Goal: Task Accomplishment & Management: Manage account settings

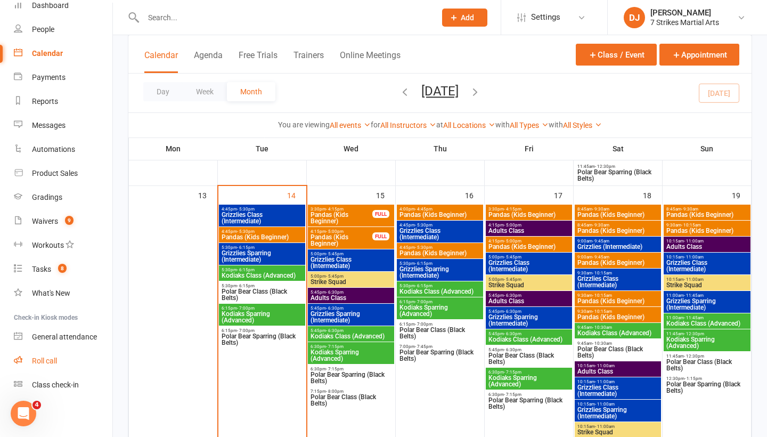
scroll to position [52, 0]
click at [54, 363] on div "Roll call" at bounding box center [44, 360] width 25 height 9
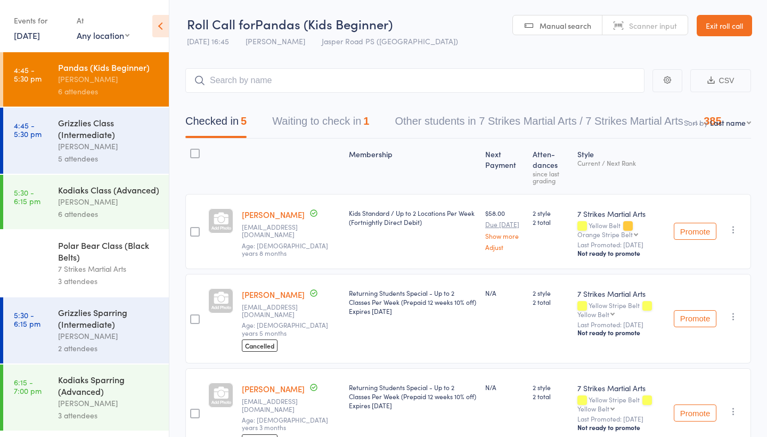
click at [99, 124] on div "Grizzlies Class (Intermediate)" at bounding box center [109, 128] width 102 height 23
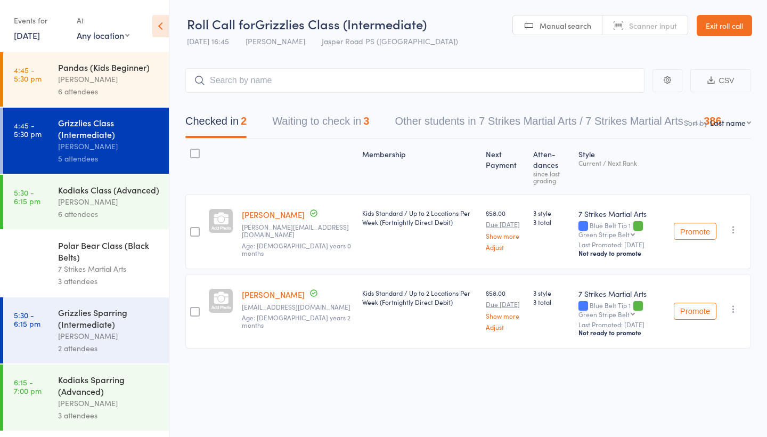
click at [316, 131] on button "Waiting to check in 3" at bounding box center [320, 124] width 97 height 28
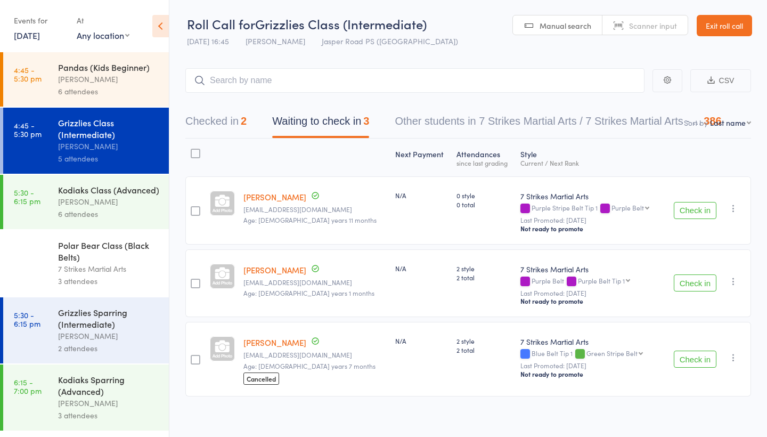
click at [73, 84] on div "[PERSON_NAME]" at bounding box center [109, 79] width 102 height 12
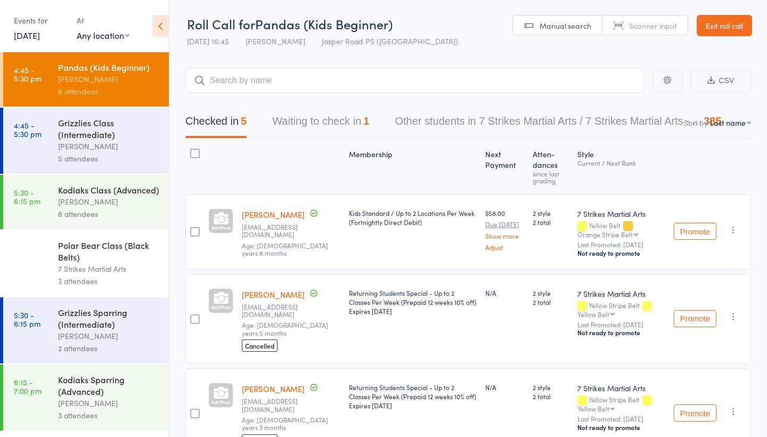
click at [321, 115] on button "Waiting to check in 1" at bounding box center [320, 124] width 97 height 28
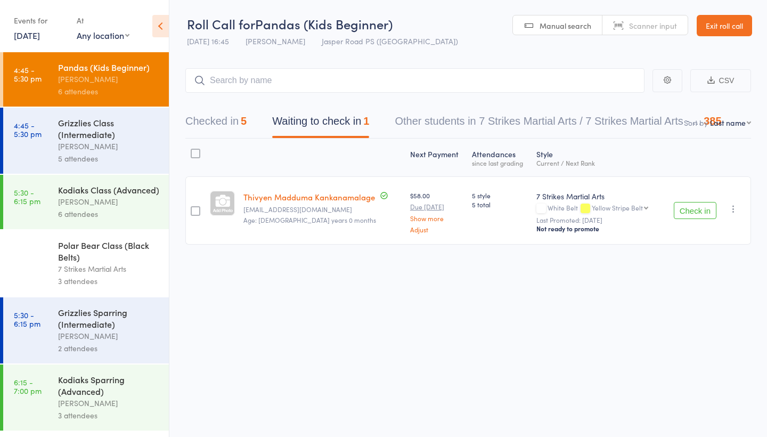
click at [213, 120] on button "Checked in 5" at bounding box center [215, 124] width 61 height 28
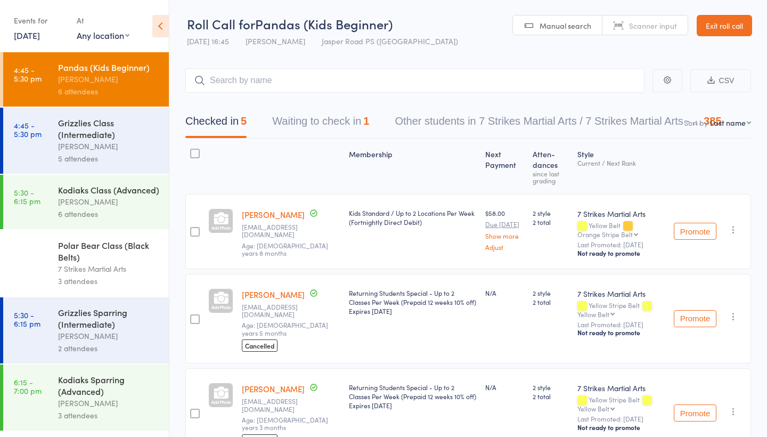
click at [734, 21] on link "Exit roll call" at bounding box center [724, 25] width 55 height 21
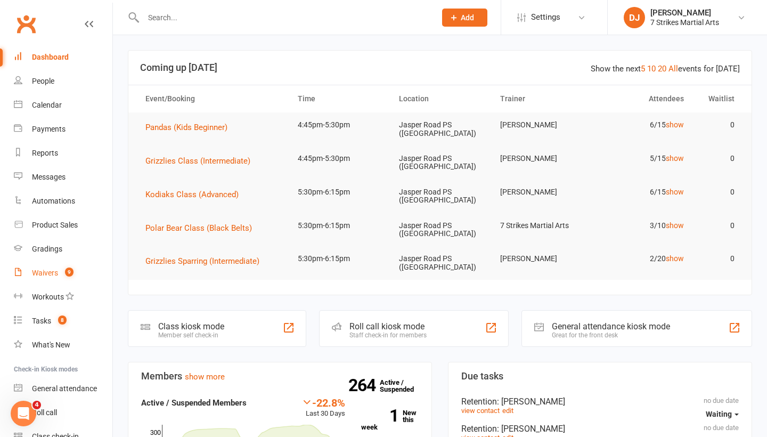
click at [70, 271] on span "9" at bounding box center [69, 271] width 9 height 9
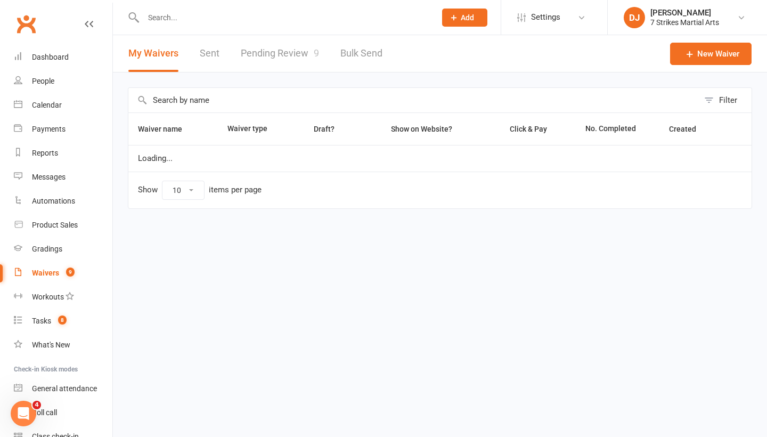
select select "25"
click at [311, 51] on link "Pending Review 9" at bounding box center [280, 53] width 78 height 37
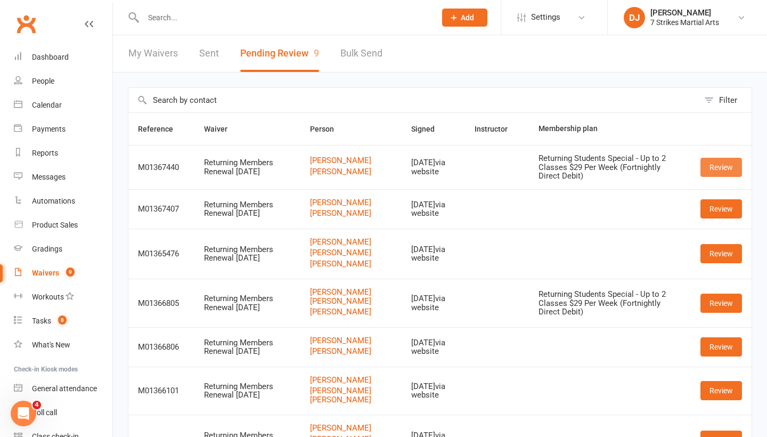
click at [712, 177] on link "Review" at bounding box center [722, 167] width 42 height 19
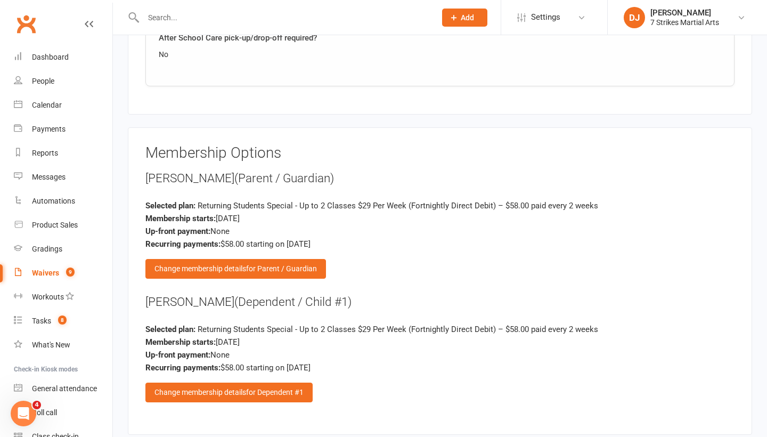
scroll to position [1288, 0]
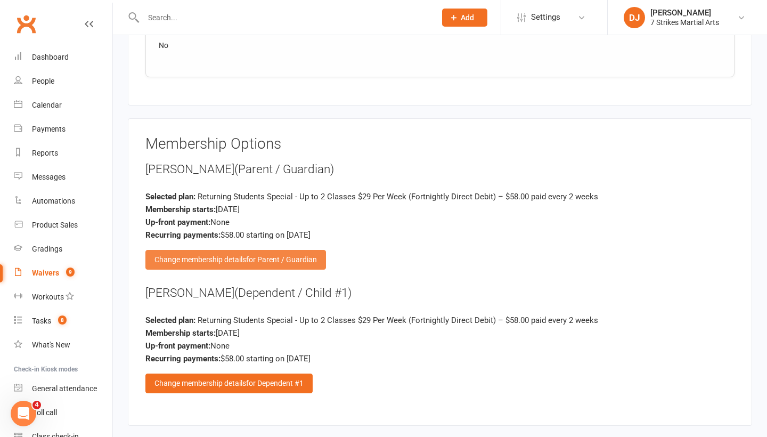
click at [296, 255] on span "for Parent / Guardian" at bounding box center [281, 259] width 71 height 9
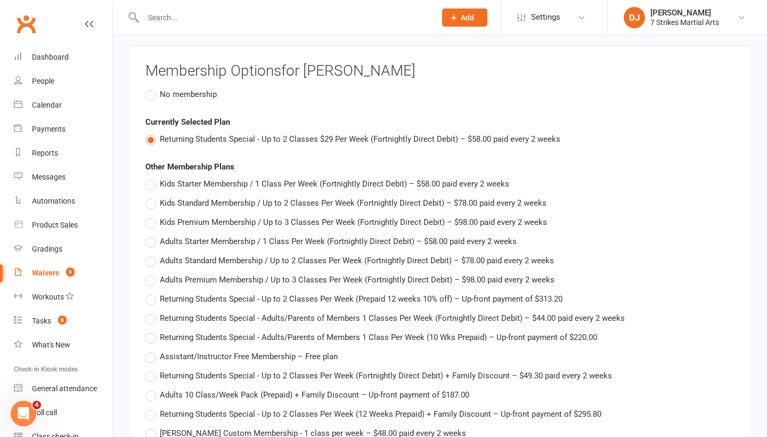
scroll to position [1361, 0]
click at [162, 88] on span "No membership" at bounding box center [188, 92] width 57 height 11
click at [152, 87] on input "No membership" at bounding box center [148, 87] width 7 height 0
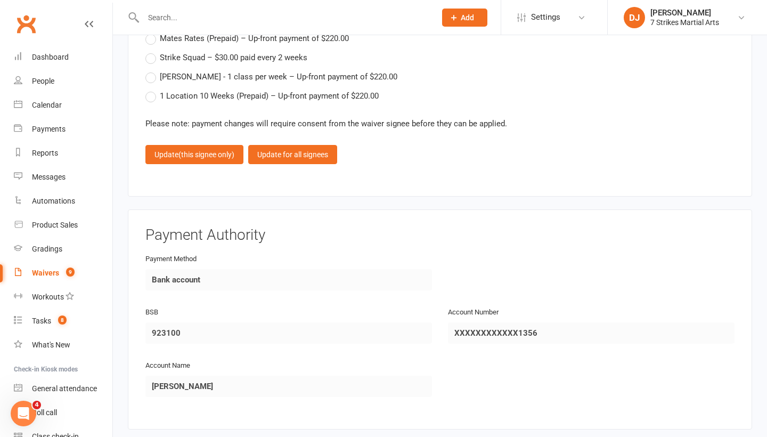
scroll to position [1814, 0]
click at [214, 152] on button "Update (this signee only)" at bounding box center [194, 153] width 98 height 19
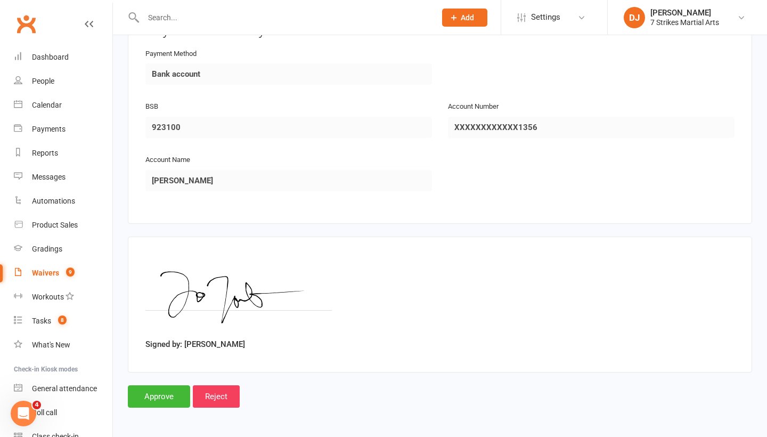
scroll to position [1683, 0]
click at [147, 391] on input "Approve" at bounding box center [159, 397] width 62 height 22
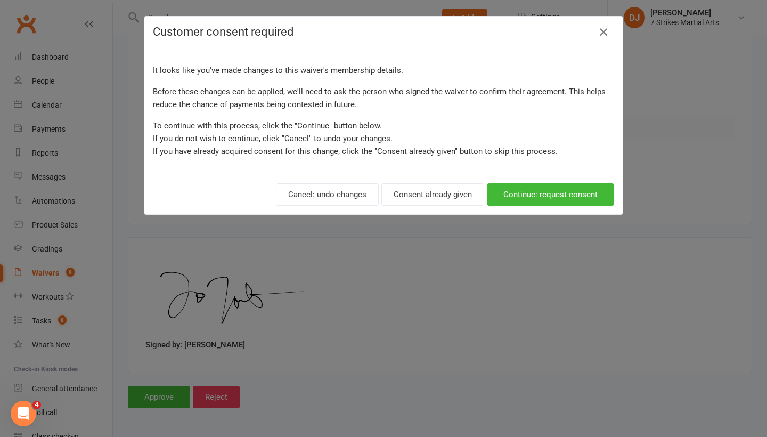
click at [606, 31] on icon "button" at bounding box center [603, 32] width 13 height 13
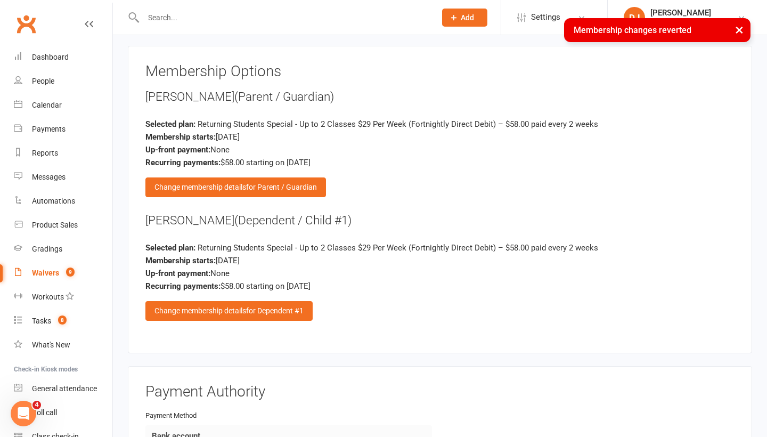
scroll to position [1328, 0]
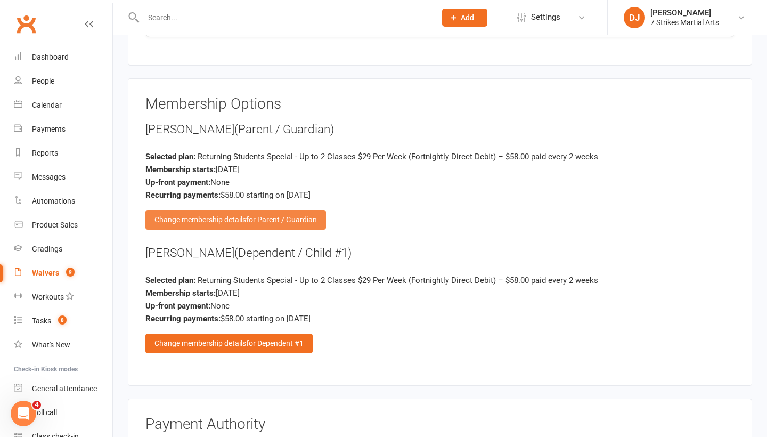
click at [290, 215] on span "for Parent / Guardian" at bounding box center [281, 219] width 71 height 9
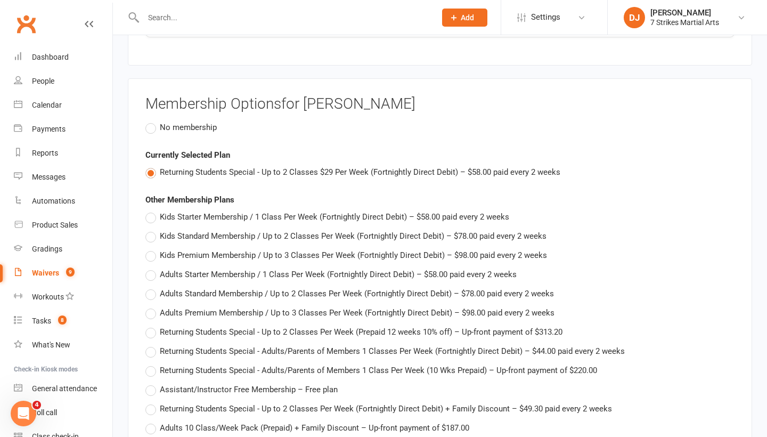
click at [149, 124] on label "No membership" at bounding box center [180, 127] width 71 height 13
click at [149, 121] on input "No membership" at bounding box center [148, 121] width 7 height 0
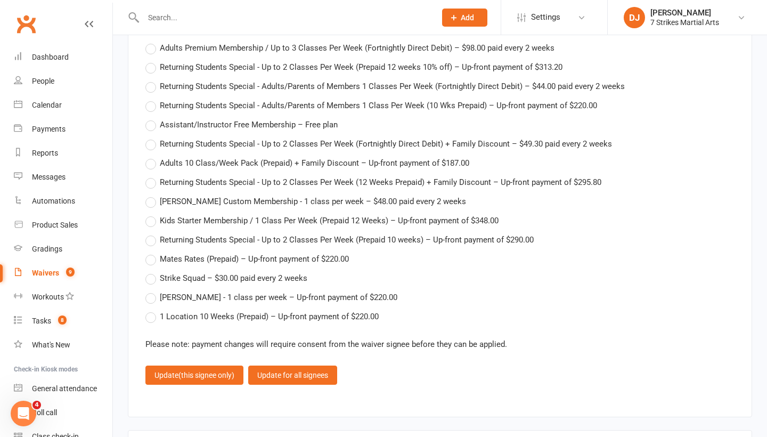
scroll to position [1623, 0]
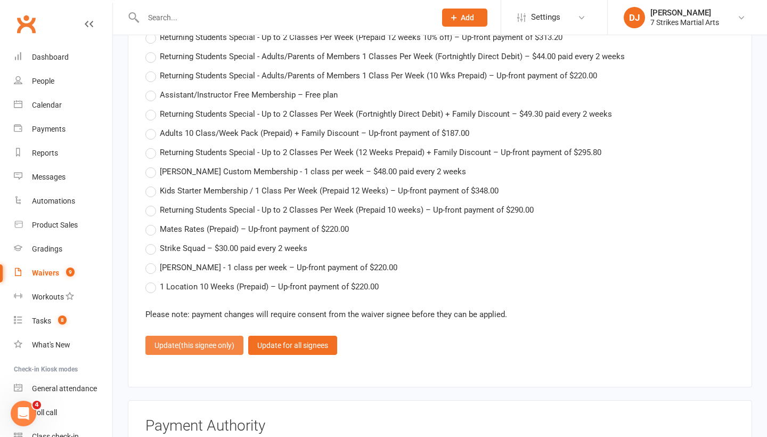
click at [208, 343] on button "Update (this signee only)" at bounding box center [194, 345] width 98 height 19
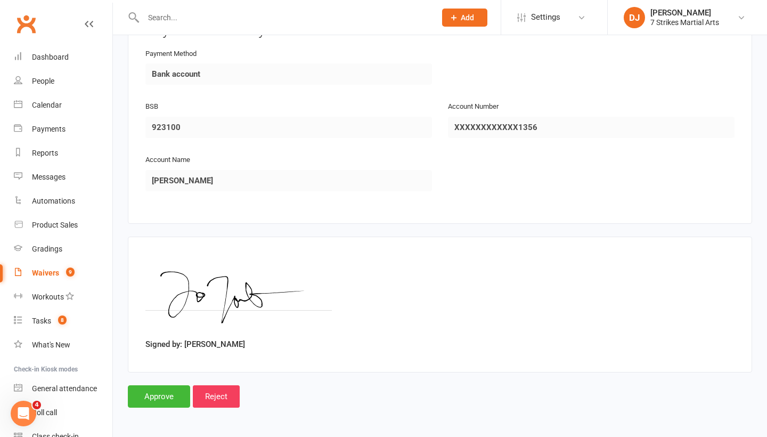
scroll to position [1683, 0]
click at [159, 386] on input "Approve" at bounding box center [159, 397] width 62 height 22
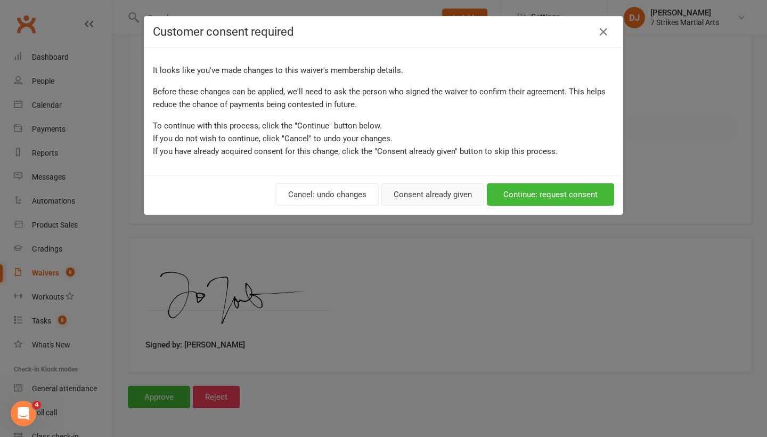
click at [457, 199] on button "Consent already given" at bounding box center [433, 194] width 103 height 22
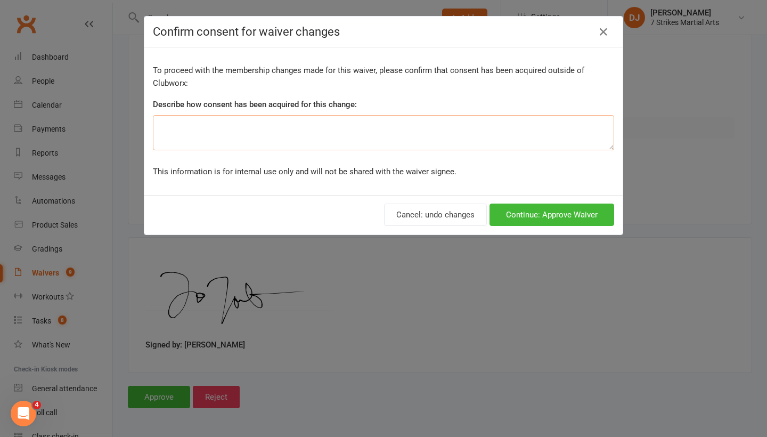
click at [388, 130] on textarea at bounding box center [383, 132] width 461 height 35
type textarea "accidental parent membership"
click at [561, 222] on button "Continue: Approve Waiver" at bounding box center [552, 215] width 125 height 22
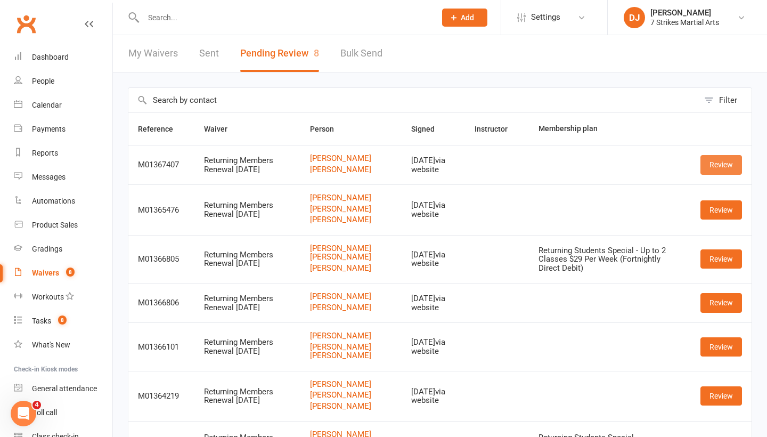
click at [709, 173] on link "Review" at bounding box center [722, 164] width 42 height 19
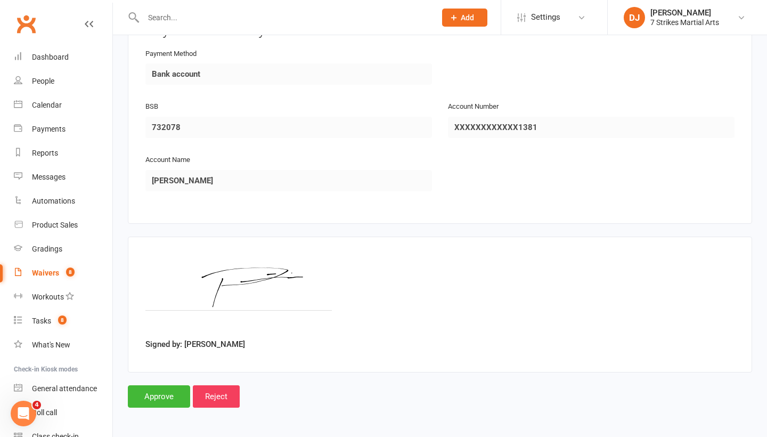
scroll to position [1683, 0]
click at [163, 386] on input "Approve" at bounding box center [159, 397] width 62 height 22
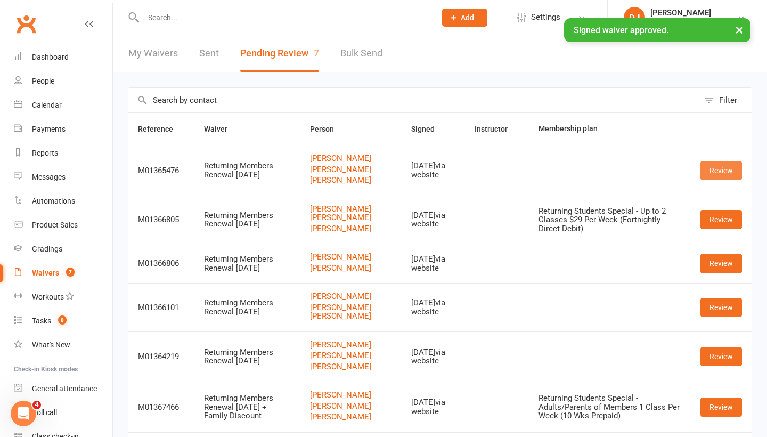
click at [725, 180] on link "Review" at bounding box center [722, 170] width 42 height 19
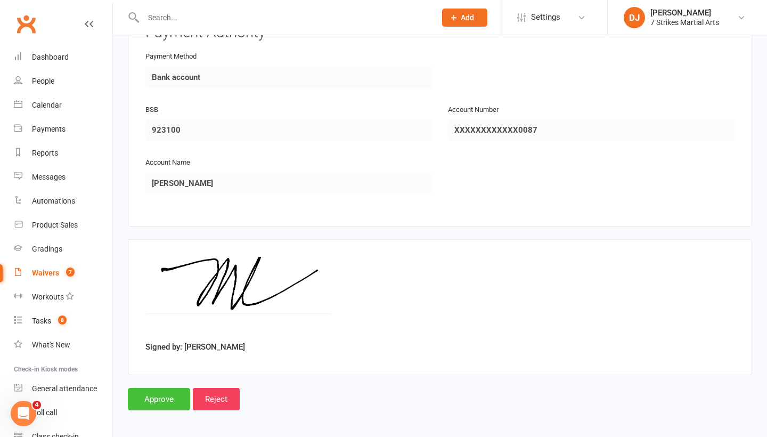
scroll to position [2152, 0]
click at [146, 388] on input "Approve" at bounding box center [159, 399] width 62 height 22
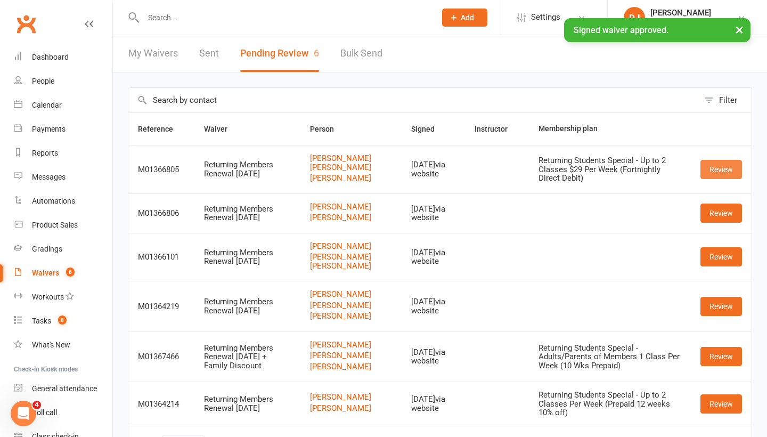
click at [723, 178] on link "Review" at bounding box center [722, 169] width 42 height 19
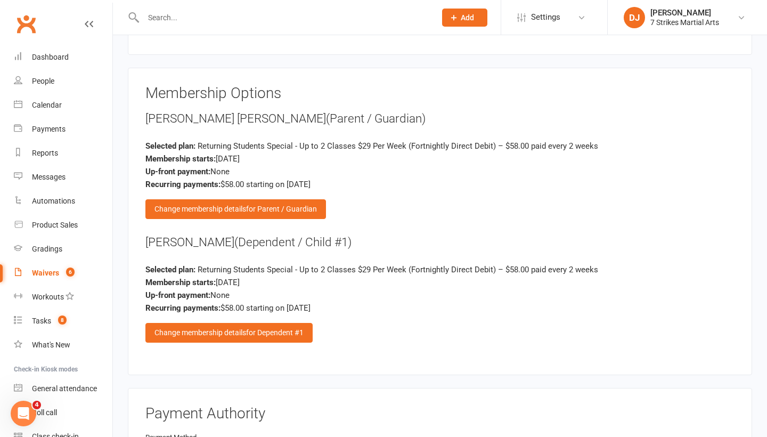
scroll to position [1341, 0]
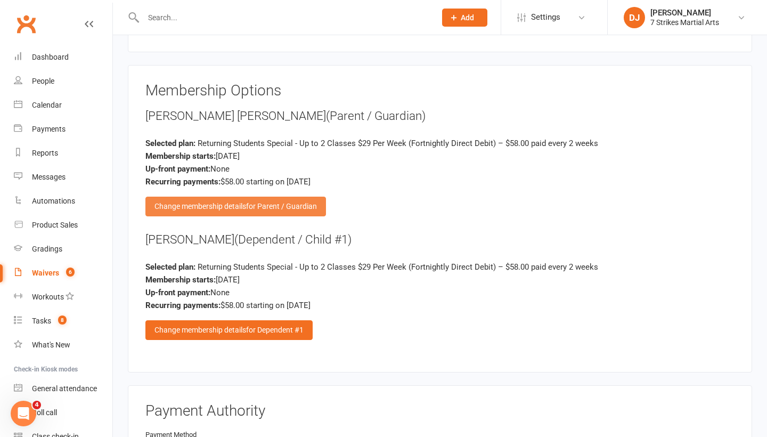
click at [279, 202] on span "for Parent / Guardian" at bounding box center [281, 206] width 71 height 9
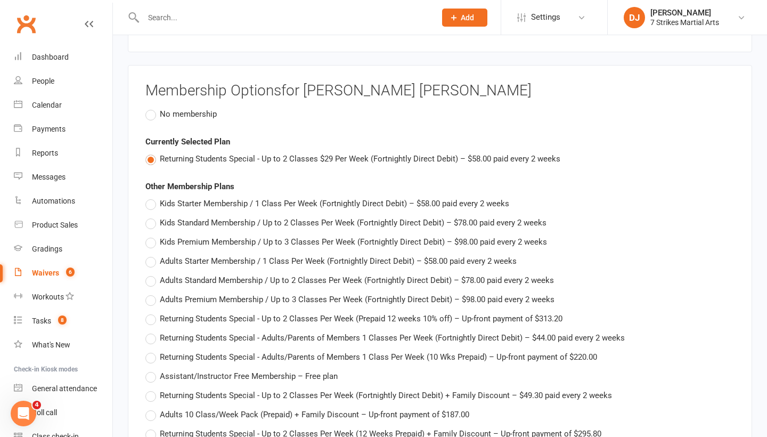
click at [148, 108] on label "No membership" at bounding box center [180, 114] width 71 height 13
click at [148, 108] on input "No membership" at bounding box center [148, 108] width 7 height 0
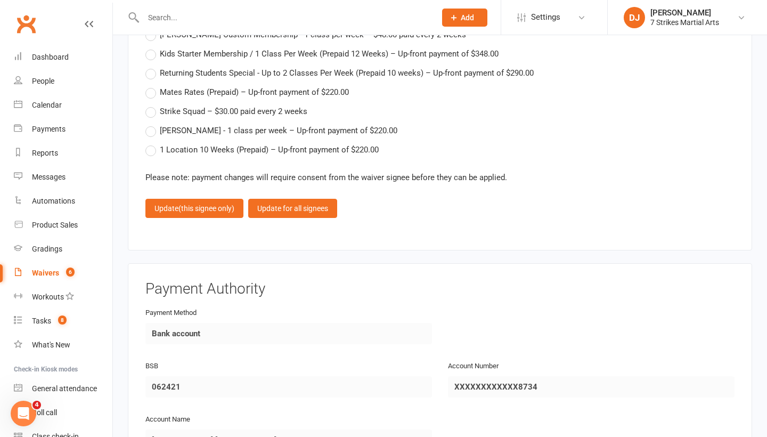
scroll to position [1782, 0]
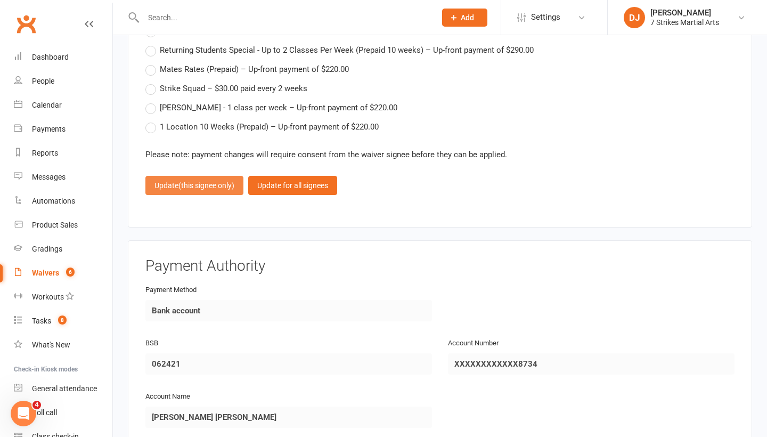
click at [217, 183] on button "Update (this signee only)" at bounding box center [194, 185] width 98 height 19
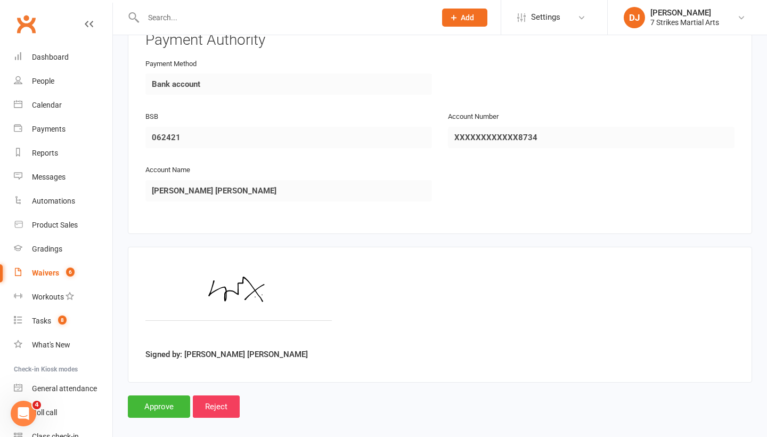
scroll to position [1675, 0]
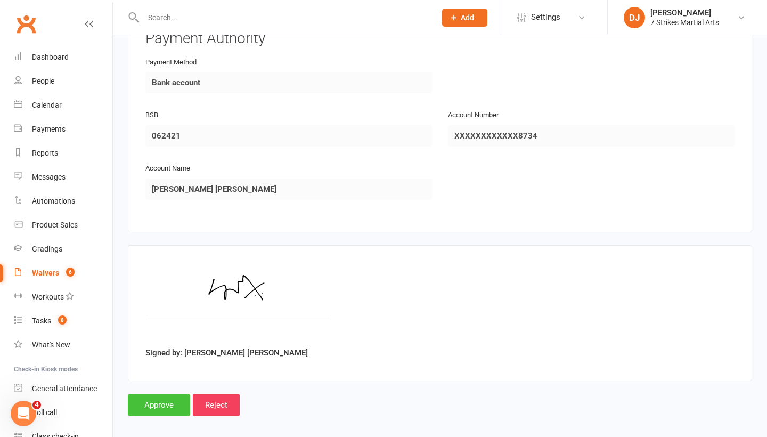
click at [177, 394] on input "Approve" at bounding box center [159, 405] width 62 height 22
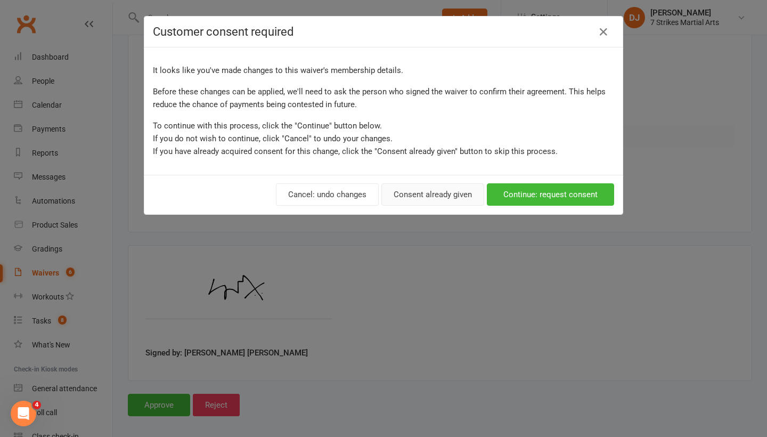
click at [458, 193] on button "Consent already given" at bounding box center [433, 194] width 103 height 22
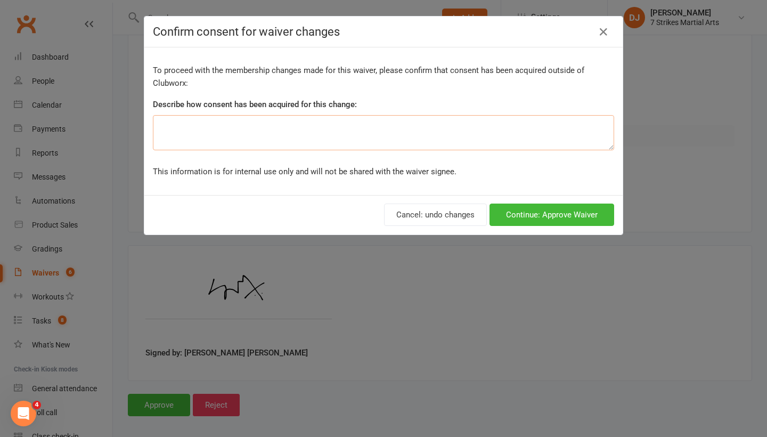
click at [277, 125] on textarea at bounding box center [383, 132] width 461 height 35
type textarea "accidental parent membership"
click at [563, 218] on button "Continue: Approve Waiver" at bounding box center [552, 215] width 125 height 22
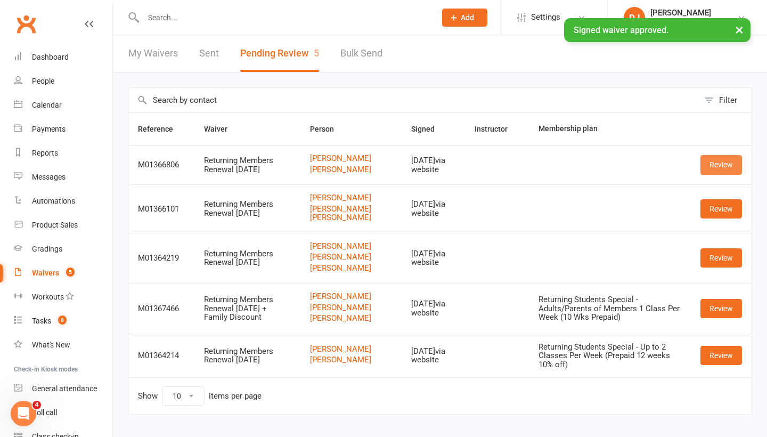
click at [719, 174] on link "Review" at bounding box center [722, 164] width 42 height 19
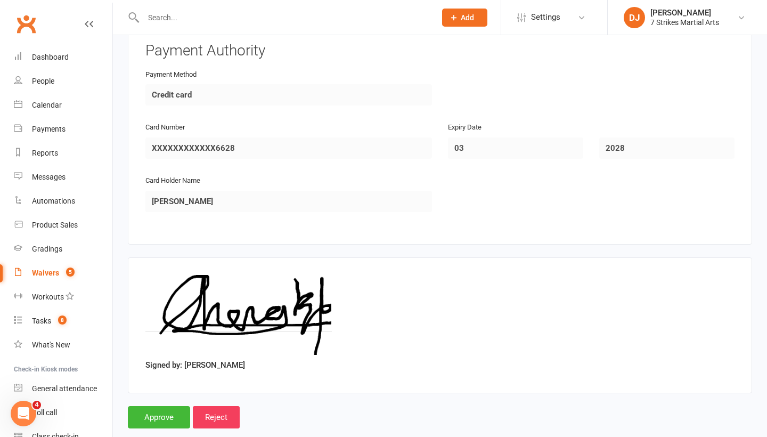
scroll to position [1664, 0]
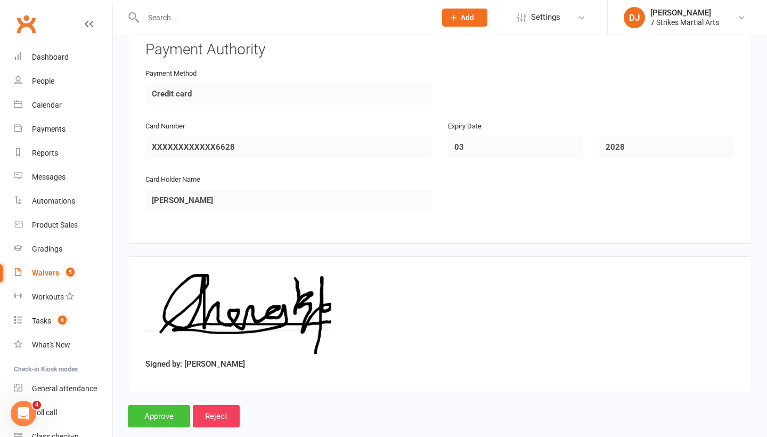
click at [151, 411] on input "Approve" at bounding box center [159, 416] width 62 height 22
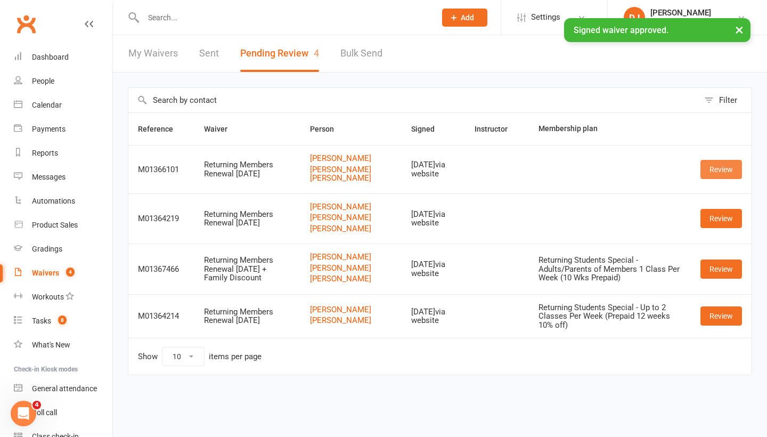
click at [713, 167] on link "Review" at bounding box center [722, 169] width 42 height 19
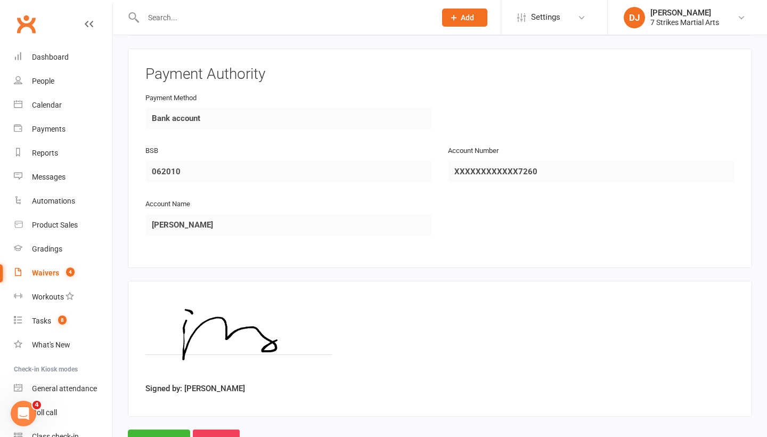
scroll to position [1643, 0]
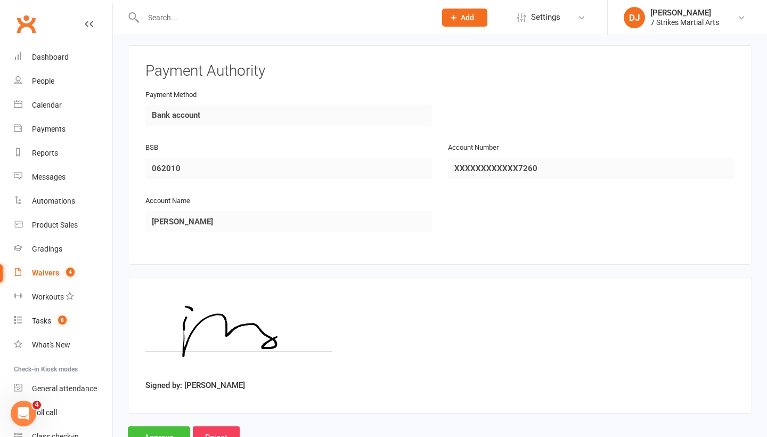
click at [169, 426] on input "Approve" at bounding box center [159, 437] width 62 height 22
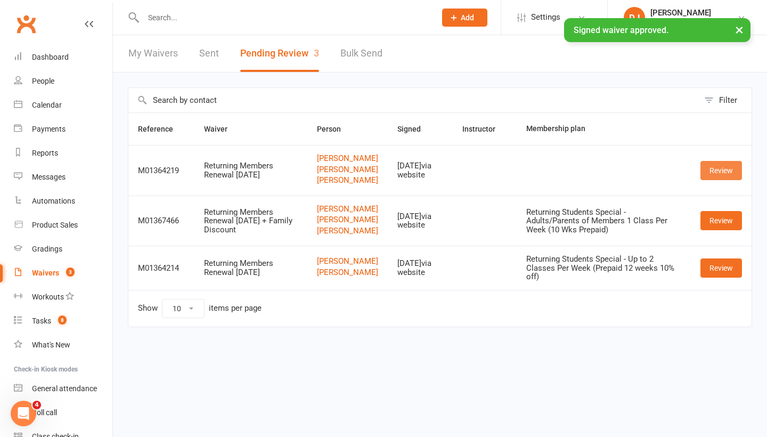
click at [715, 180] on link "Review" at bounding box center [722, 170] width 42 height 19
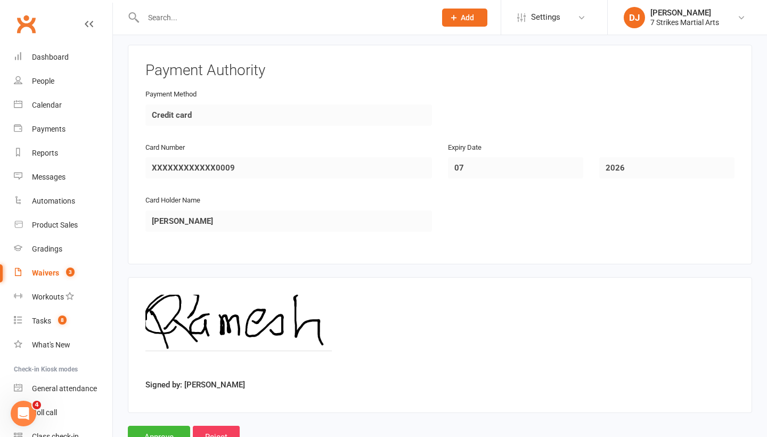
scroll to position [2122, 0]
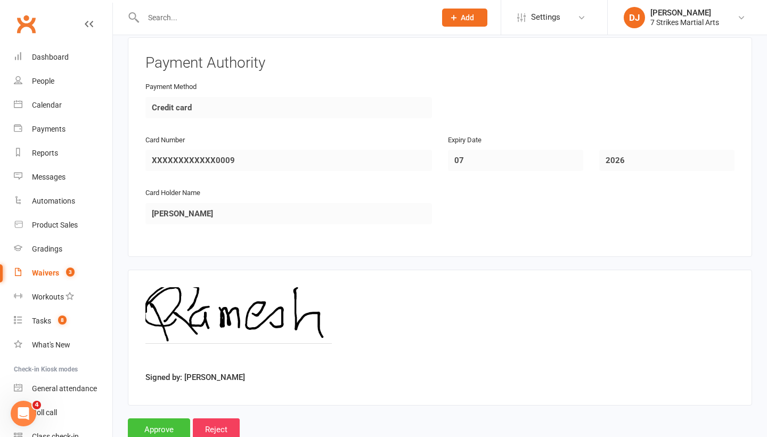
click at [176, 419] on input "Approve" at bounding box center [159, 429] width 62 height 22
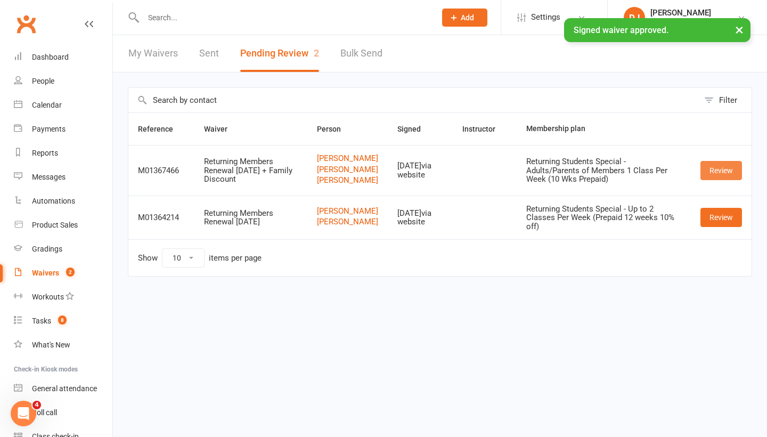
click at [725, 180] on link "Review" at bounding box center [722, 170] width 42 height 19
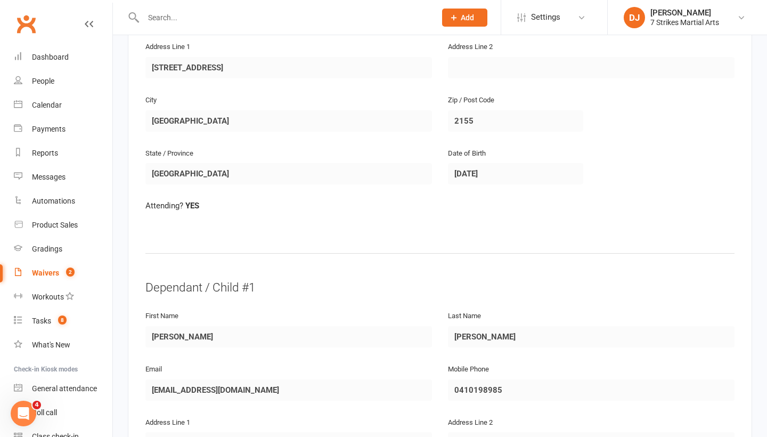
scroll to position [240, 0]
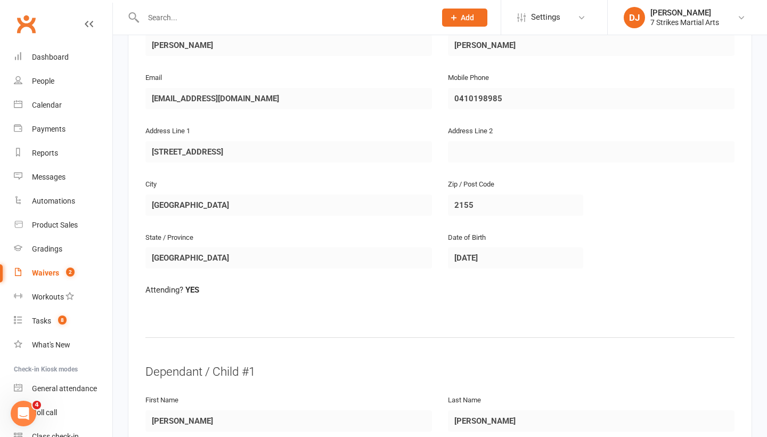
click at [50, 273] on div "Waivers" at bounding box center [45, 273] width 27 height 9
select select "25"
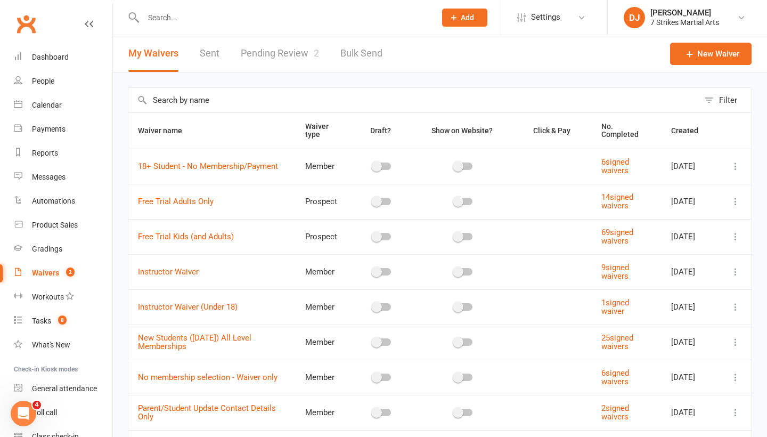
click at [294, 58] on link "Pending Review 2" at bounding box center [280, 53] width 78 height 37
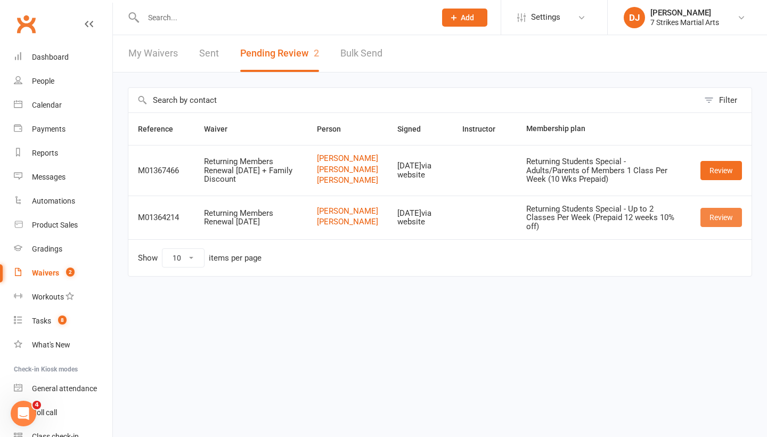
click at [728, 227] on link "Review" at bounding box center [722, 217] width 42 height 19
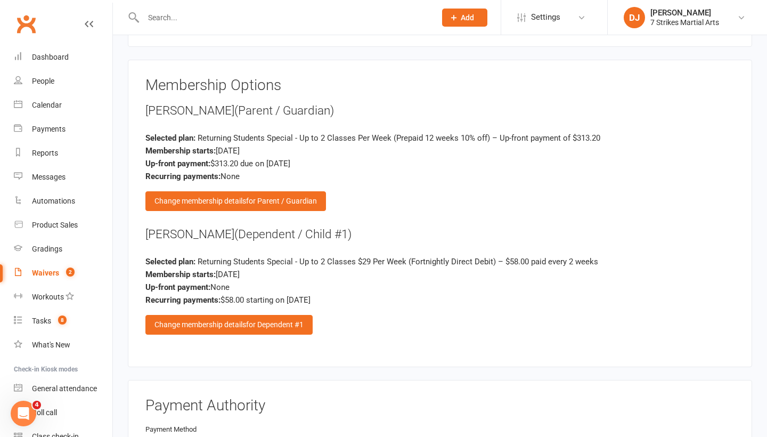
scroll to position [1357, 0]
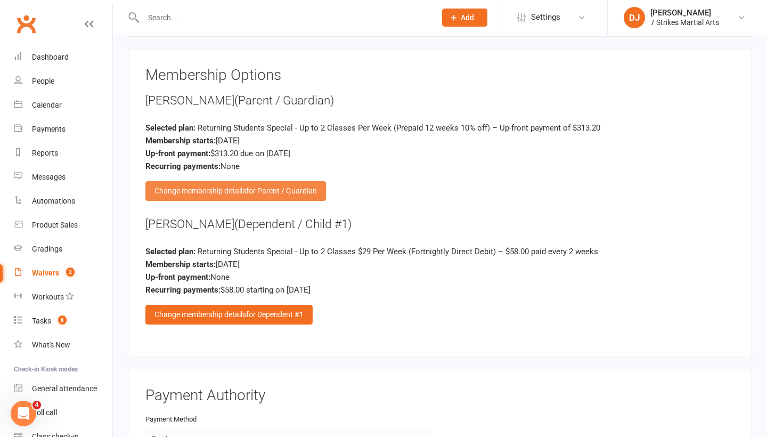
click at [253, 187] on span "for Parent / Guardian" at bounding box center [281, 191] width 71 height 9
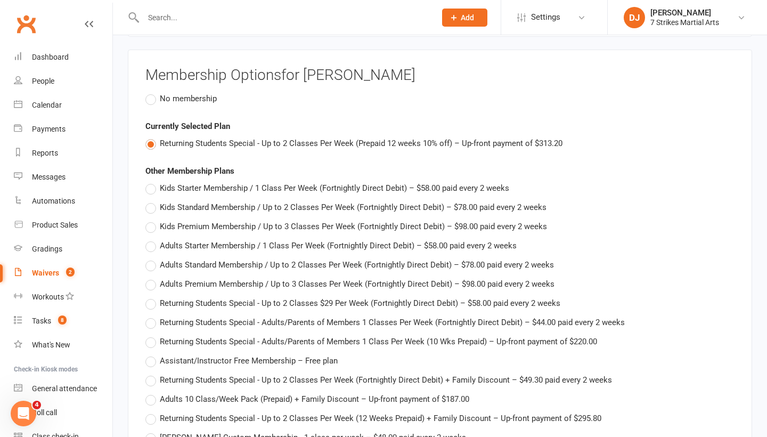
click at [151, 94] on label "No membership" at bounding box center [180, 98] width 71 height 13
click at [151, 92] on input "No membership" at bounding box center [148, 92] width 7 height 0
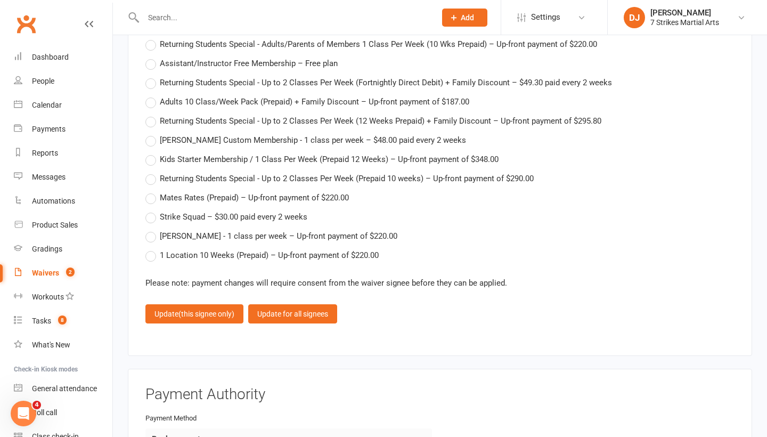
scroll to position [1662, 0]
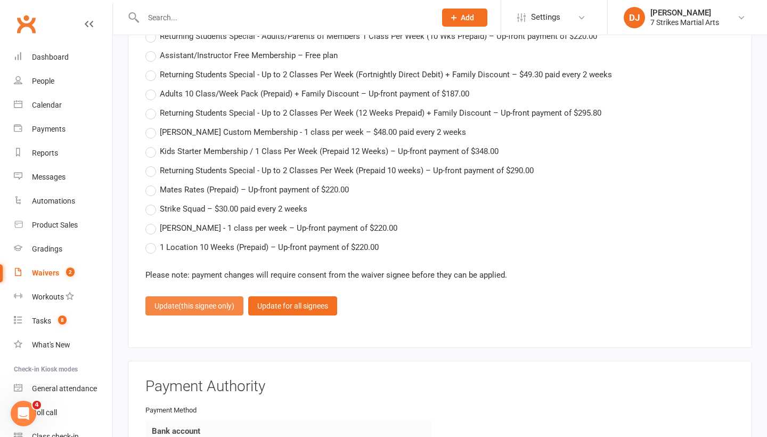
click at [205, 302] on span "(this signee only)" at bounding box center [207, 306] width 56 height 9
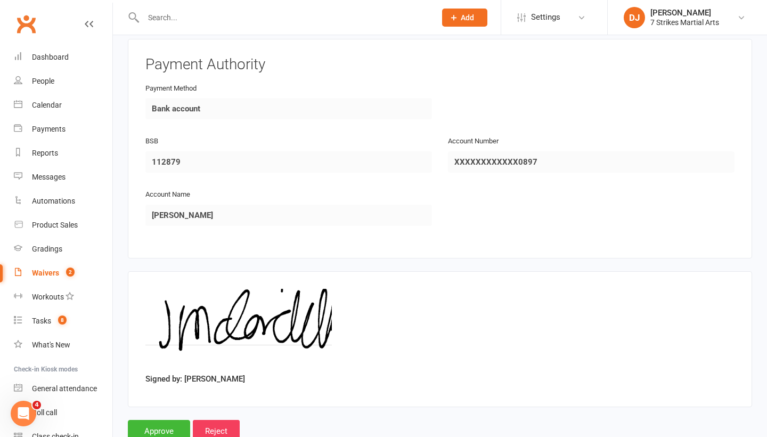
scroll to position [1656, 0]
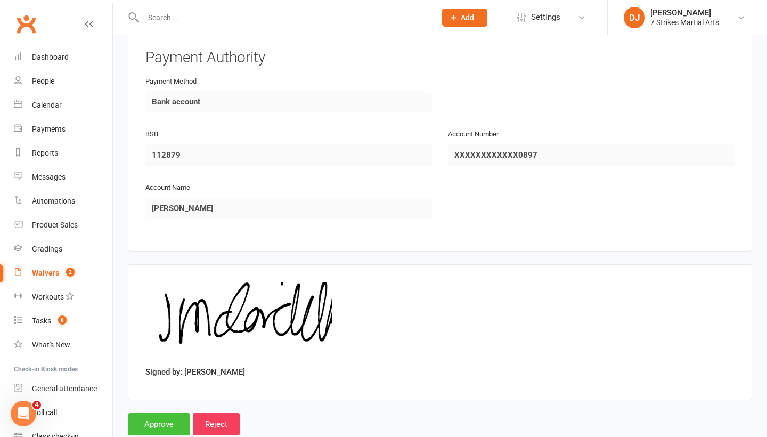
click at [160, 416] on input "Approve" at bounding box center [159, 424] width 62 height 22
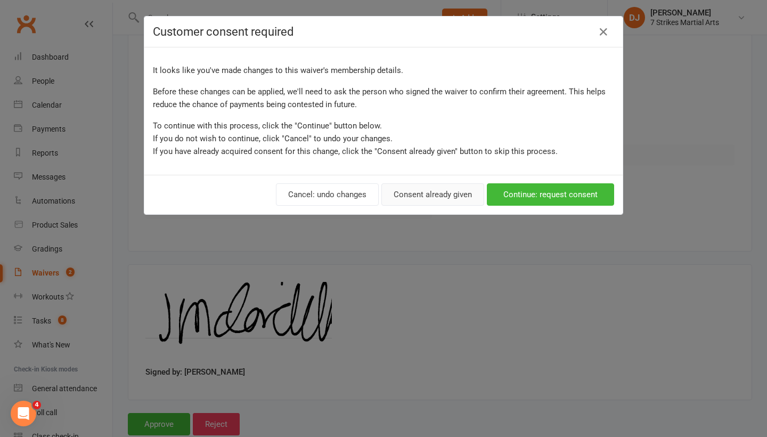
click at [449, 204] on button "Consent already given" at bounding box center [433, 194] width 103 height 22
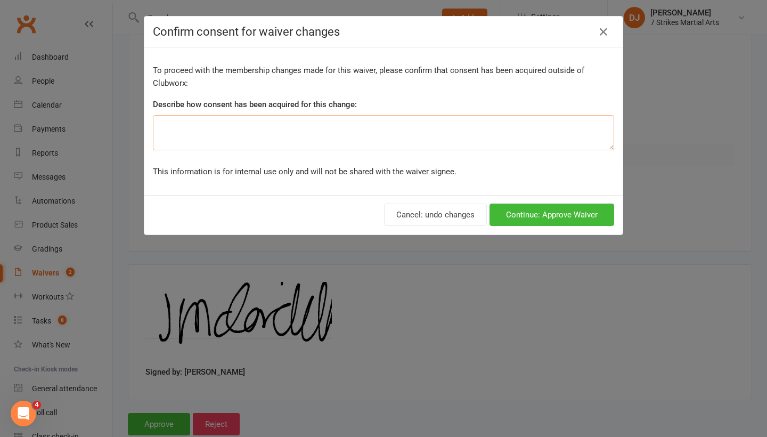
click at [256, 135] on textarea at bounding box center [383, 132] width 461 height 35
type textarea "accidental parent membership"
click at [550, 217] on button "Continue: Approve Waiver" at bounding box center [552, 215] width 125 height 22
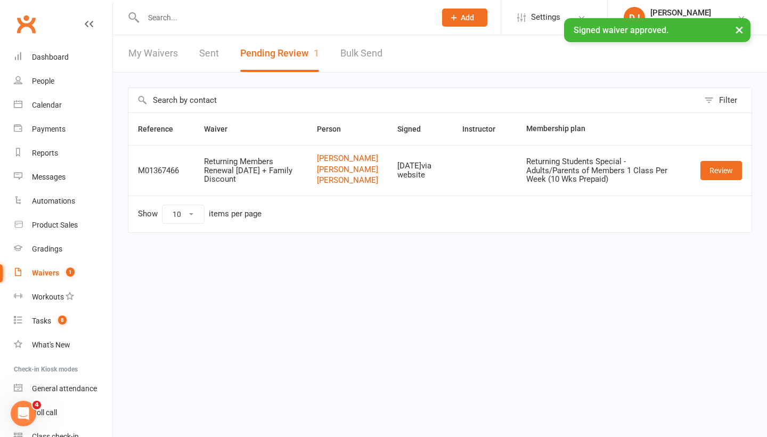
click at [538, 3] on li "Settings Membership Plans Event Templates Appointment Types Mobile App Website …" at bounding box center [554, 17] width 107 height 35
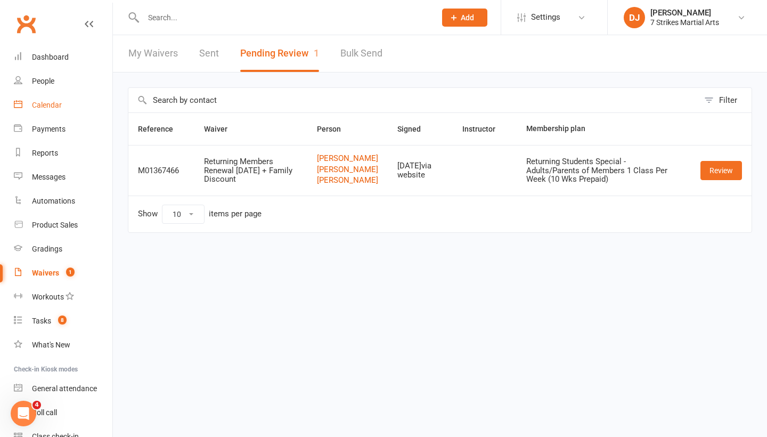
click at [56, 114] on link "Calendar" at bounding box center [63, 105] width 99 height 24
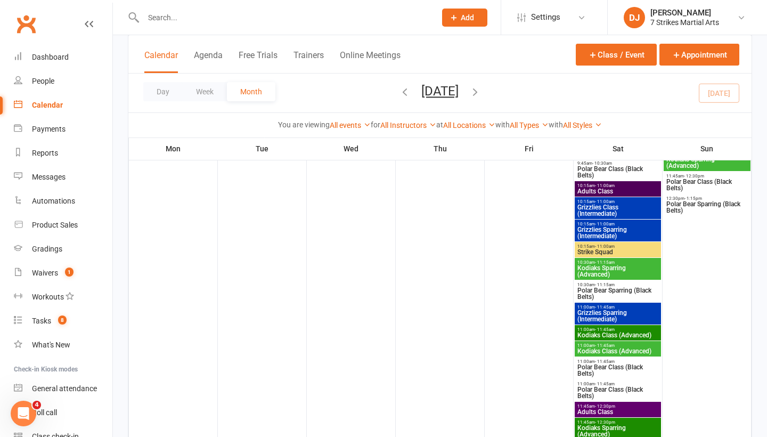
scroll to position [333, 0]
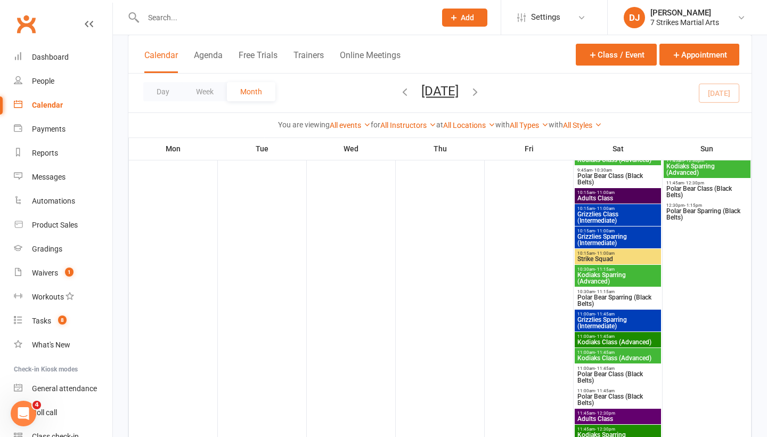
click at [483, 120] on div "All Locations [Deactivated] Penrith South PS Beresford Road PS (Greystanes) Epp…" at bounding box center [469, 125] width 52 height 12
click at [471, 124] on link "All Locations" at bounding box center [469, 125] width 52 height 9
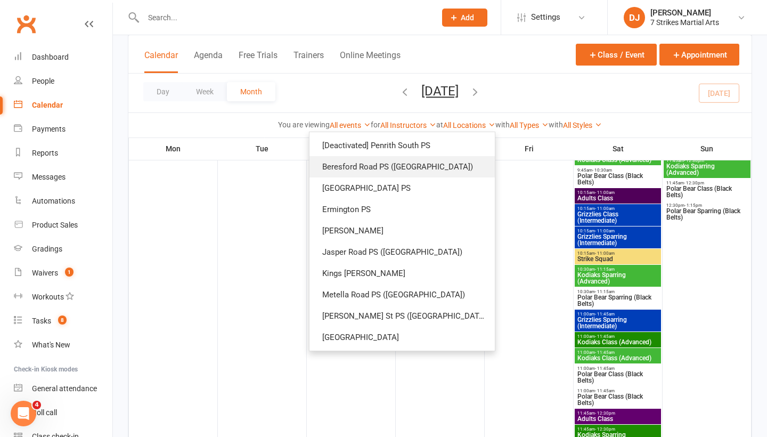
click at [416, 171] on link "Beresford Road PS (Greystanes)" at bounding box center [402, 166] width 185 height 21
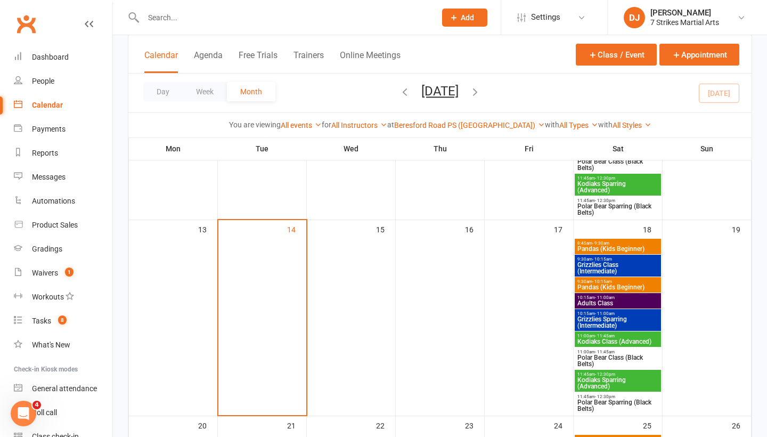
scroll to position [276, 0]
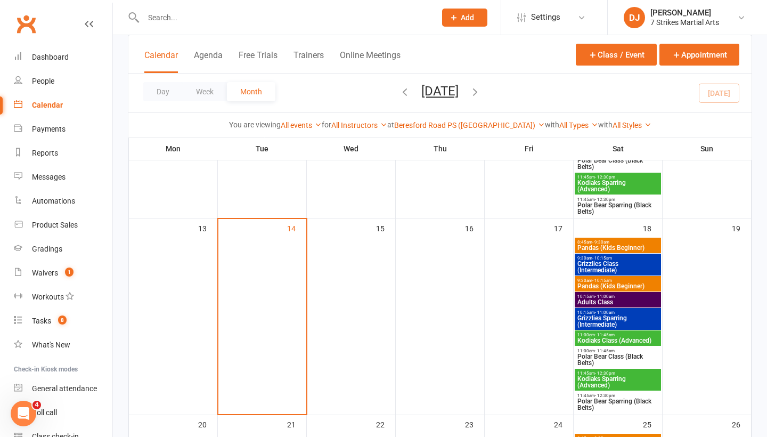
click at [614, 247] on span "Pandas (Kids Beginner)" at bounding box center [618, 248] width 82 height 6
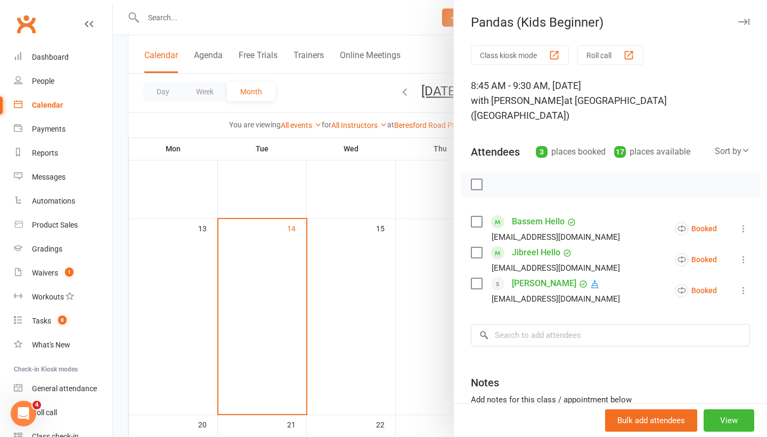
click at [744, 21] on icon "button" at bounding box center [744, 22] width 11 height 6
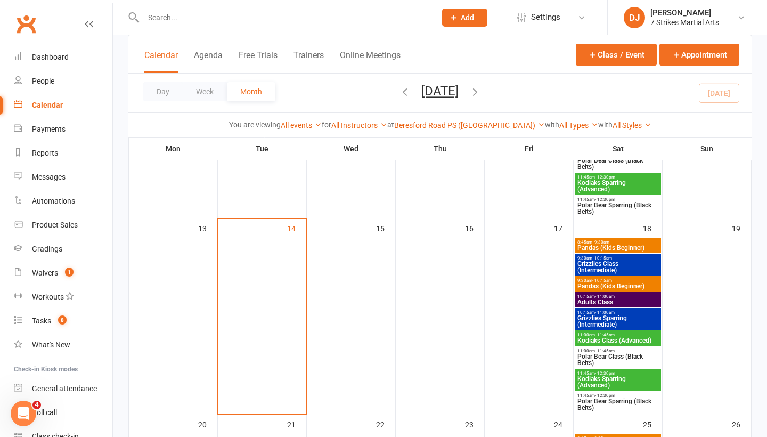
click at [611, 285] on span "Pandas (Kids Beginner)" at bounding box center [618, 286] width 82 height 6
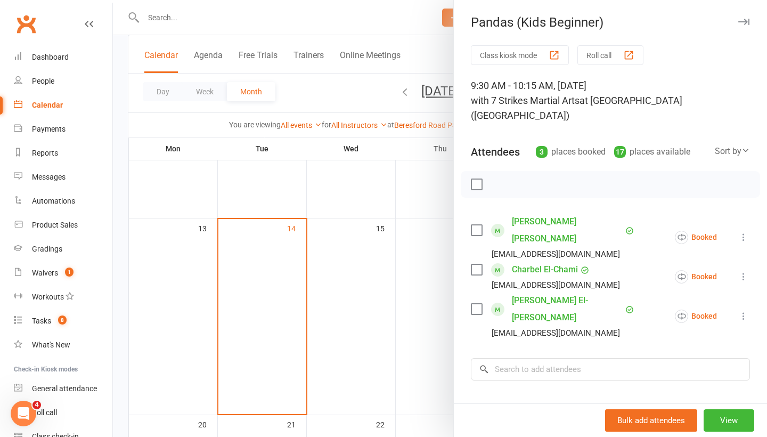
click at [748, 26] on button "button" at bounding box center [743, 21] width 13 height 13
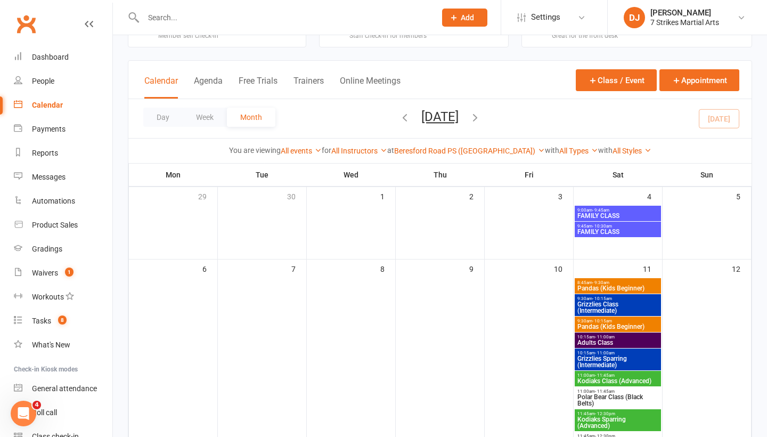
scroll to position [41, 0]
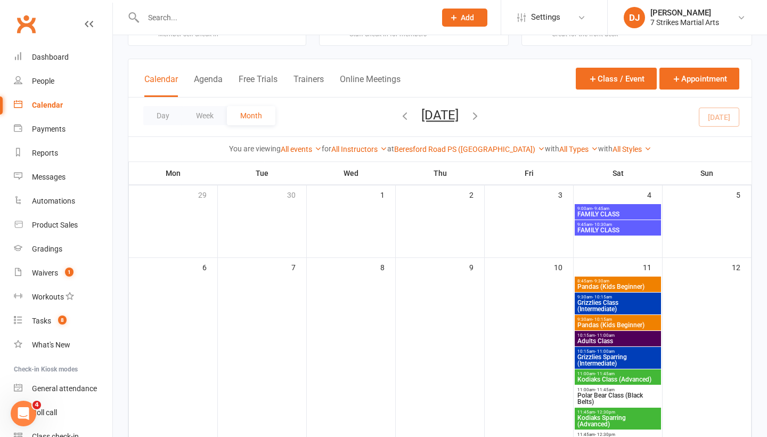
click at [608, 288] on span "Pandas (Kids Beginner)" at bounding box center [618, 286] width 82 height 6
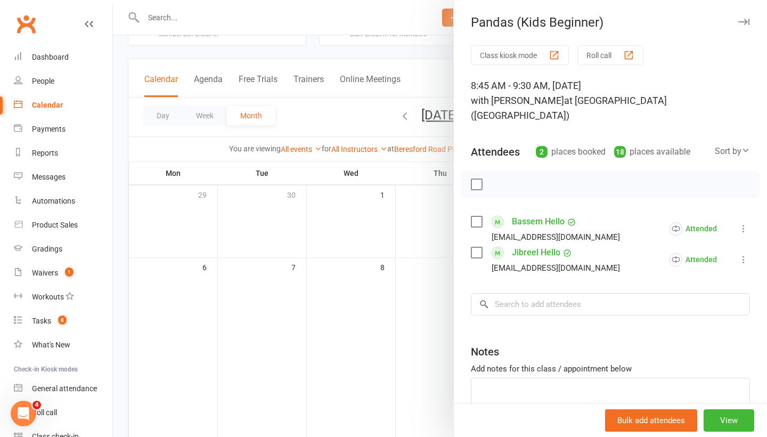
click at [749, 26] on button "button" at bounding box center [743, 21] width 13 height 13
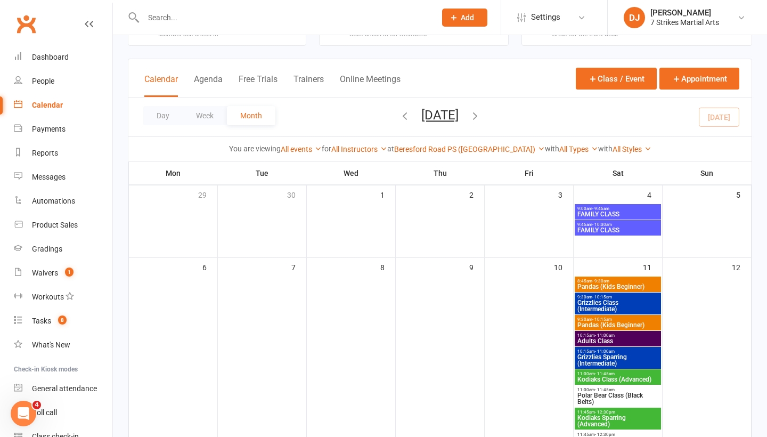
click at [597, 322] on span "Pandas (Kids Beginner)" at bounding box center [618, 325] width 82 height 6
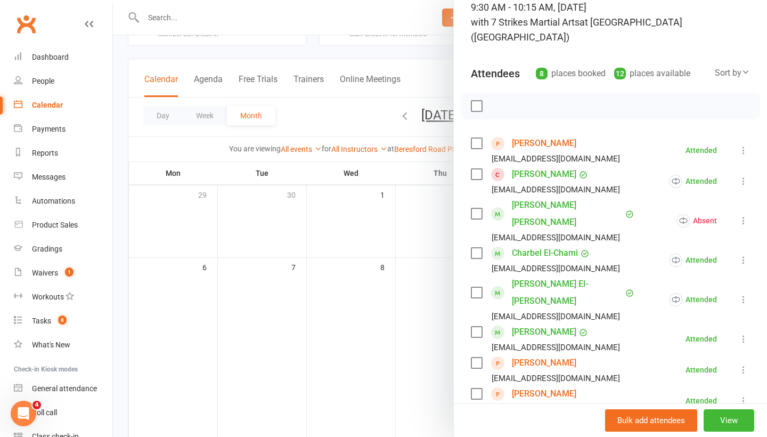
scroll to position [82, 0]
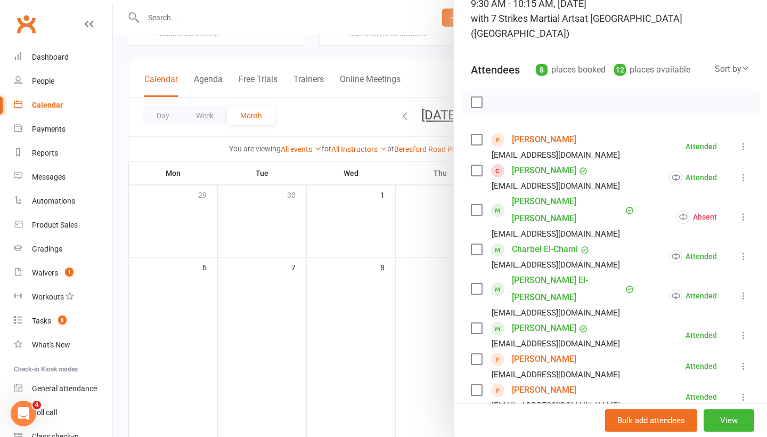
click at [558, 131] on link "[PERSON_NAME]" at bounding box center [544, 139] width 64 height 17
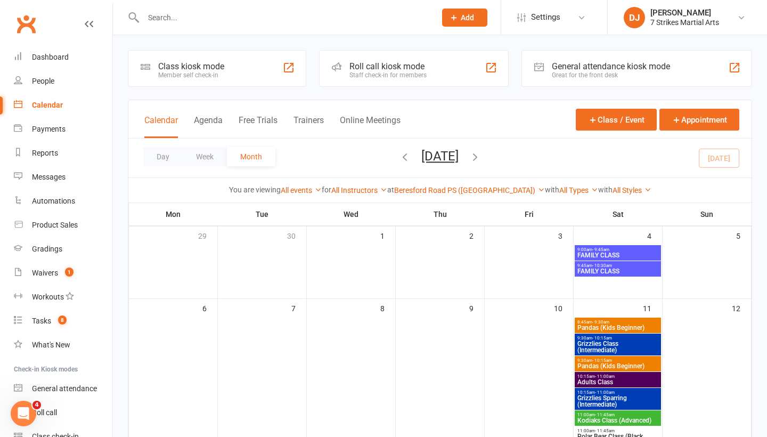
click at [605, 361] on span "- 10:15am" at bounding box center [603, 360] width 20 height 5
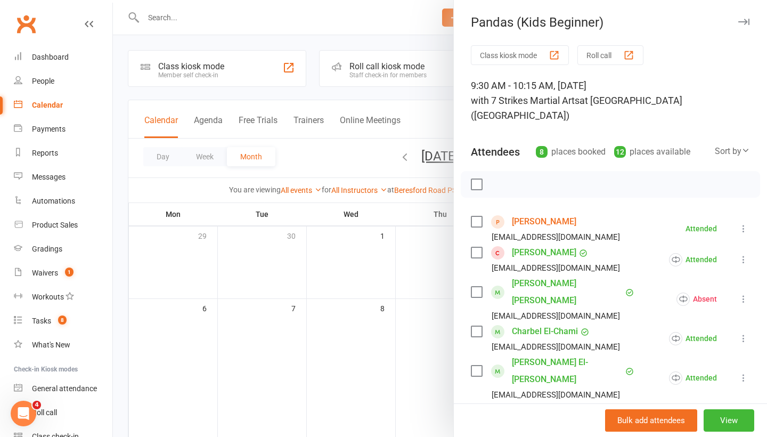
click at [741, 23] on icon "button" at bounding box center [744, 22] width 11 height 6
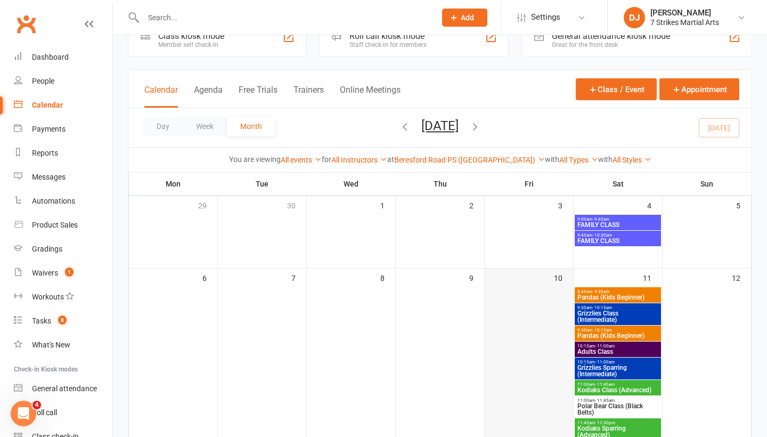
scroll to position [53, 0]
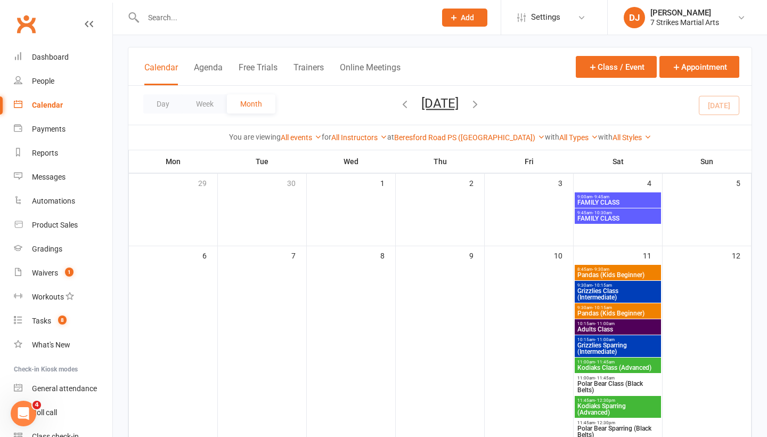
click at [619, 326] on span "10:15am - 11:00am" at bounding box center [618, 323] width 82 height 5
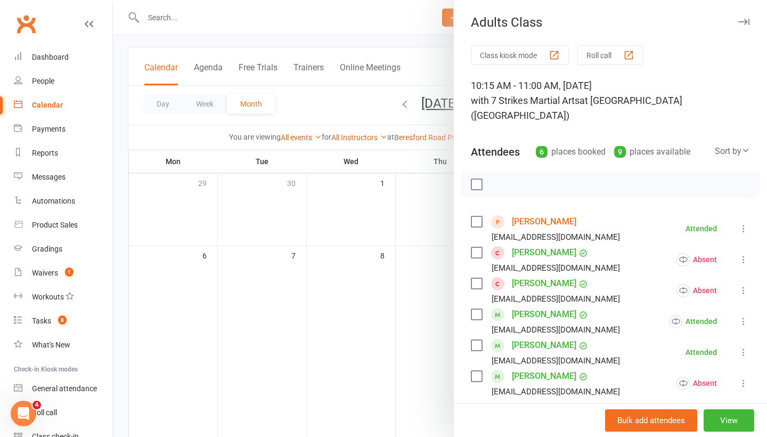
click at [742, 26] on button "button" at bounding box center [743, 21] width 13 height 13
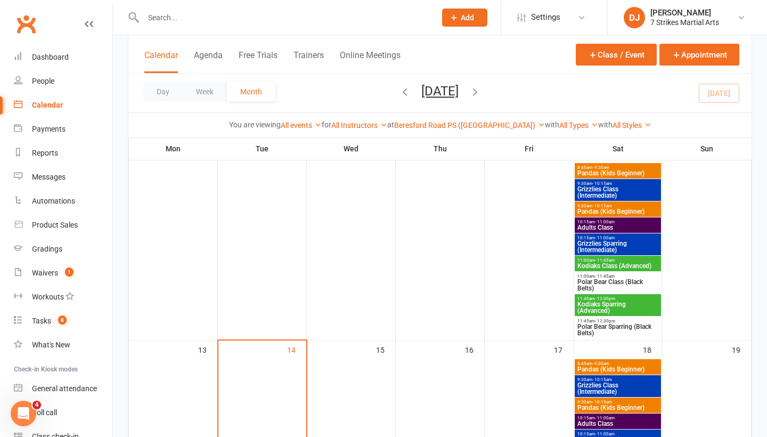
scroll to position [198, 0]
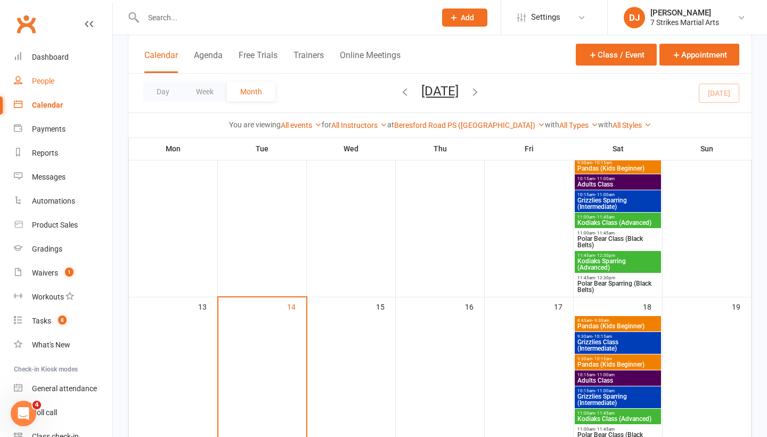
click at [71, 91] on link "People" at bounding box center [63, 81] width 99 height 24
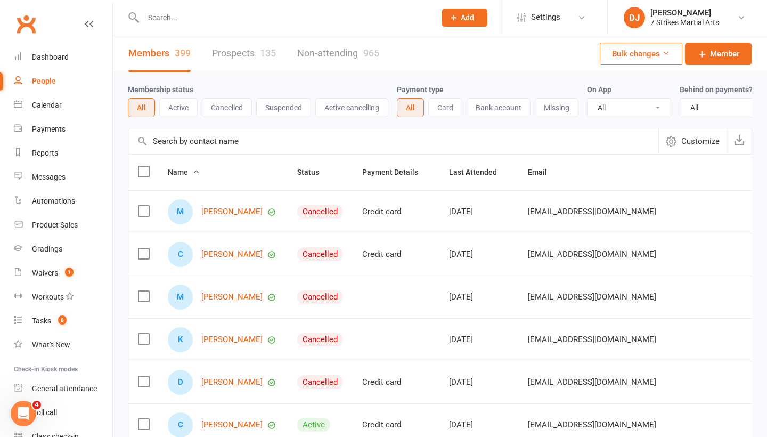
click at [240, 41] on link "Prospects 135" at bounding box center [244, 53] width 64 height 37
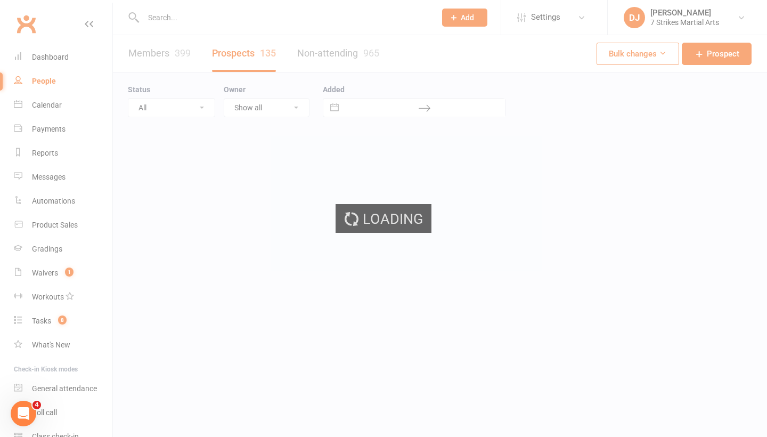
select select "25"
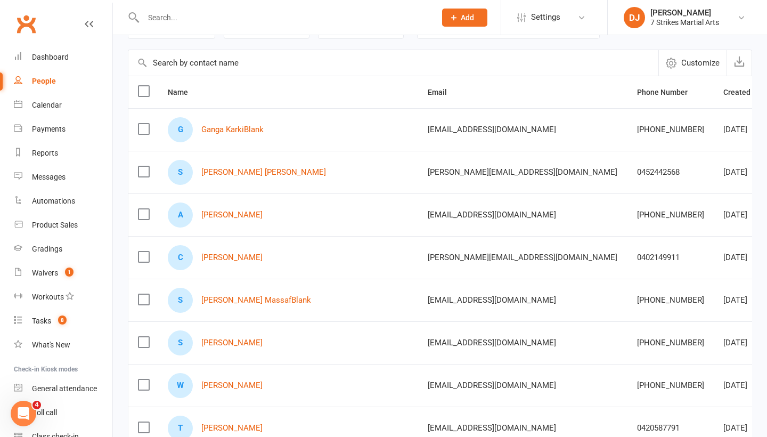
scroll to position [86, 0]
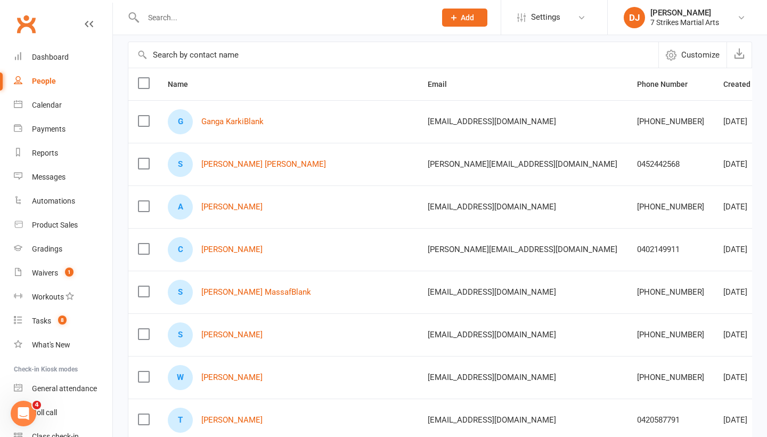
click at [392, 19] on input "text" at bounding box center [284, 17] width 288 height 15
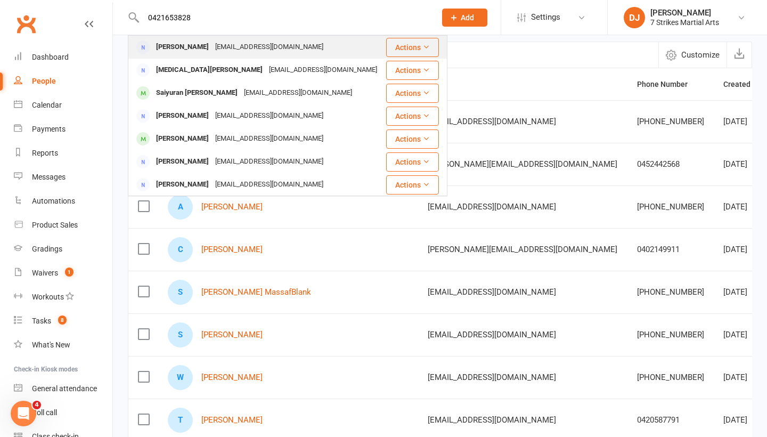
type input "0421653828"
click at [188, 46] on div "Joy Sarkar" at bounding box center [182, 46] width 59 height 15
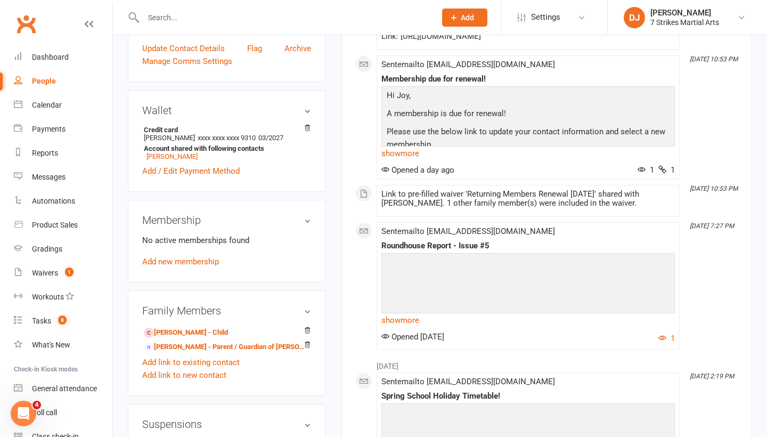
scroll to position [210, 0]
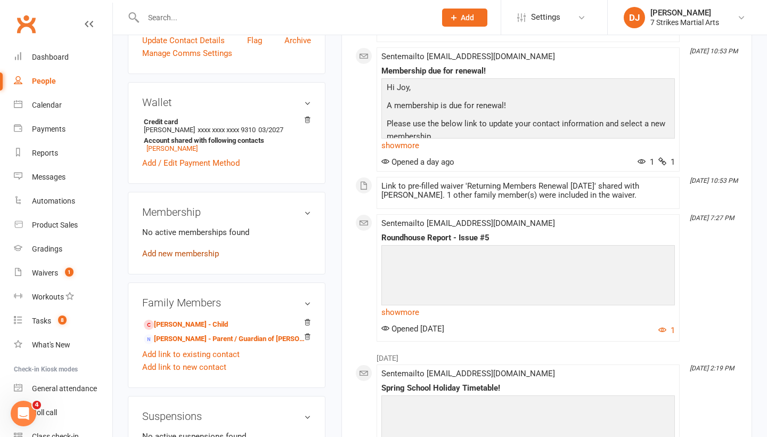
click at [201, 253] on link "Add new membership" at bounding box center [180, 254] width 77 height 10
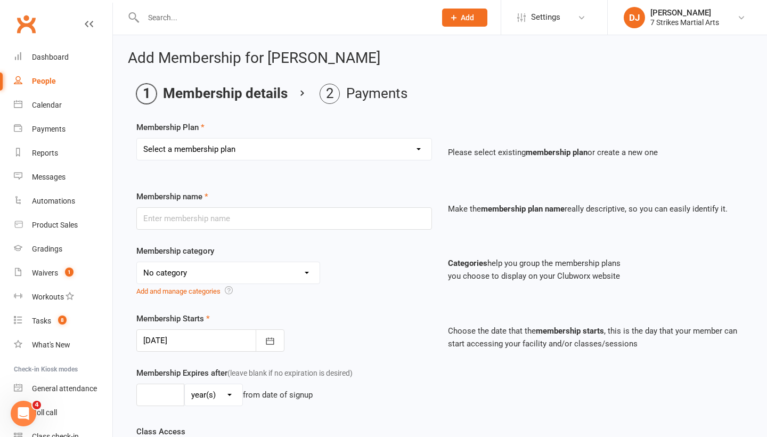
click at [87, 25] on icon at bounding box center [89, 24] width 9 height 9
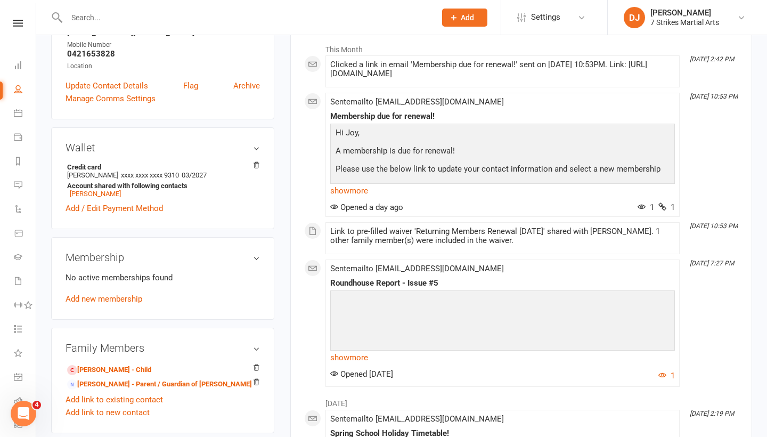
scroll to position [166, 0]
click at [110, 370] on link "Ethan Sarkar - Child" at bounding box center [109, 368] width 84 height 11
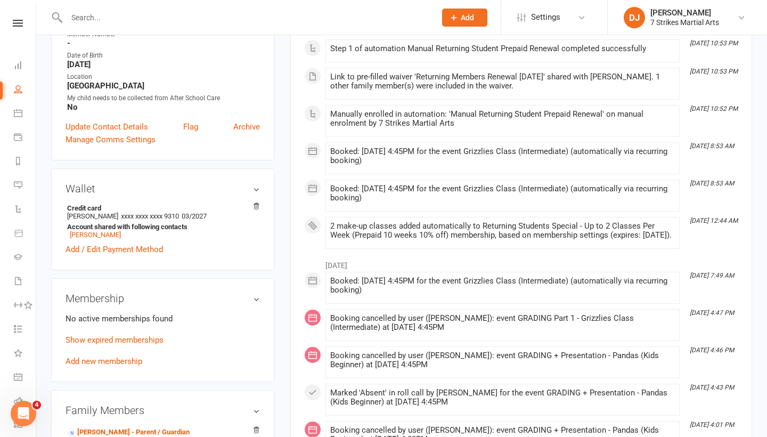
scroll to position [221, 0]
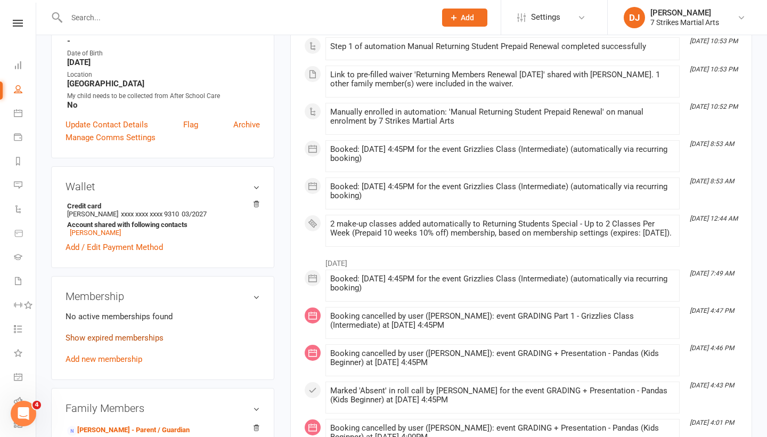
click at [137, 338] on link "Show expired memberships" at bounding box center [115, 338] width 98 height 10
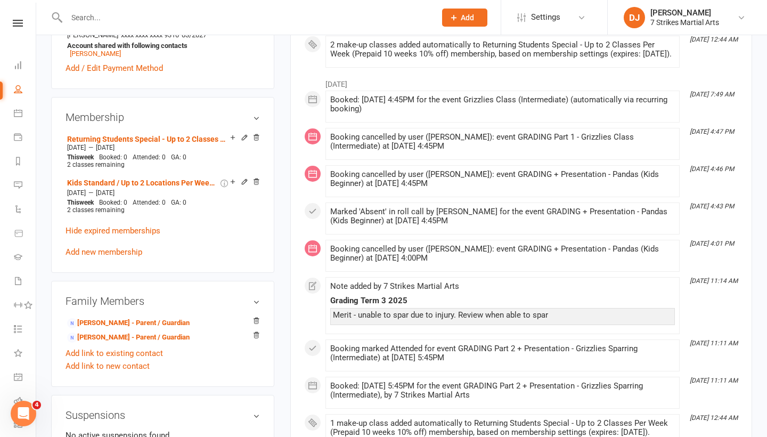
scroll to position [410, 0]
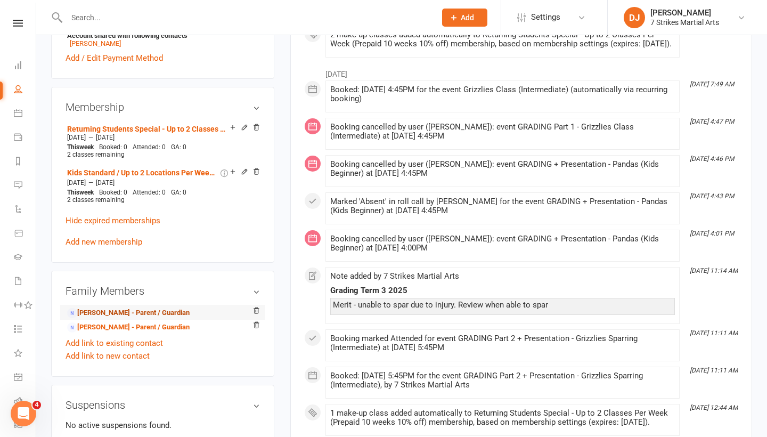
click at [131, 317] on link "Joy Sarkar - Parent / Guardian" at bounding box center [128, 312] width 123 height 11
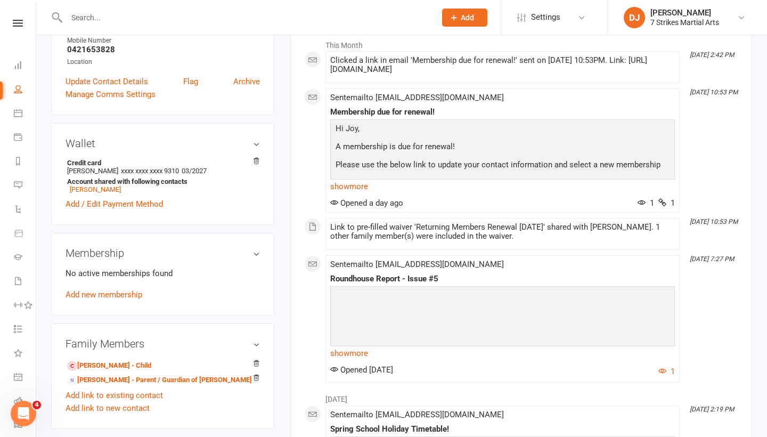
scroll to position [190, 0]
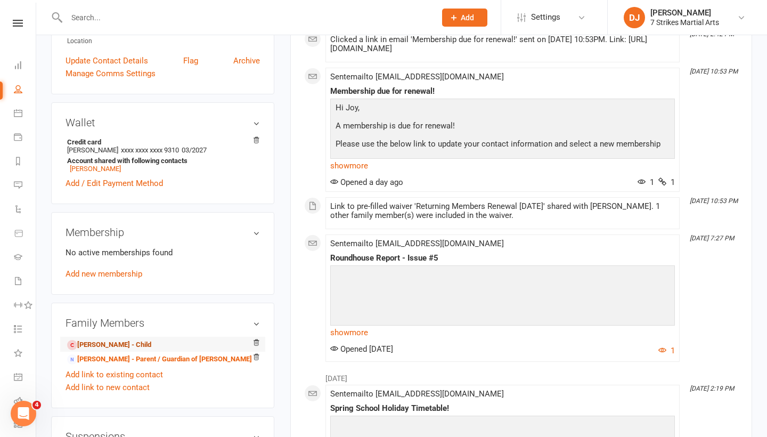
click at [125, 343] on link "Ethan Sarkar - Child" at bounding box center [109, 344] width 84 height 11
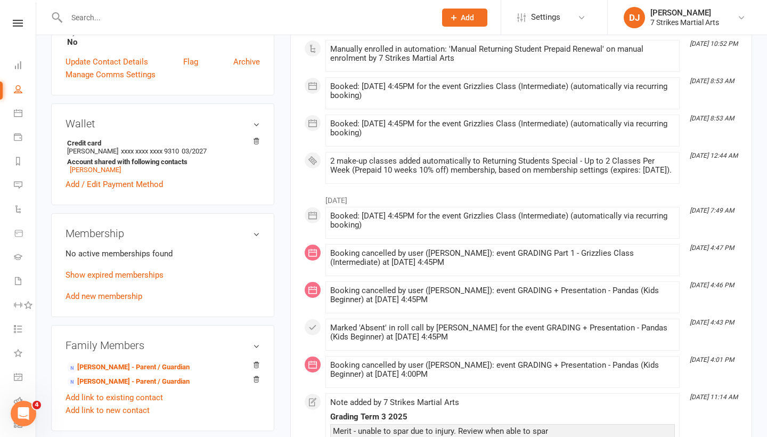
scroll to position [286, 0]
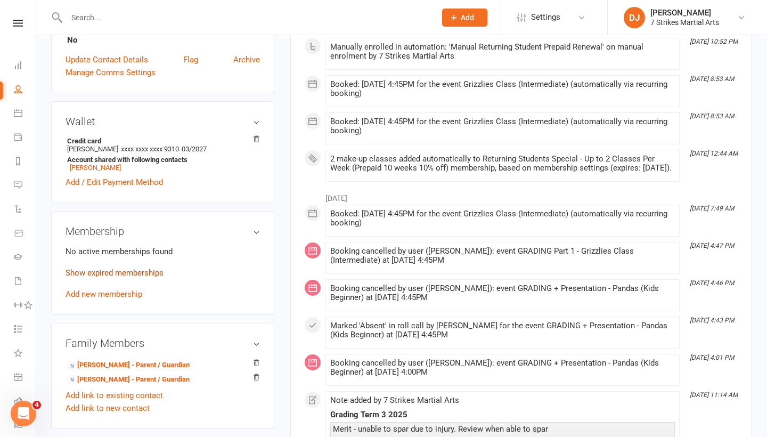
click at [142, 271] on link "Show expired memberships" at bounding box center [115, 273] width 98 height 10
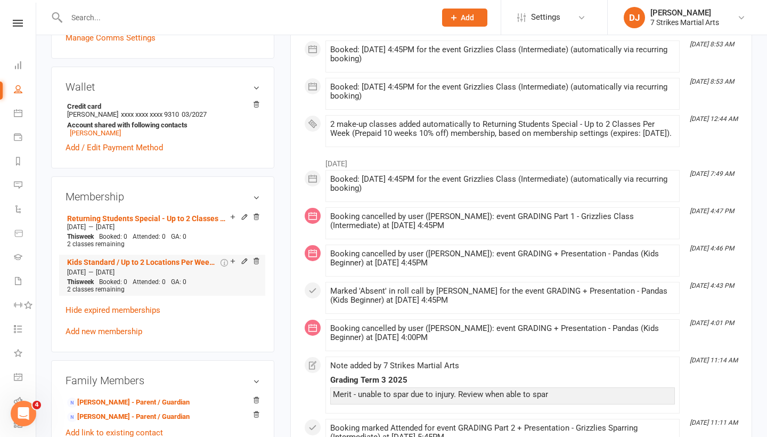
scroll to position [319, 0]
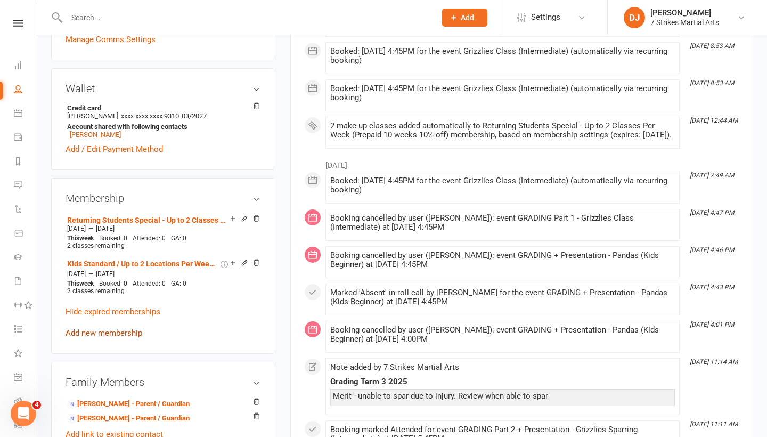
click at [116, 332] on link "Add new membership" at bounding box center [104, 333] width 77 height 10
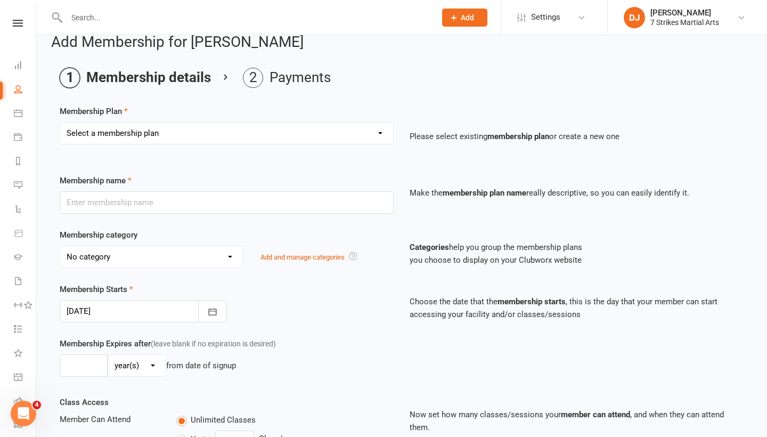
scroll to position [17, 0]
select select "8"
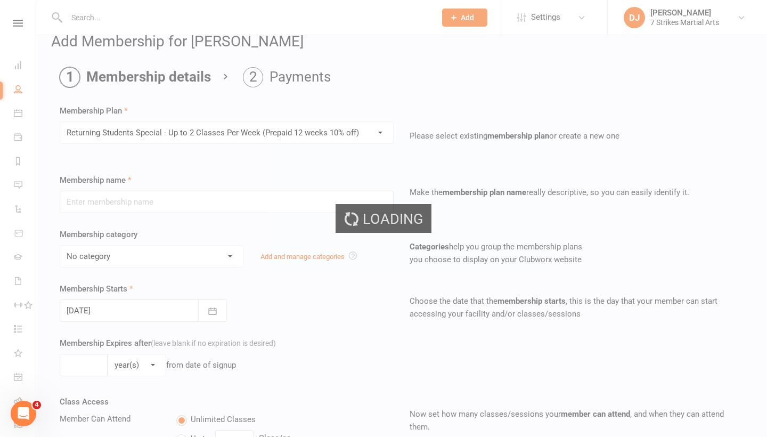
type input "Returning Students Special - Up to 2 Classes Per Week (Prepaid 12 weeks 10% off)"
select select "8"
type input "12"
select select "1"
type input "2"
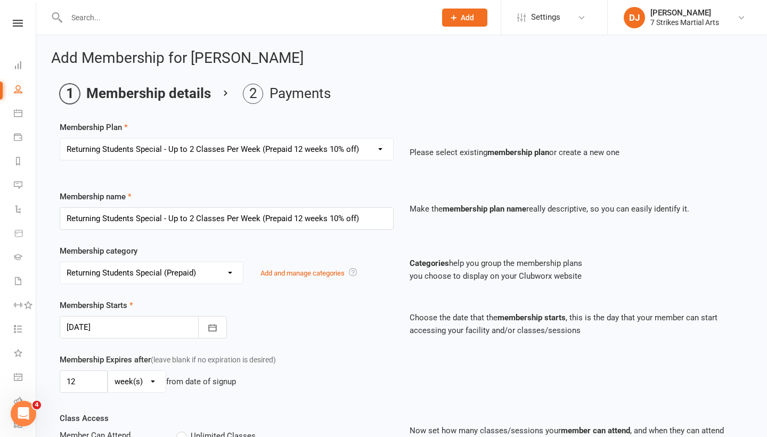
scroll to position [0, 0]
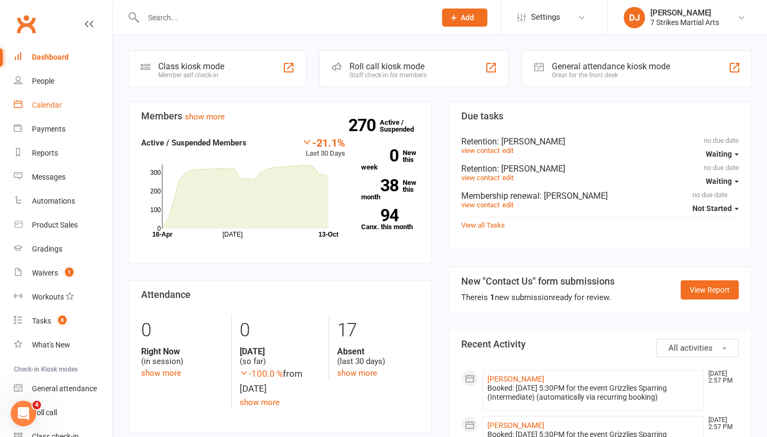
click at [60, 100] on link "Calendar" at bounding box center [63, 105] width 99 height 24
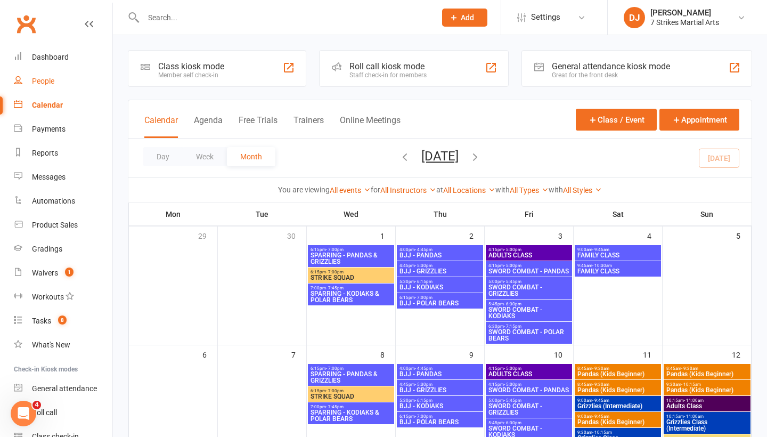
click at [49, 85] on div "People" at bounding box center [43, 81] width 22 height 9
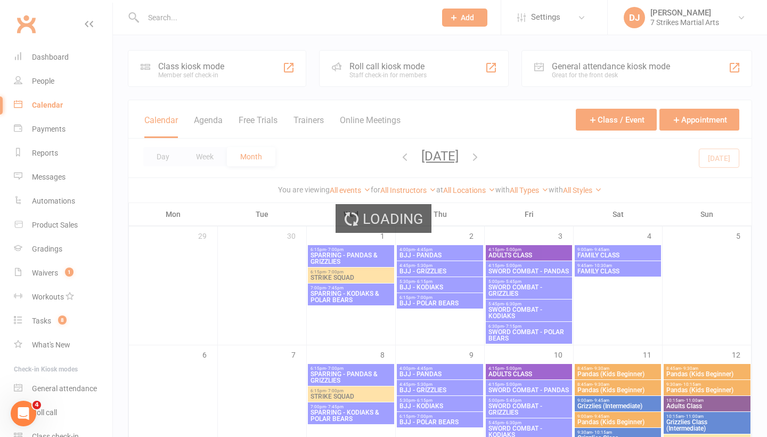
select select "25"
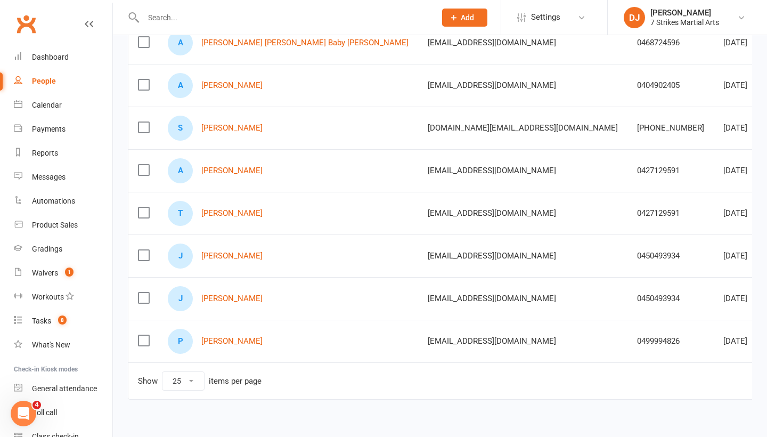
scroll to position [899, 0]
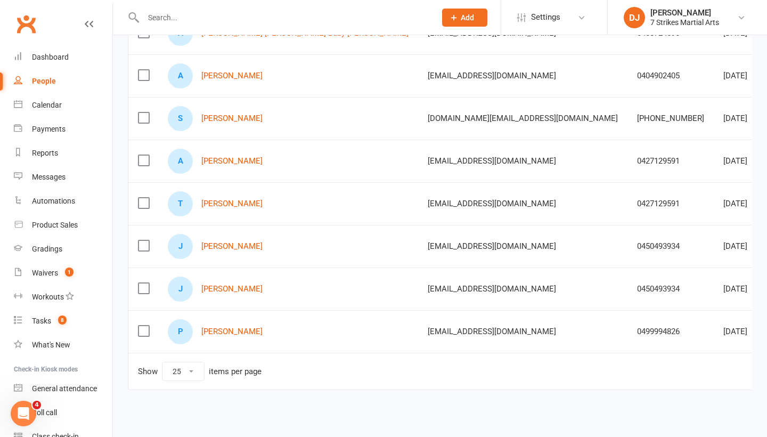
click at [318, 16] on input "text" at bounding box center [284, 17] width 288 height 15
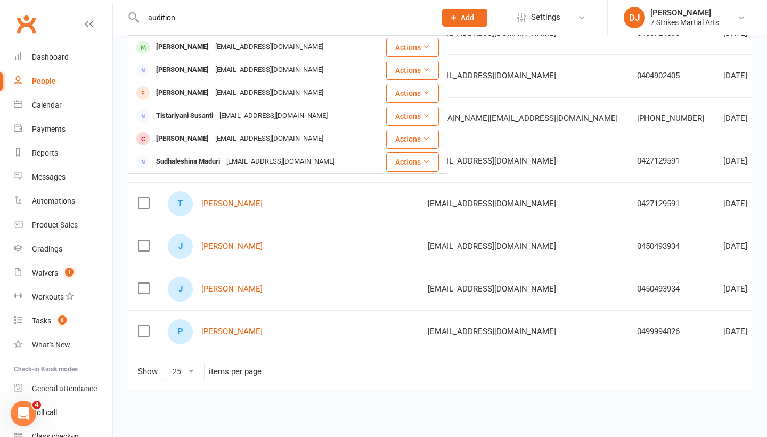
type input "audition"
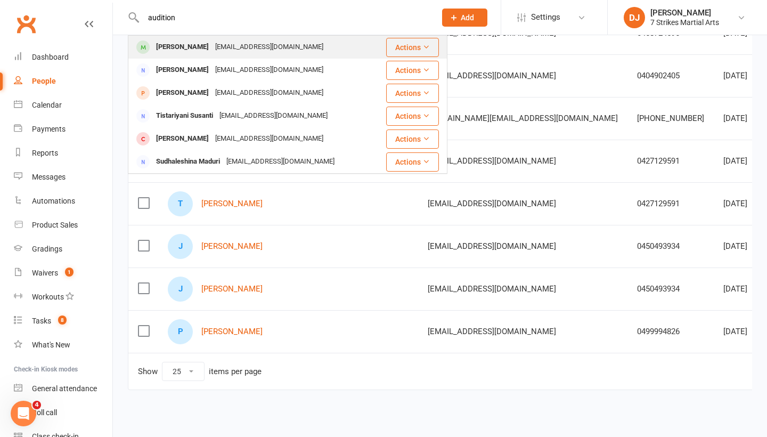
drag, startPoint x: 318, startPoint y: 16, endPoint x: 259, endPoint y: 49, distance: 67.7
click at [259, 49] on div "Sangitakhanal2013@gmail.com" at bounding box center [269, 46] width 115 height 15
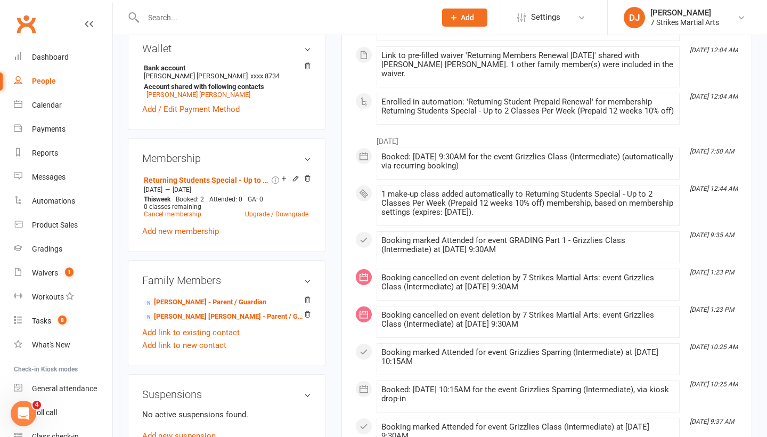
scroll to position [306, 0]
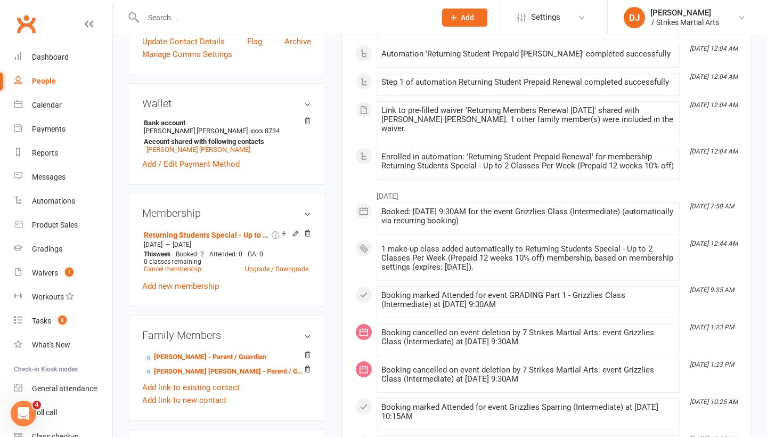
click at [250, 15] on input "text" at bounding box center [284, 17] width 288 height 15
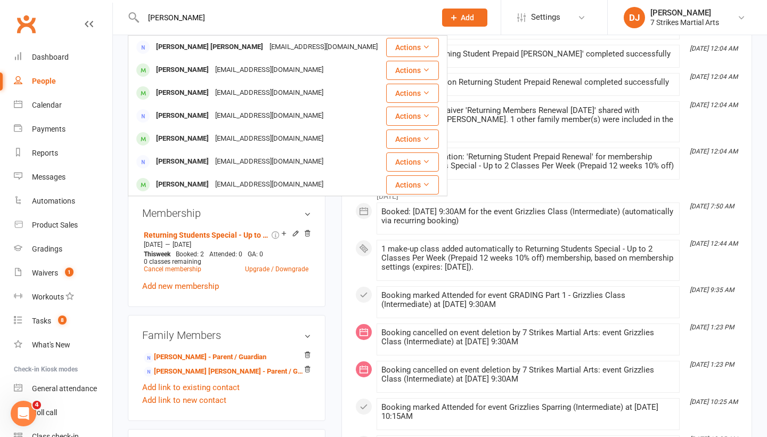
type input "sancta"
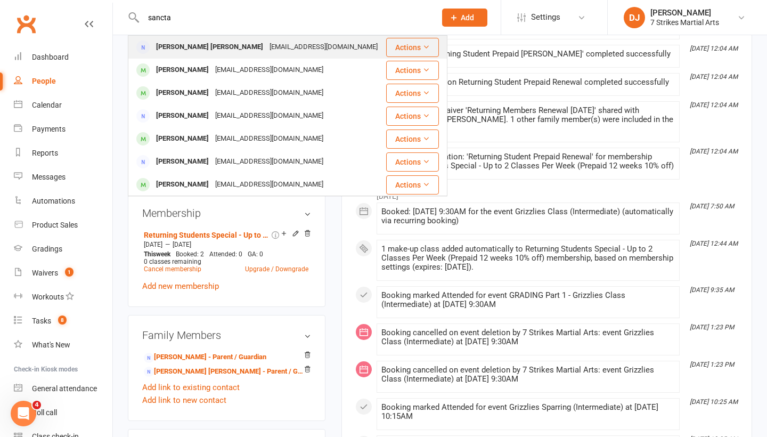
drag, startPoint x: 169, startPoint y: 35, endPoint x: 179, endPoint y: 45, distance: 14.0
click at [179, 45] on div "[PERSON_NAME] [PERSON_NAME]" at bounding box center [210, 46] width 114 height 15
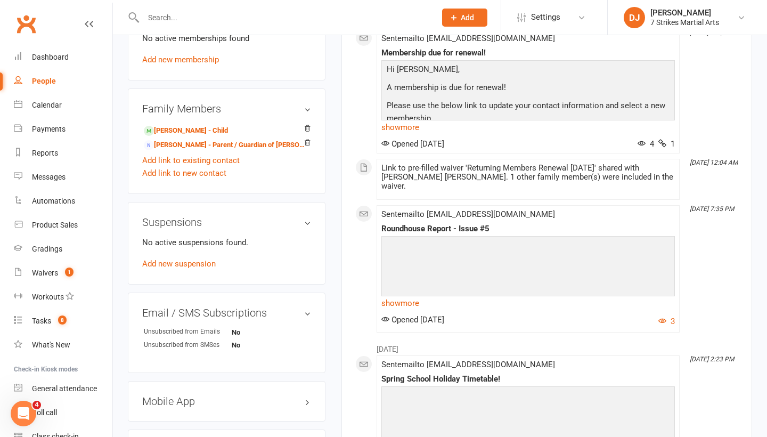
scroll to position [379, 0]
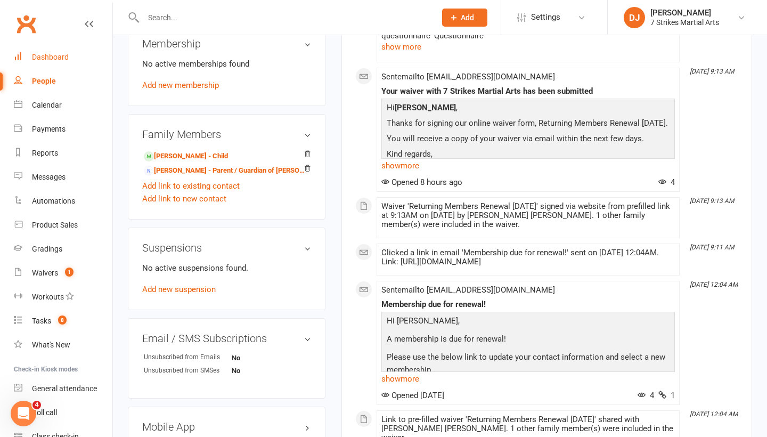
click at [71, 52] on link "Dashboard" at bounding box center [63, 57] width 99 height 24
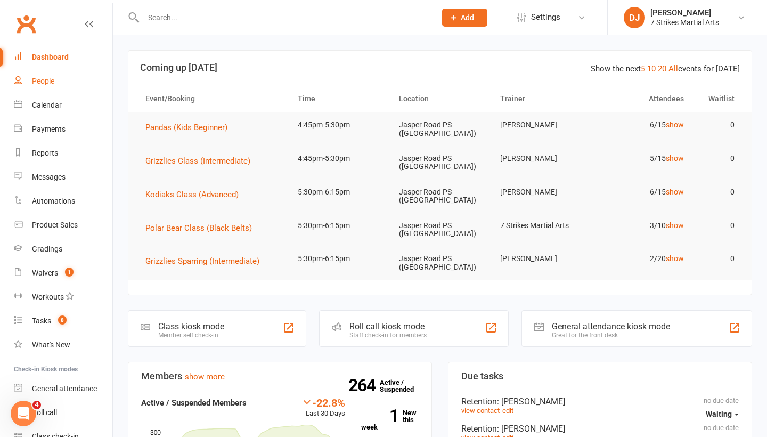
click at [70, 87] on link "People" at bounding box center [63, 81] width 99 height 24
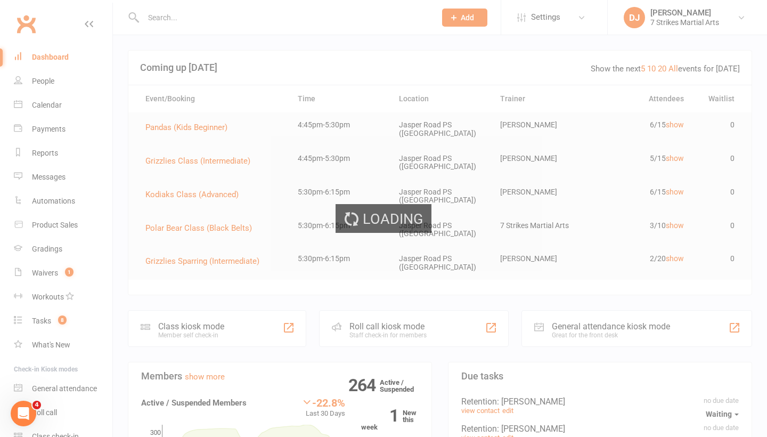
select select "25"
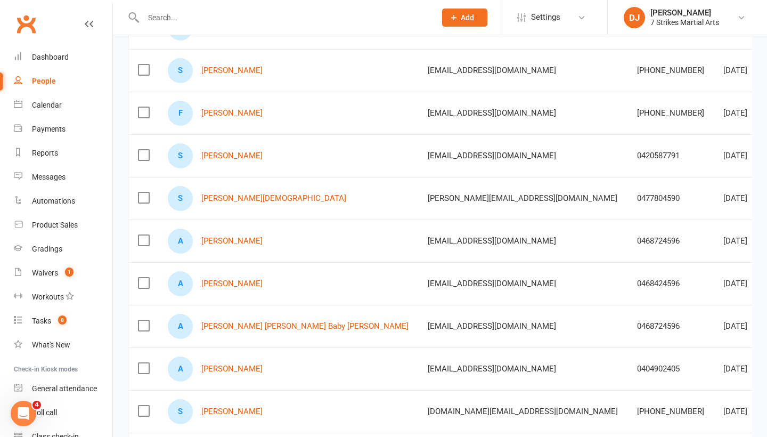
scroll to position [0, 25]
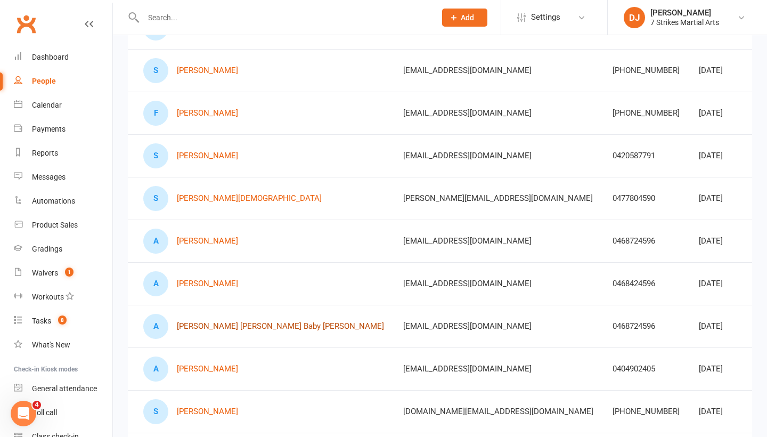
click at [269, 331] on link "Anish Lal George Lala Baby Christy" at bounding box center [280, 326] width 207 height 9
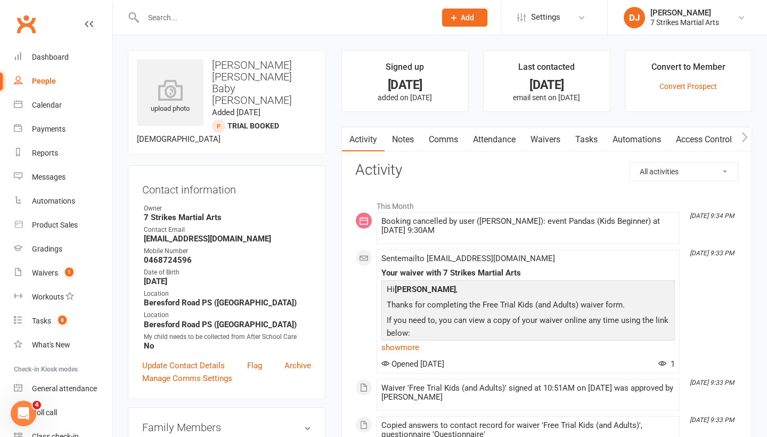
click at [403, 150] on link "Notes" at bounding box center [403, 139] width 37 height 25
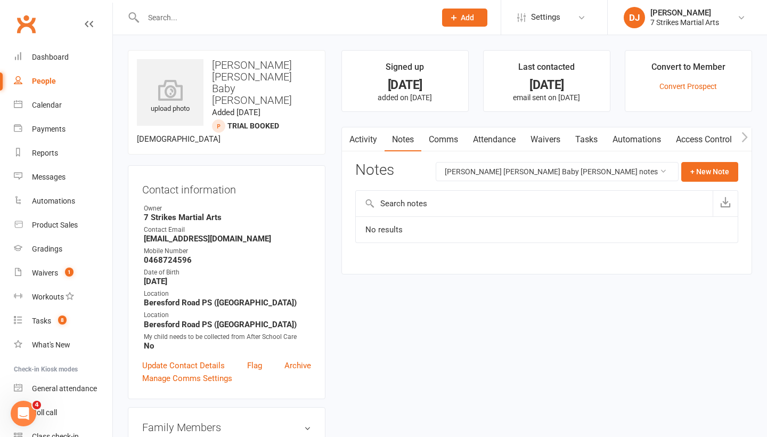
click at [367, 142] on link "Activity" at bounding box center [363, 139] width 43 height 25
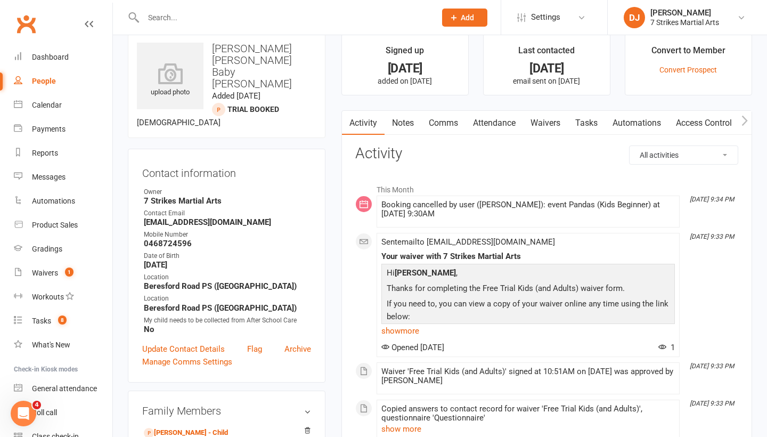
scroll to position [15, 0]
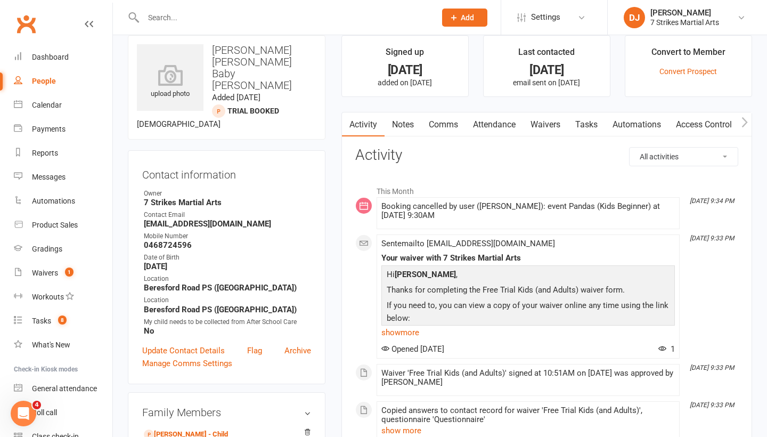
click at [550, 126] on link "Waivers" at bounding box center [545, 124] width 45 height 25
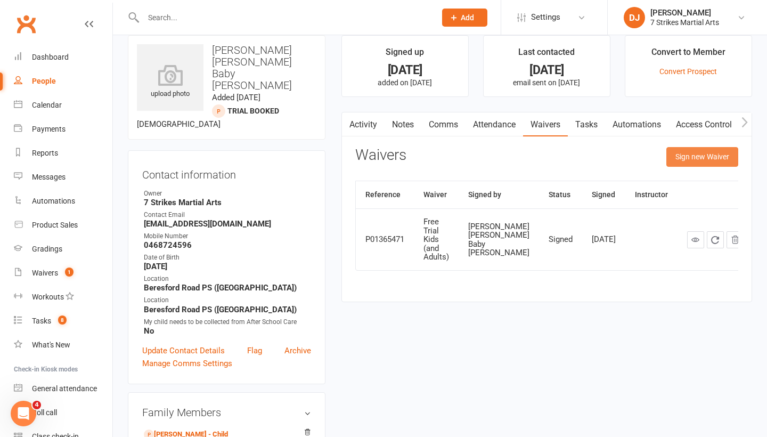
click at [702, 161] on button "Sign new Waiver" at bounding box center [703, 156] width 72 height 19
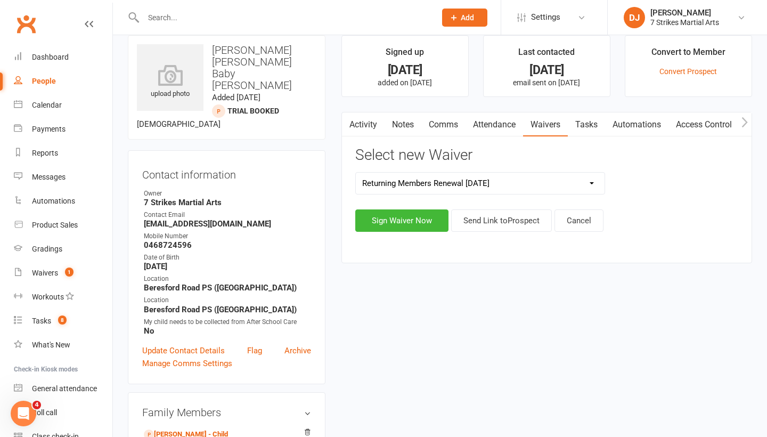
click at [579, 185] on select "18+ Student - No Membership/Payment Free Trial Adults Only Free Trial Kids (and…" at bounding box center [480, 183] width 249 height 21
select select "14514"
click at [502, 222] on button "Send Link to Prospect" at bounding box center [501, 220] width 101 height 22
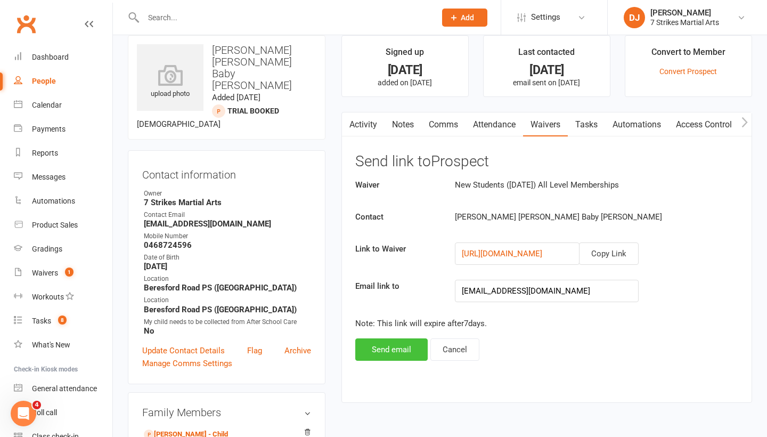
click at [395, 350] on button "Send email" at bounding box center [391, 349] width 72 height 22
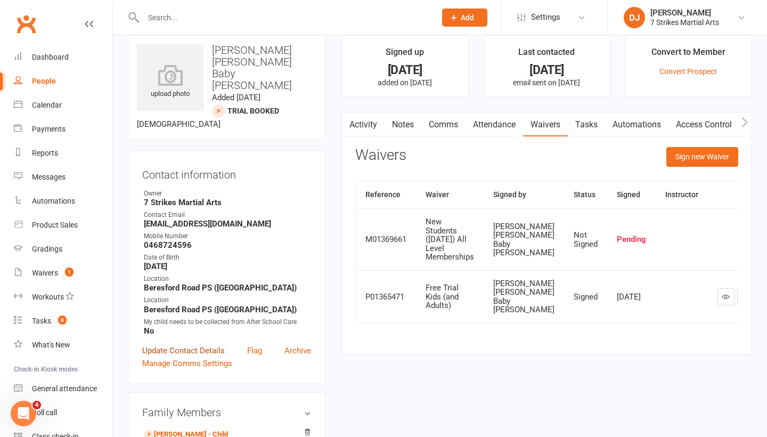
click at [205, 344] on link "Update Contact Details" at bounding box center [183, 350] width 83 height 13
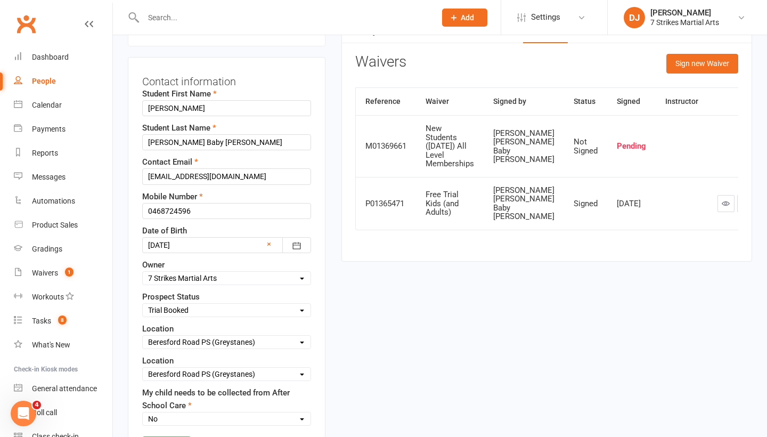
scroll to position [113, 0]
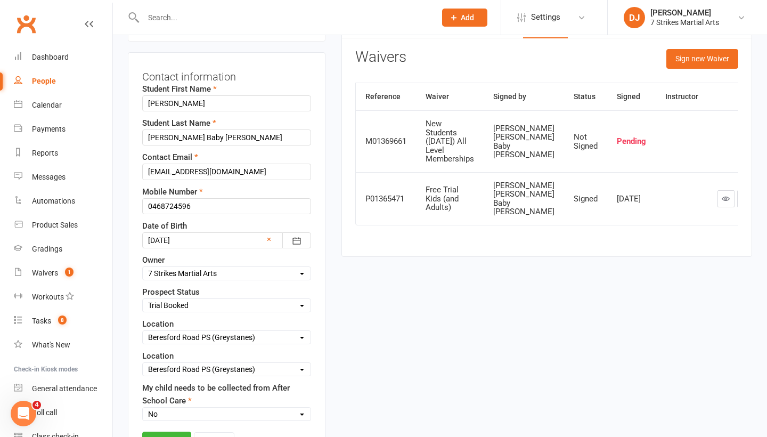
select select "Membership Form Sent"
click at [171, 432] on link "Save" at bounding box center [166, 441] width 49 height 19
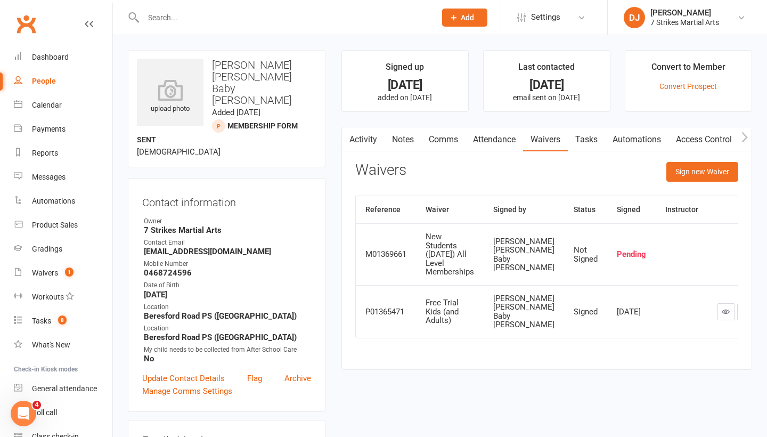
scroll to position [0, 0]
click at [313, 23] on input "text" at bounding box center [284, 17] width 288 height 15
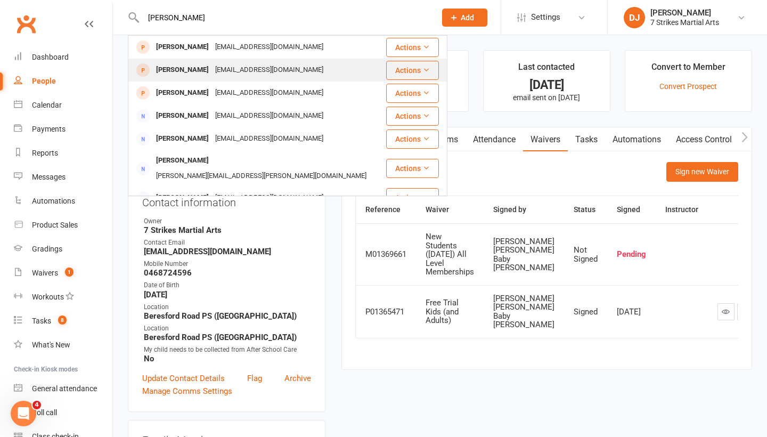
type input "tandukar"
click at [206, 70] on div "[PERSON_NAME]" at bounding box center [182, 69] width 59 height 15
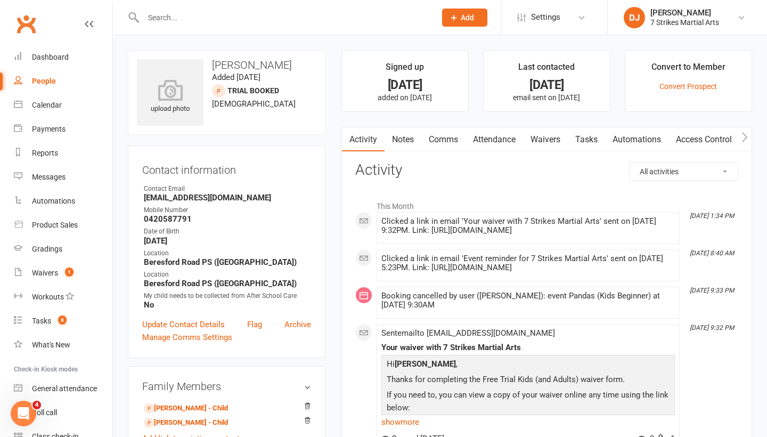
click at [411, 142] on link "Notes" at bounding box center [403, 139] width 37 height 25
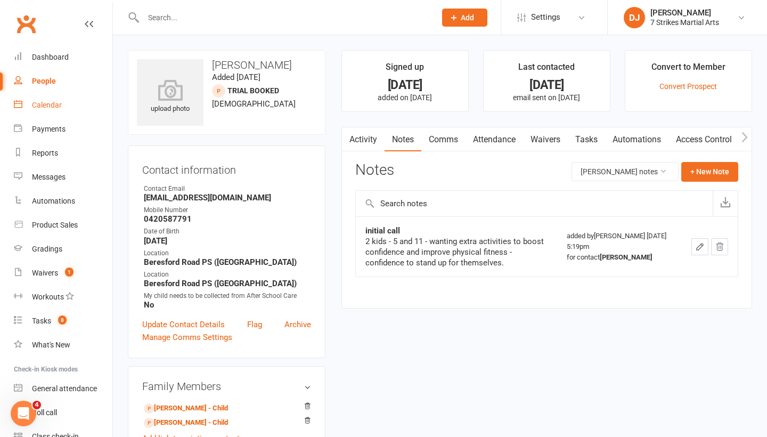
click at [52, 105] on div "Calendar" at bounding box center [47, 105] width 30 height 9
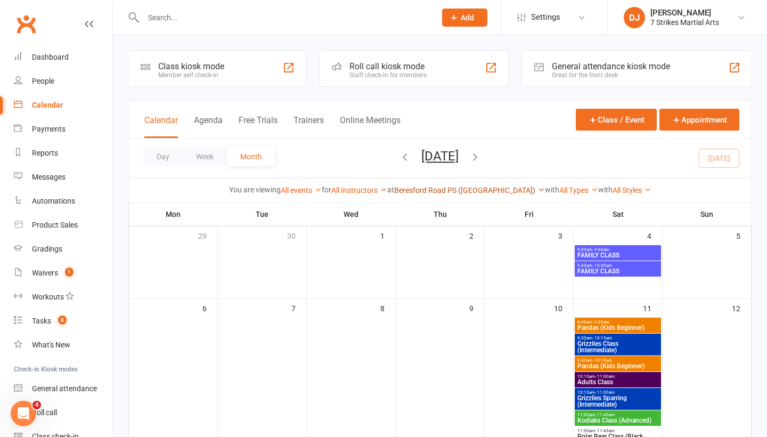
click at [475, 194] on link "Beresford Road PS ([GEOGRAPHIC_DATA])" at bounding box center [469, 190] width 151 height 9
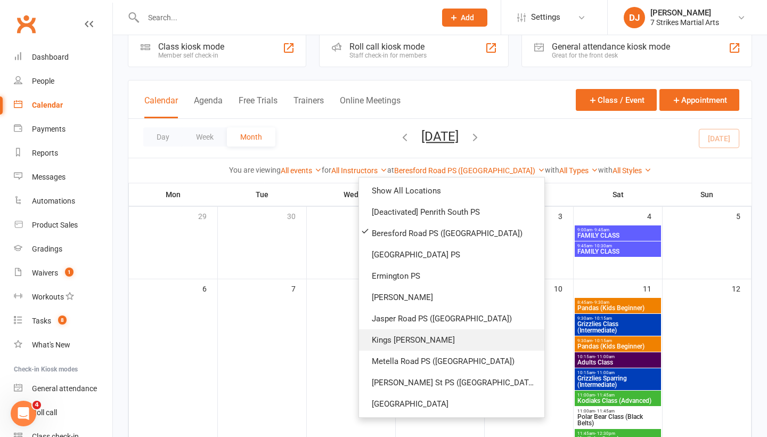
scroll to position [21, 0]
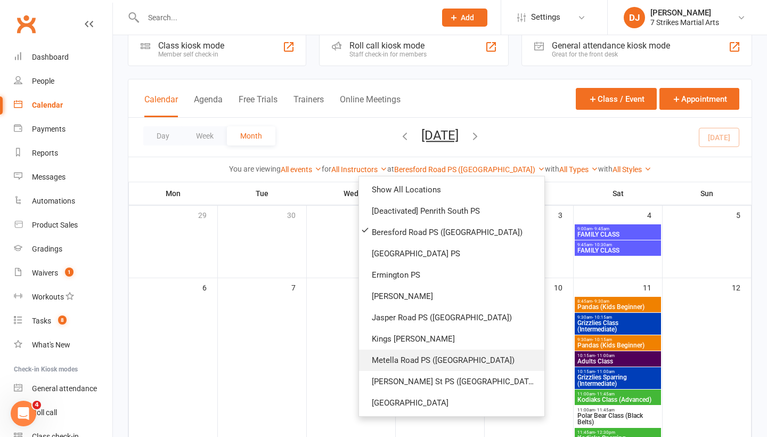
click at [447, 359] on link "Metella Road PS (Toongabbie)" at bounding box center [451, 360] width 185 height 21
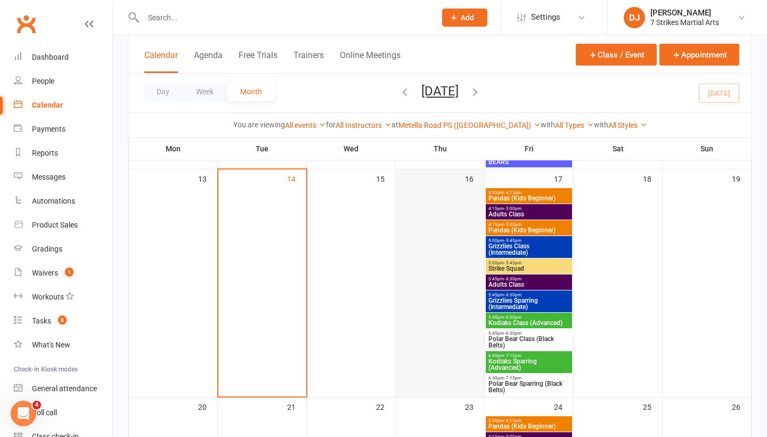
scroll to position [299, 0]
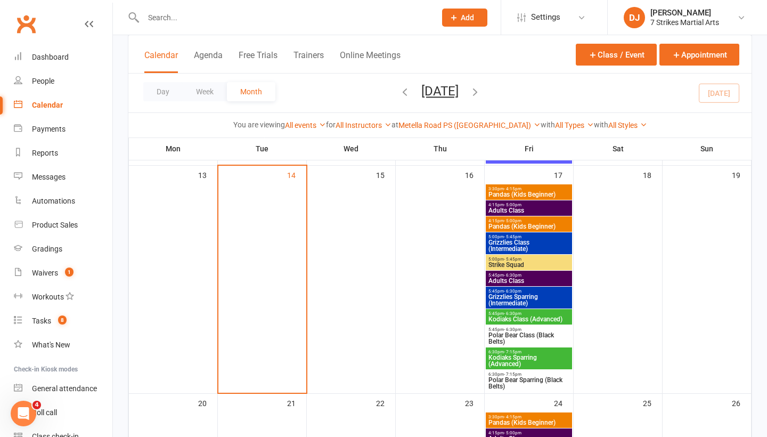
click at [524, 317] on span "Kodiaks Class (Advanced)" at bounding box center [529, 319] width 82 height 6
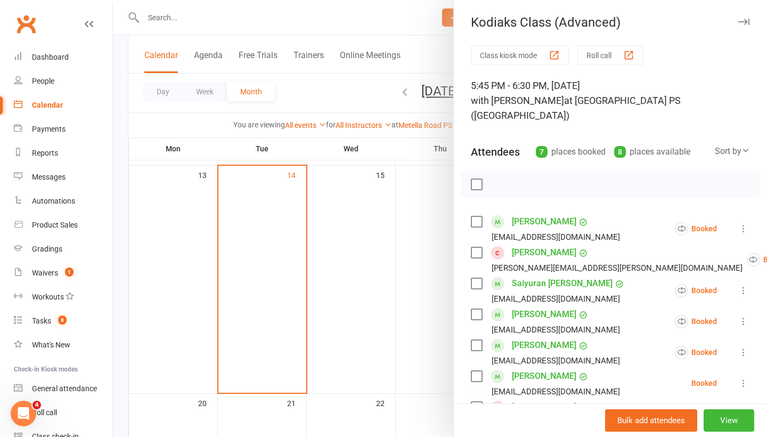
scroll to position [0, 0]
click at [742, 21] on icon "button" at bounding box center [744, 22] width 11 height 6
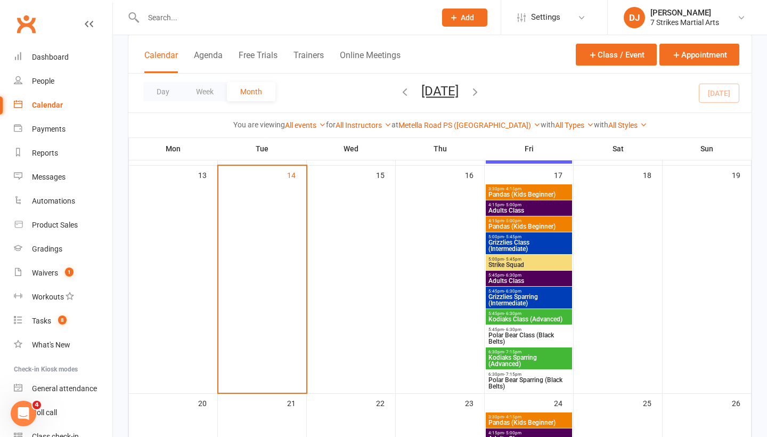
click at [319, 139] on th "Wed" at bounding box center [351, 148] width 89 height 22
click at [299, 23] on input "text" at bounding box center [284, 17] width 288 height 15
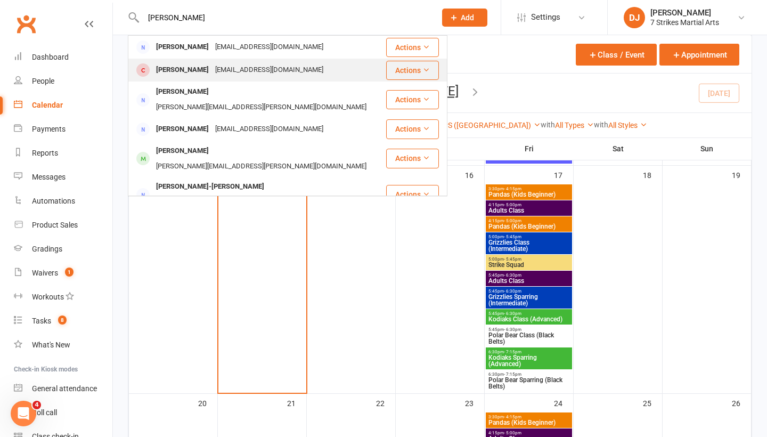
type input "Catherine"
click at [196, 64] on div "[PERSON_NAME]" at bounding box center [182, 69] width 59 height 15
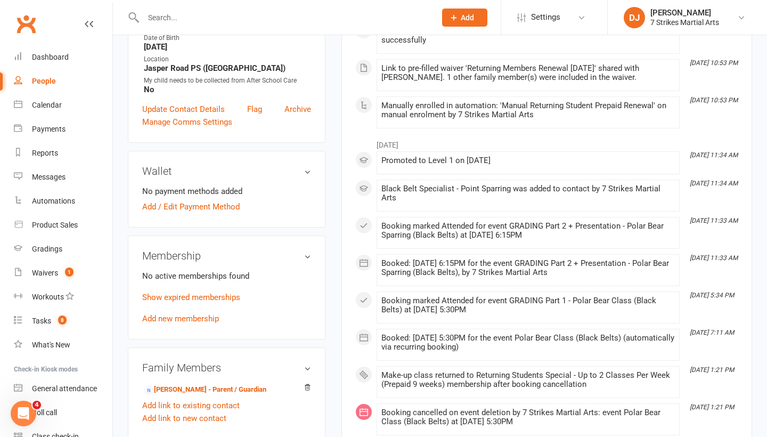
scroll to position [249, 0]
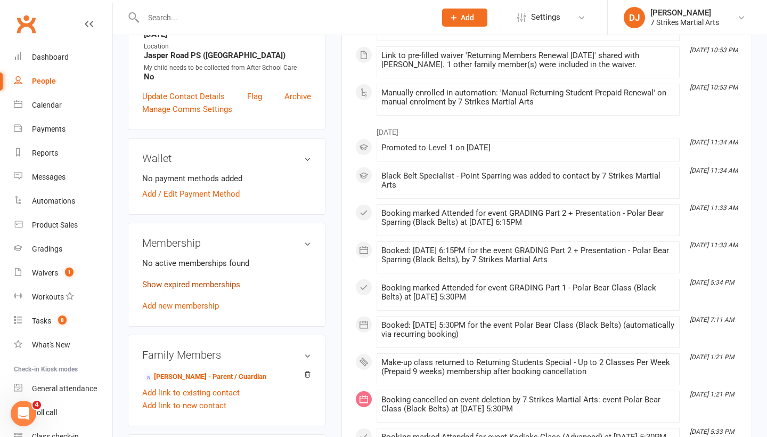
click at [206, 289] on link "Show expired memberships" at bounding box center [191, 285] width 98 height 10
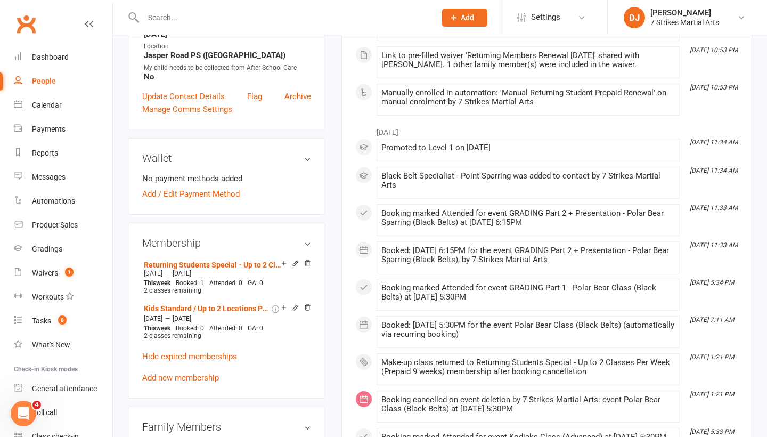
click at [285, 233] on div "Membership Returning Students Special - Up to 2 Classes Per Week (Prepaid 9 wee…" at bounding box center [227, 310] width 198 height 175
click at [196, 383] on link "Add new membership" at bounding box center [180, 378] width 77 height 10
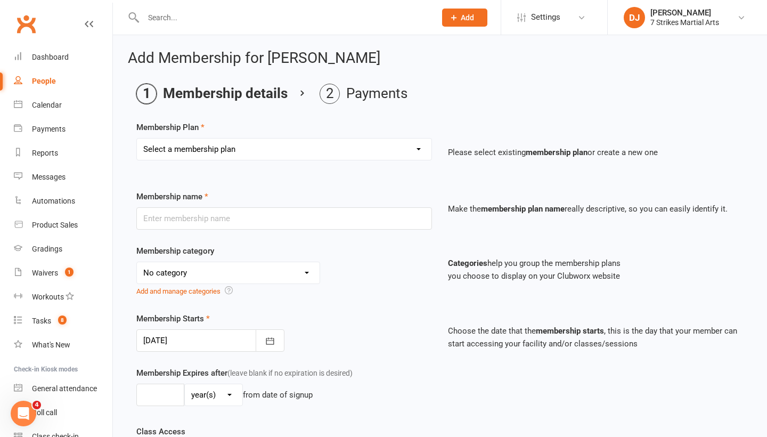
select select "8"
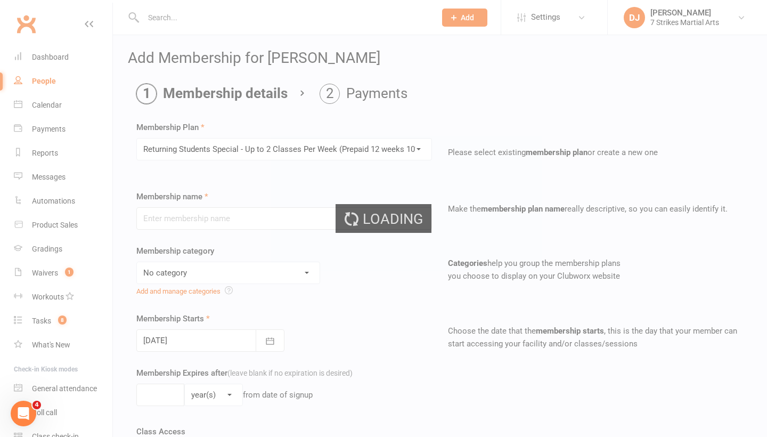
type input "Returning Students Special - Up to 2 Classes Per Week (Prepaid 12 weeks 10% off)"
select select "8"
type input "12"
select select "1"
type input "2"
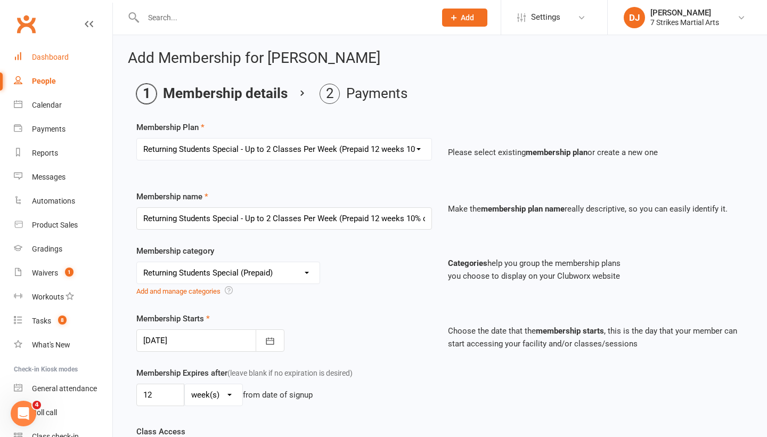
click at [70, 59] on link "Dashboard" at bounding box center [63, 57] width 99 height 24
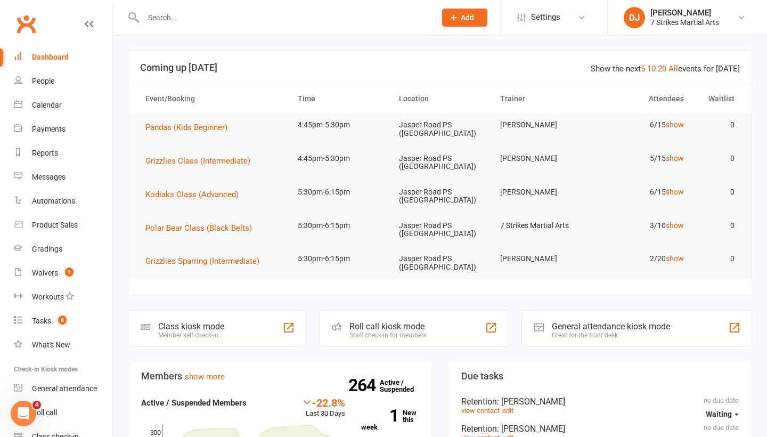
scroll to position [29, 0]
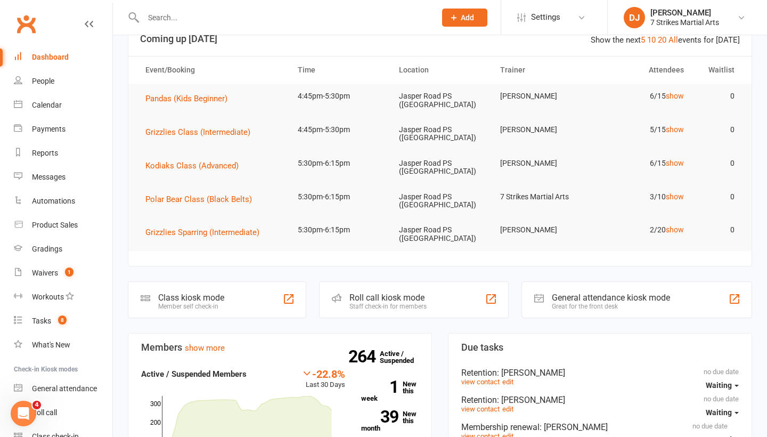
click at [363, 14] on input "text" at bounding box center [284, 17] width 288 height 15
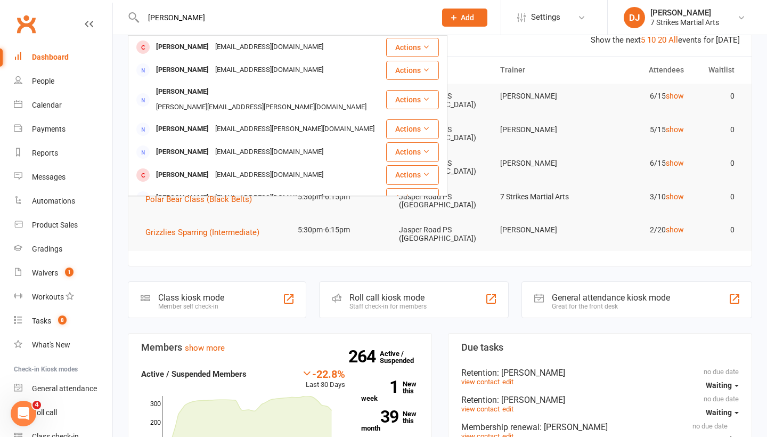
type input "Catherine truing"
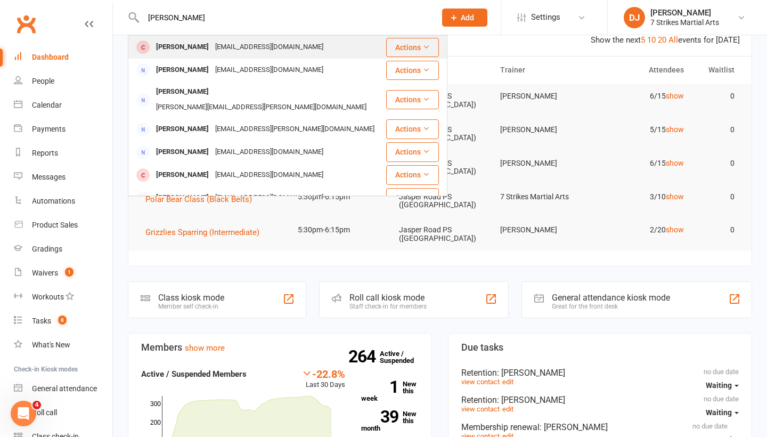
drag, startPoint x: 363, startPoint y: 14, endPoint x: 247, endPoint y: 52, distance: 121.8
click at [247, 52] on div "jman1712@yahoo.com" at bounding box center [269, 46] width 115 height 15
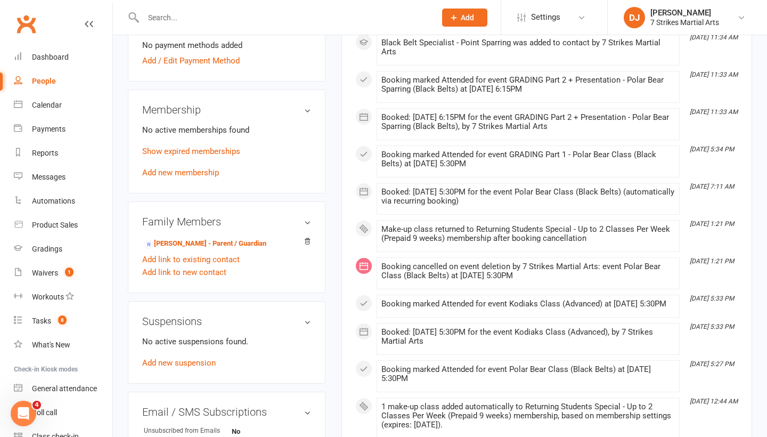
scroll to position [386, 0]
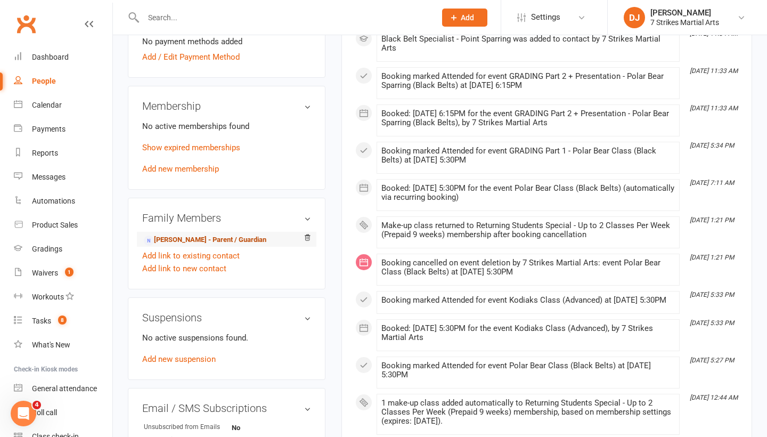
click at [212, 246] on link "Lucy Nguyen - Parent / Guardian" at bounding box center [205, 239] width 123 height 11
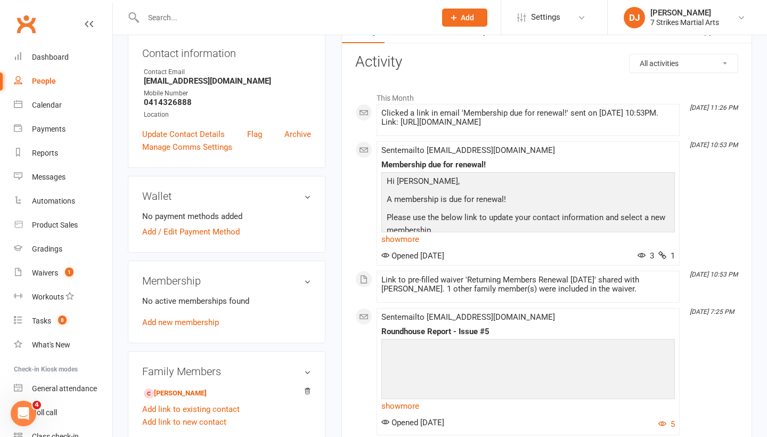
scroll to position [120, 0]
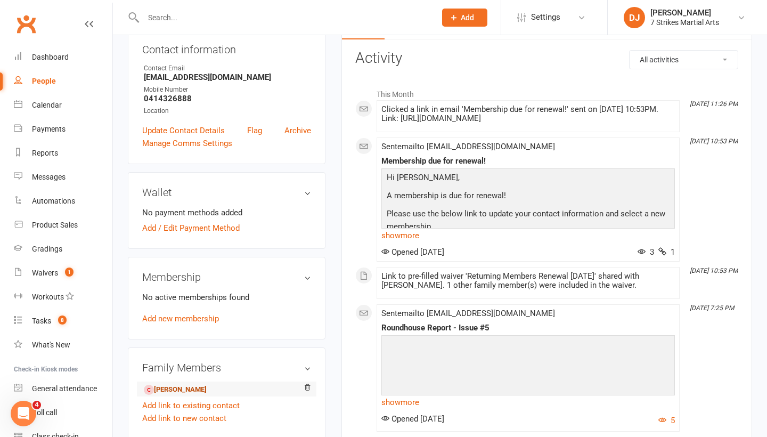
click at [192, 386] on link "Catherine Truong - Child" at bounding box center [175, 389] width 63 height 11
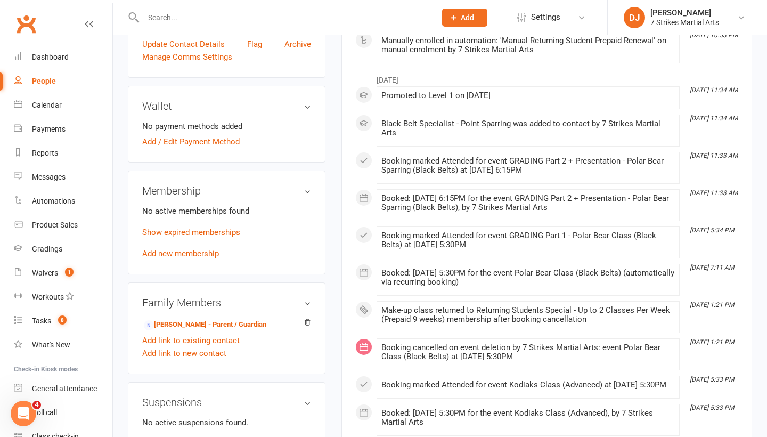
scroll to position [305, 0]
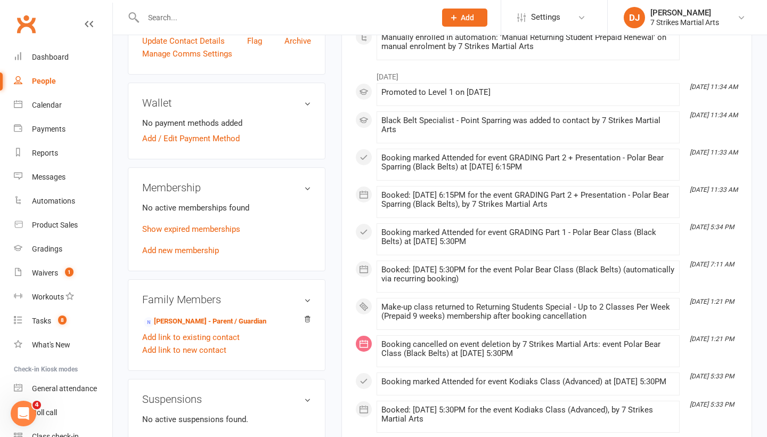
click at [200, 266] on div "Membership No active memberships found Show expired memberships Add new members…" at bounding box center [227, 219] width 198 height 104
click at [203, 255] on link "Add new membership" at bounding box center [180, 251] width 77 height 10
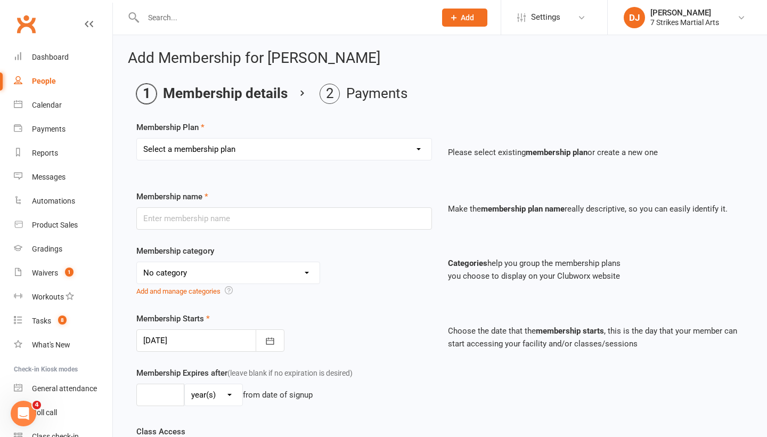
select select "8"
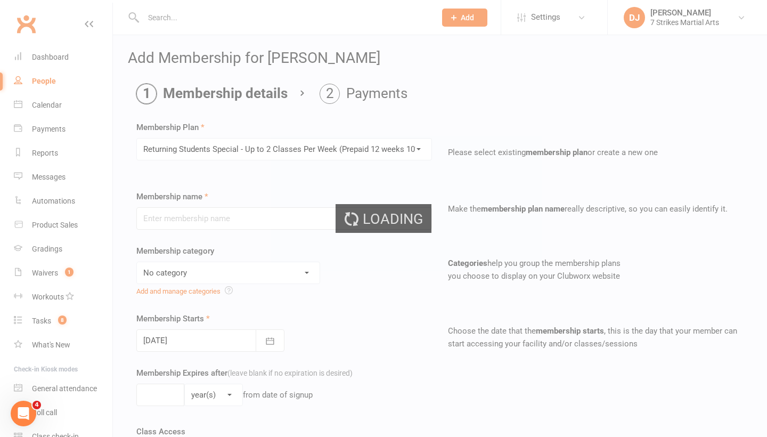
type input "Returning Students Special - Up to 2 Classes Per Week (Prepaid 12 weeks 10% off)"
select select "8"
type input "12"
select select "1"
type input "2"
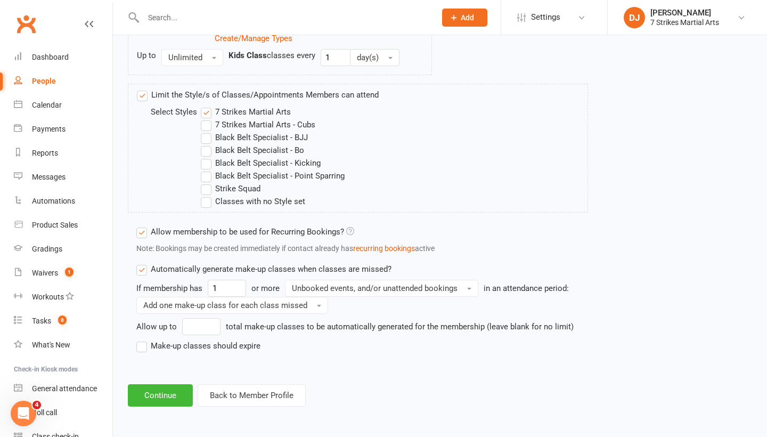
scroll to position [648, 0]
click at [196, 318] on input "number" at bounding box center [201, 326] width 38 height 17
type input "0"
click at [331, 339] on div "If membership has 1 or more Unbooked events, and/or unattended bookings in an a…" at bounding box center [362, 316] width 452 height 72
click at [199, 318] on input "0" at bounding box center [201, 326] width 38 height 17
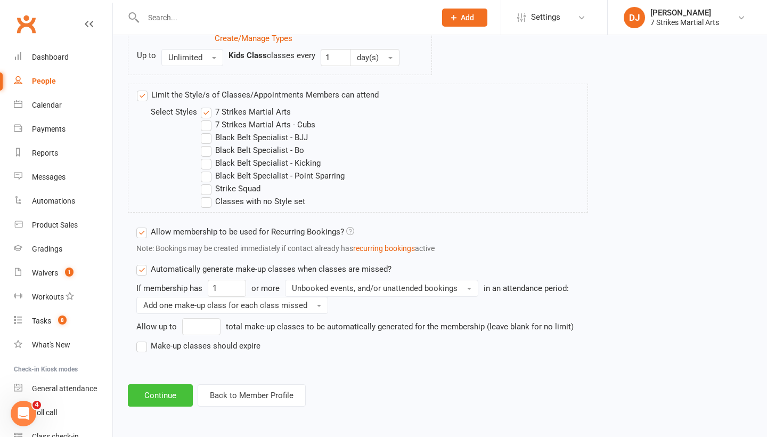
click at [168, 390] on button "Continue" at bounding box center [160, 395] width 65 height 22
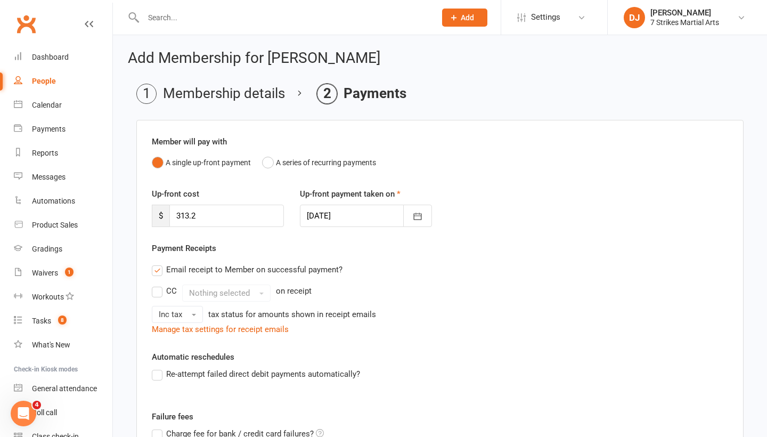
scroll to position [0, 0]
click at [56, 60] on div "Dashboard" at bounding box center [50, 57] width 37 height 9
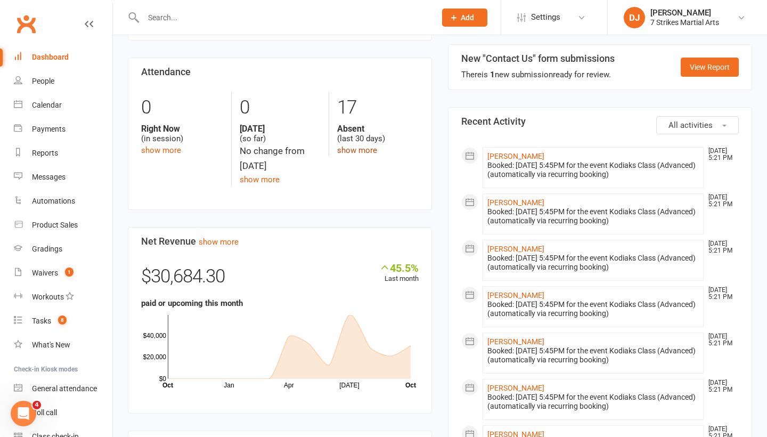
scroll to position [490, 0]
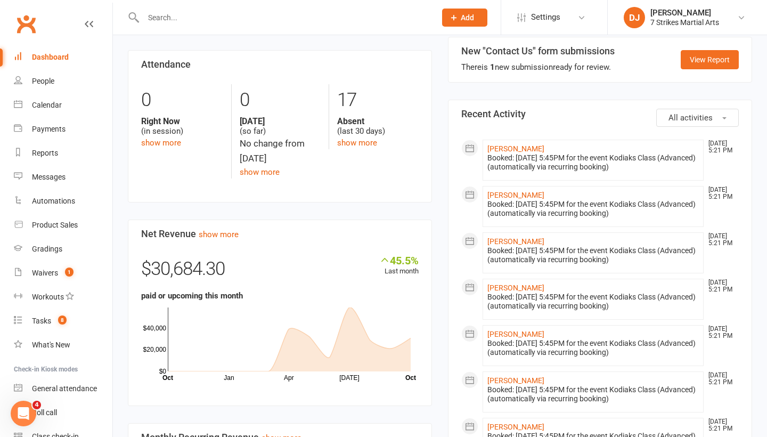
click at [259, 22] on input "text" at bounding box center [284, 17] width 288 height 15
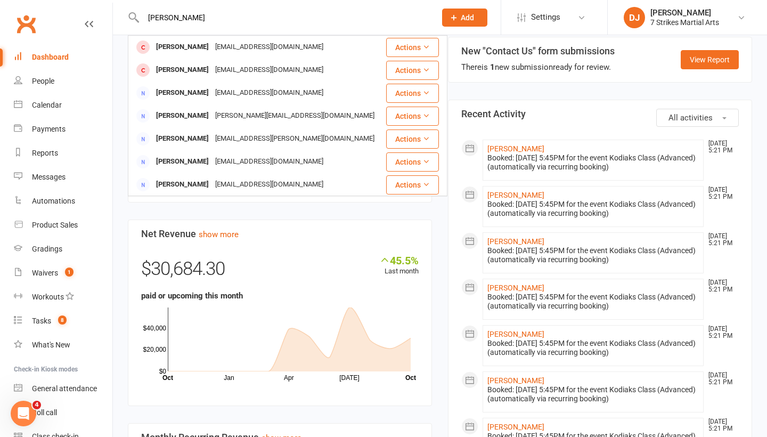
type input "chosen"
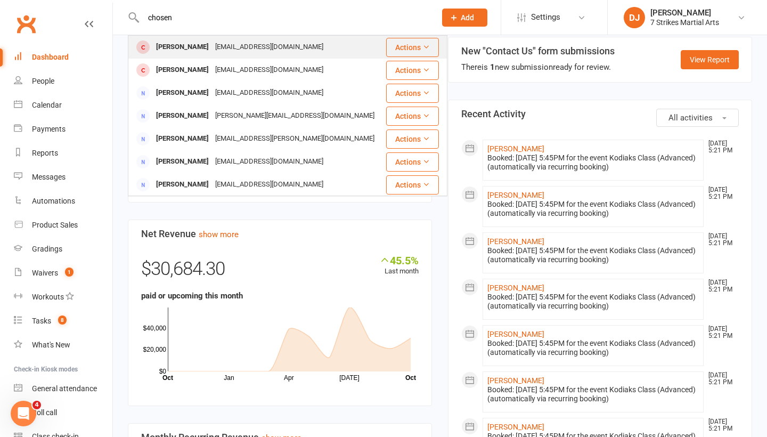
drag, startPoint x: 259, startPoint y: 22, endPoint x: 218, endPoint y: 48, distance: 48.6
click at [218, 48] on div "sarayusuf84@gmail.com" at bounding box center [269, 46] width 115 height 15
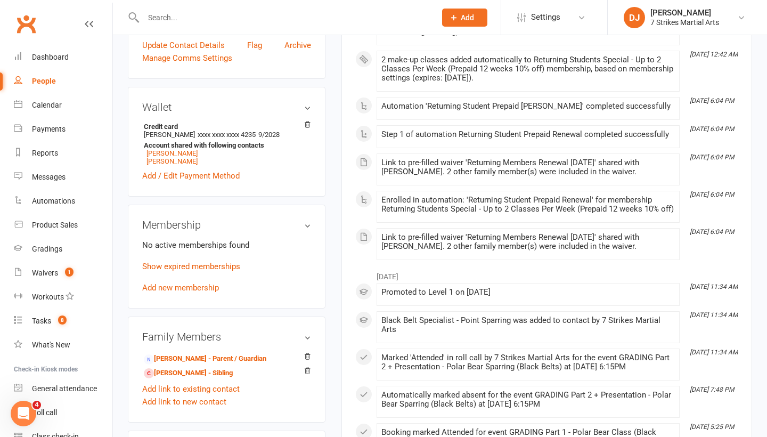
scroll to position [301, 0]
click at [217, 271] on link "Show expired memberships" at bounding box center [191, 266] width 98 height 10
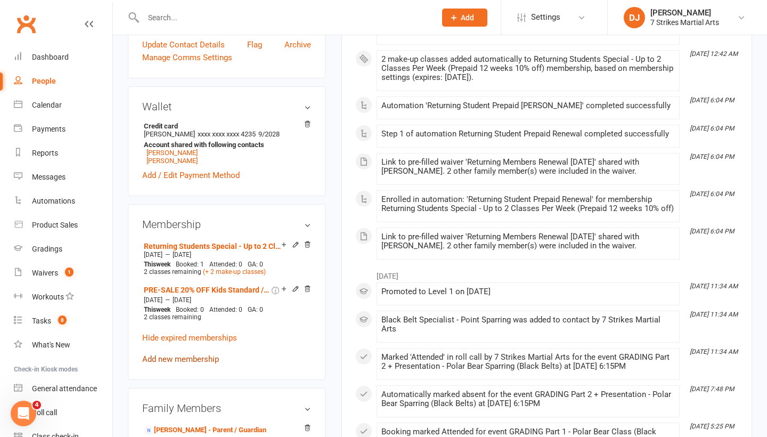
click at [189, 364] on link "Add new membership" at bounding box center [180, 359] width 77 height 10
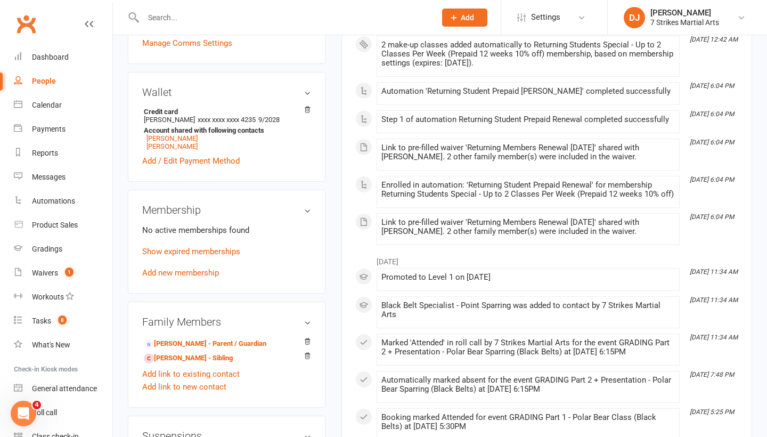
scroll to position [315, 0]
click at [206, 278] on link "Add new membership" at bounding box center [180, 274] width 77 height 10
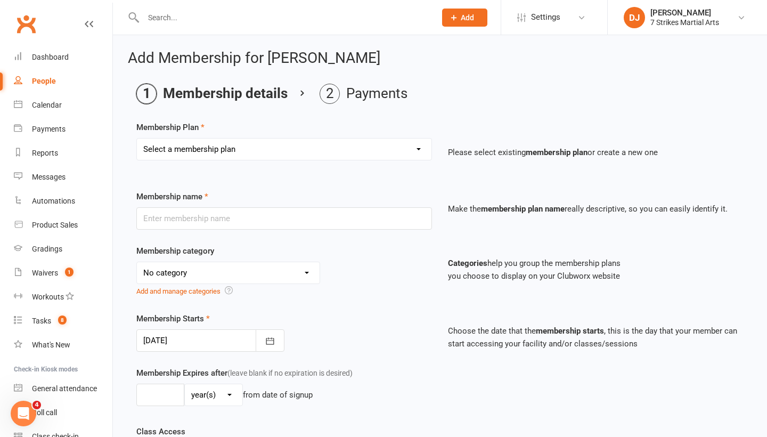
select select "8"
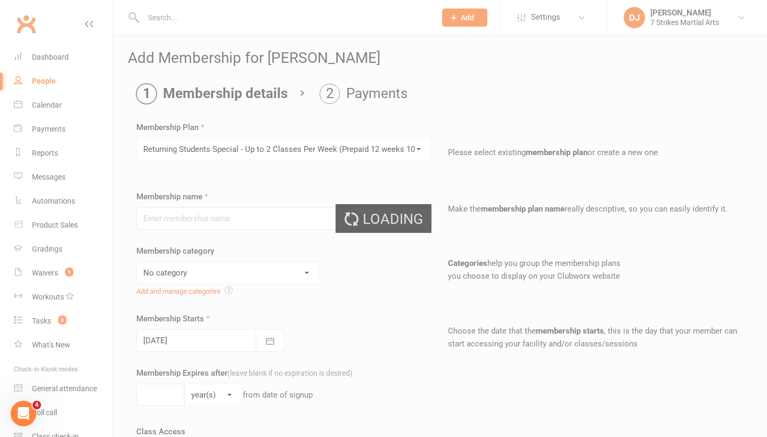
type input "Returning Students Special - Up to 2 Classes Per Week (Prepaid 12 weeks 10% off)"
select select "8"
type input "12"
select select "1"
type input "2"
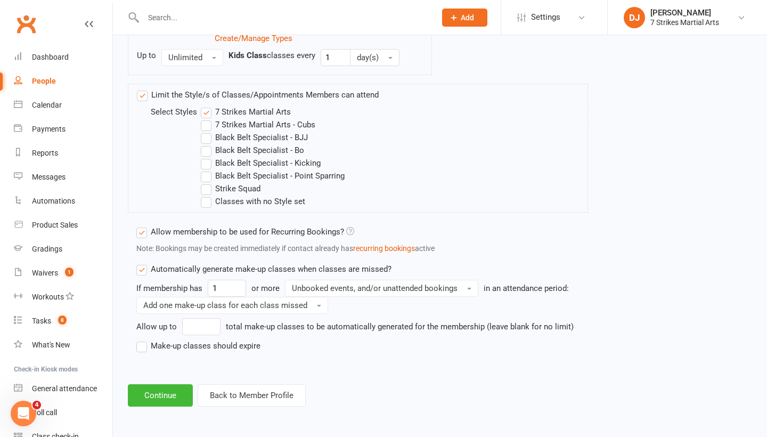
scroll to position [648, 0]
click at [161, 388] on button "Continue" at bounding box center [160, 395] width 65 height 22
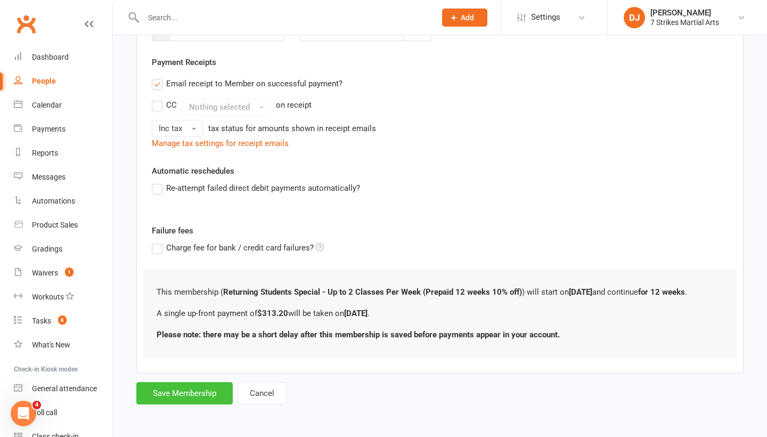
scroll to position [194, 0]
click at [200, 387] on button "Save Membership" at bounding box center [184, 393] width 96 height 22
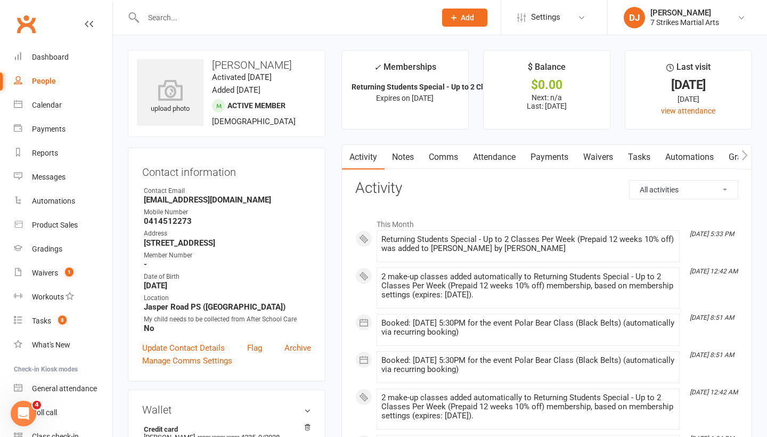
click at [244, 20] on input "text" at bounding box center [284, 17] width 288 height 15
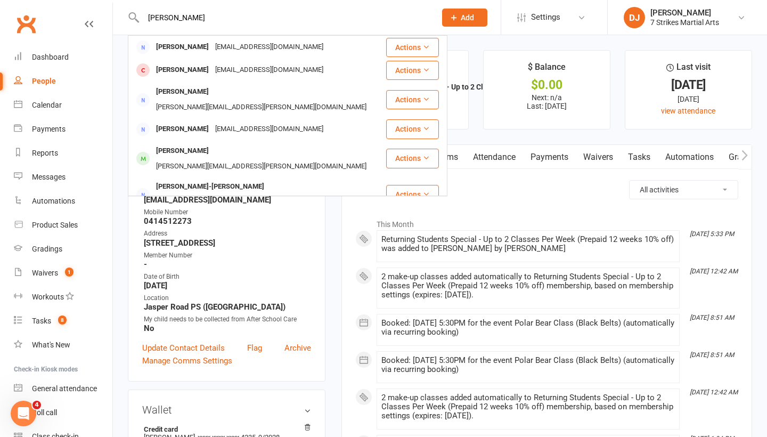
type input "Catherine"
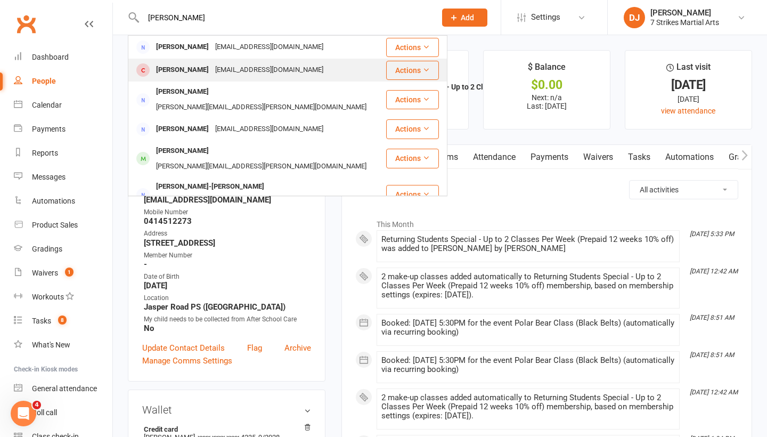
drag, startPoint x: 244, startPoint y: 20, endPoint x: 198, endPoint y: 74, distance: 70.8
click at [198, 74] on div "[PERSON_NAME]" at bounding box center [182, 69] width 59 height 15
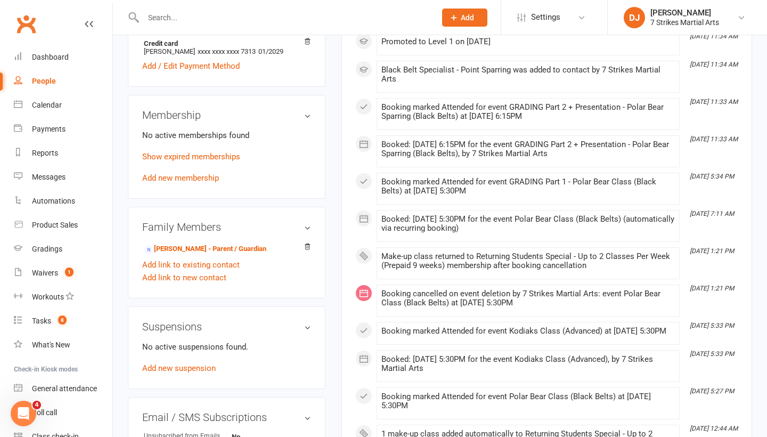
scroll to position [384, 0]
click at [219, 161] on link "Show expired memberships" at bounding box center [191, 157] width 98 height 10
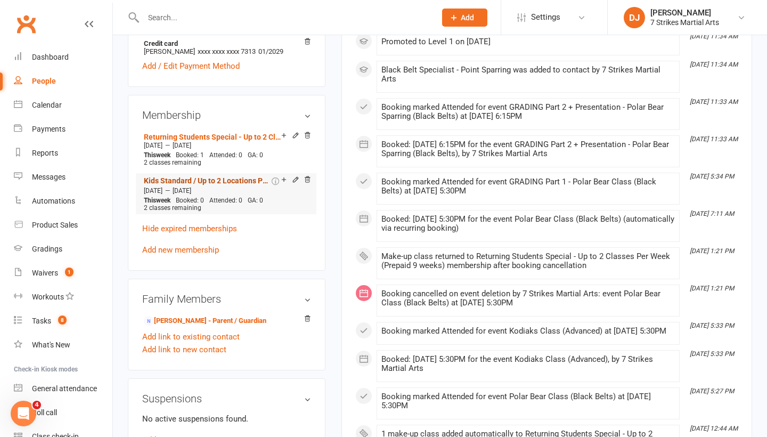
click at [221, 185] on link "Kids Standard / Up to 2 Locations Per Week (Prepaid 12 weeks 10% off)" at bounding box center [207, 180] width 126 height 9
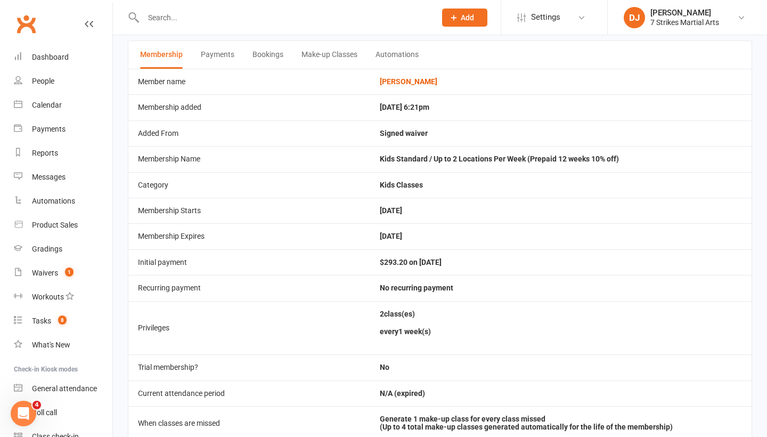
scroll to position [54, 0]
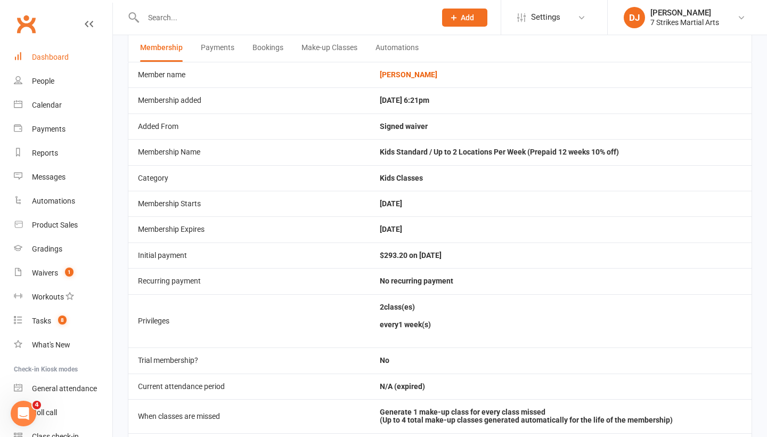
click at [45, 63] on link "Dashboard" at bounding box center [63, 57] width 99 height 24
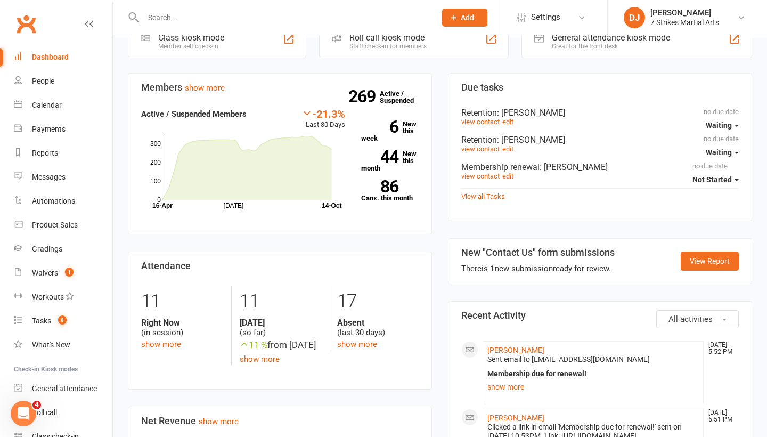
scroll to position [279, 0]
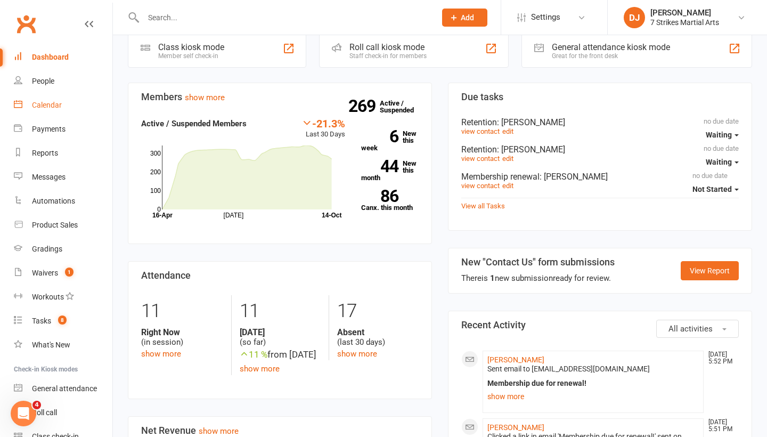
click at [58, 108] on div "Calendar" at bounding box center [47, 105] width 30 height 9
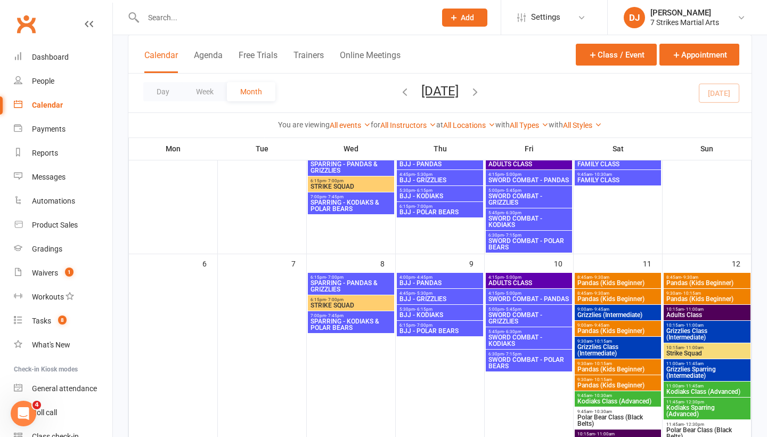
scroll to position [107, 0]
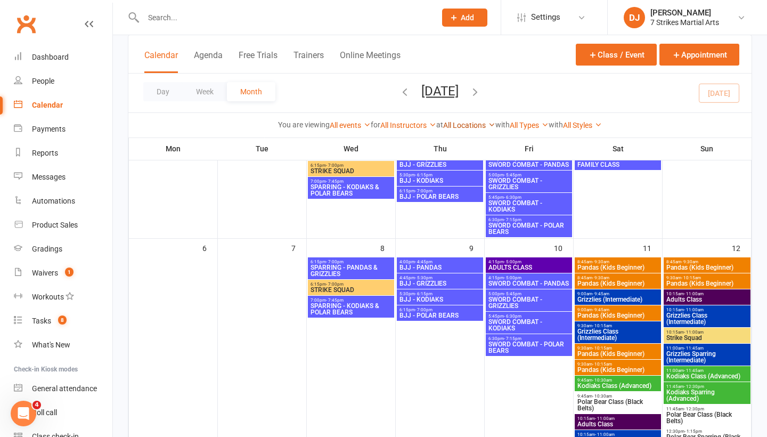
click at [478, 128] on link "All Locations" at bounding box center [469, 125] width 52 height 9
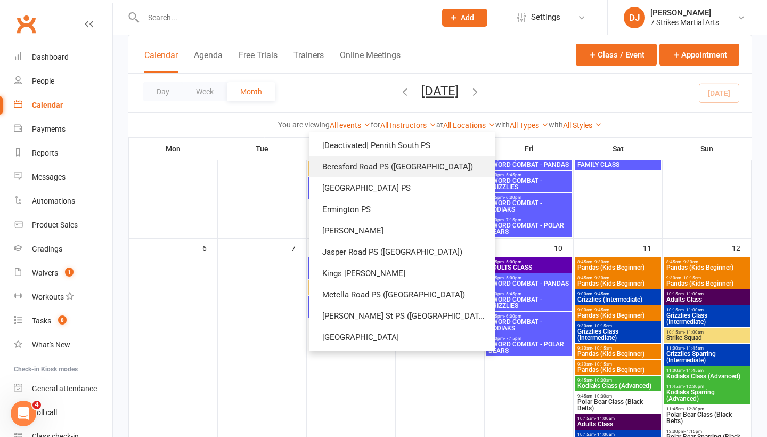
click at [434, 168] on link "Beresford Road PS (Greystanes)" at bounding box center [402, 166] width 185 height 21
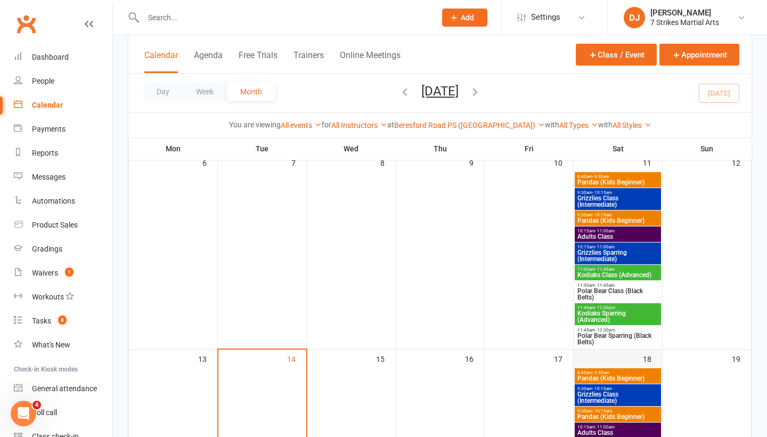
scroll to position [143, 0]
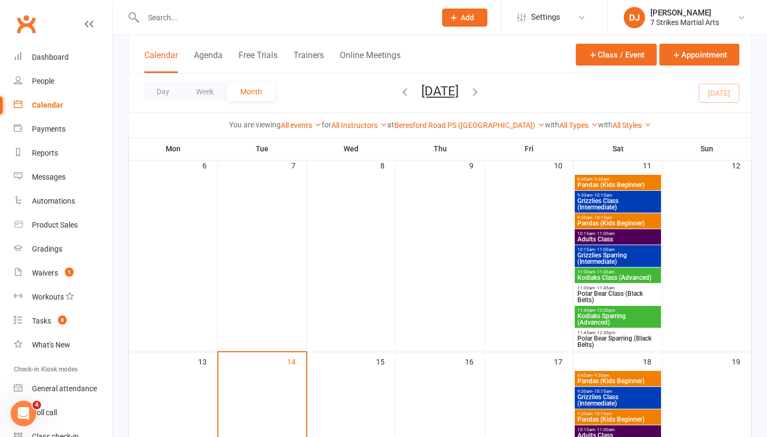
click at [623, 224] on span "Pandas (Kids Beginner)" at bounding box center [618, 223] width 82 height 6
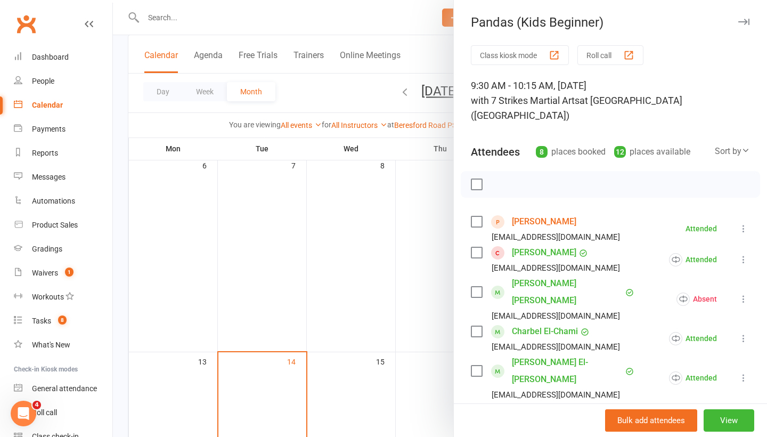
scroll to position [0, 0]
click at [742, 24] on icon "button" at bounding box center [744, 22] width 11 height 6
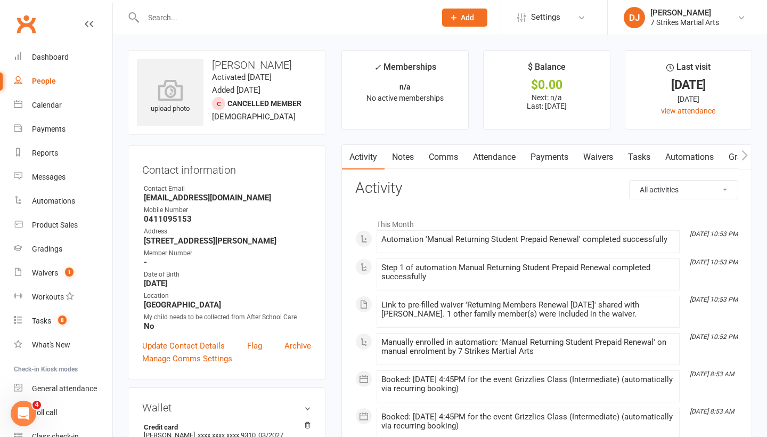
click at [342, 22] on input "text" at bounding box center [284, 17] width 288 height 15
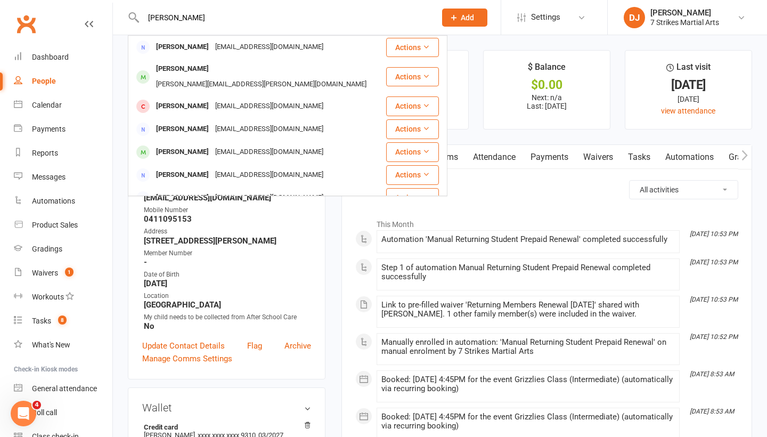
type input "[PERSON_NAME]"
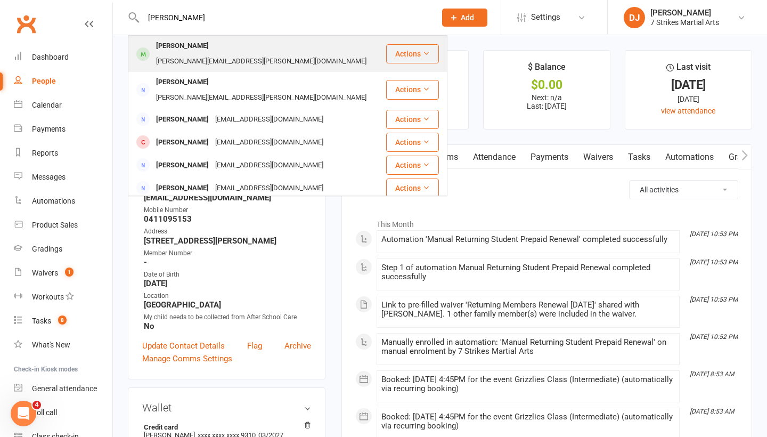
click at [160, 47] on div "[PERSON_NAME]" at bounding box center [182, 45] width 59 height 15
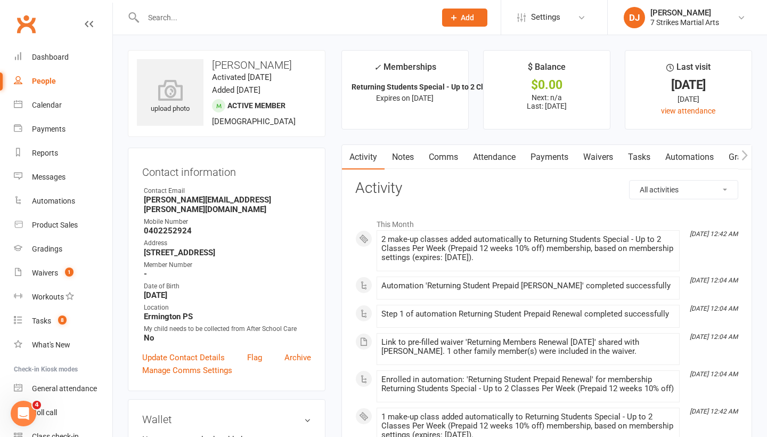
click at [196, 238] on div "Address" at bounding box center [227, 243] width 167 height 10
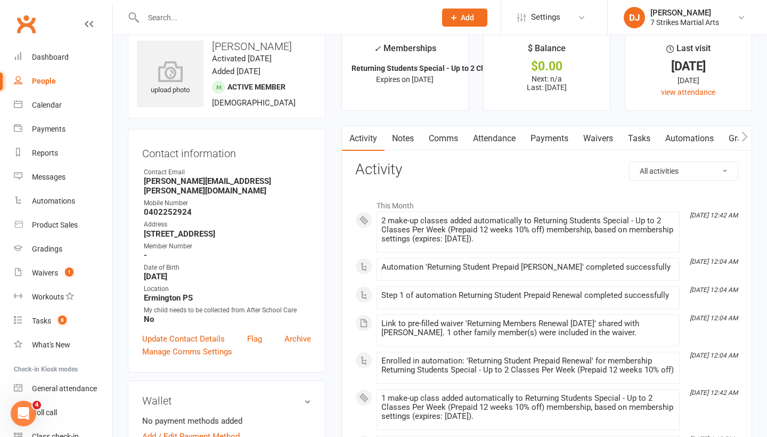
click at [317, 13] on input "text" at bounding box center [284, 17] width 288 height 15
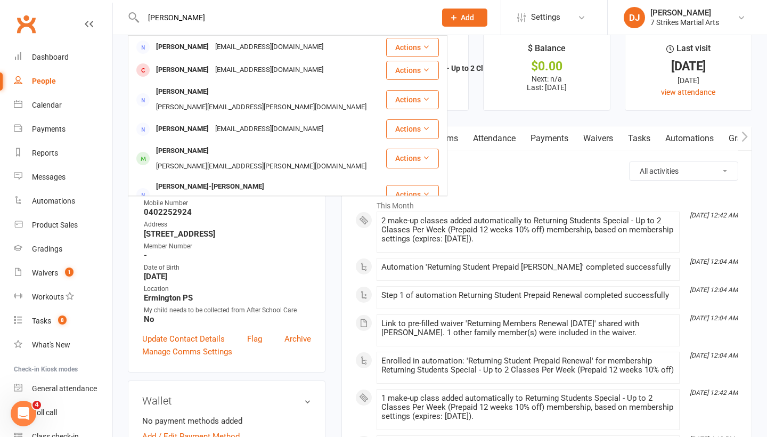
type input "[PERSON_NAME]"
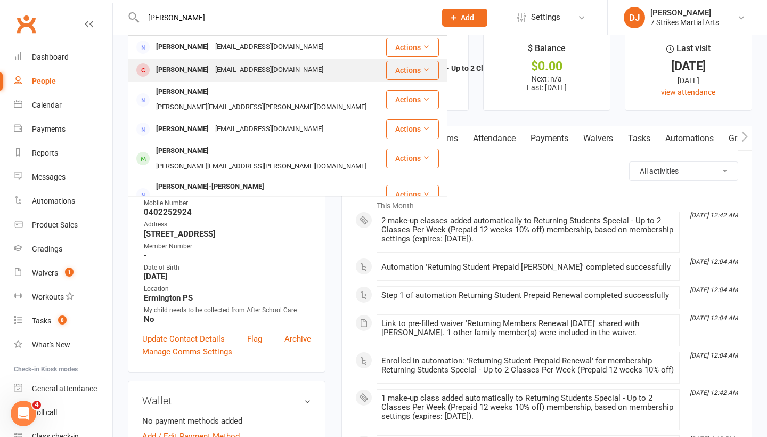
drag, startPoint x: 317, startPoint y: 13, endPoint x: 215, endPoint y: 70, distance: 116.9
click at [215, 70] on div "[EMAIL_ADDRESS][DOMAIN_NAME]" at bounding box center [269, 69] width 115 height 15
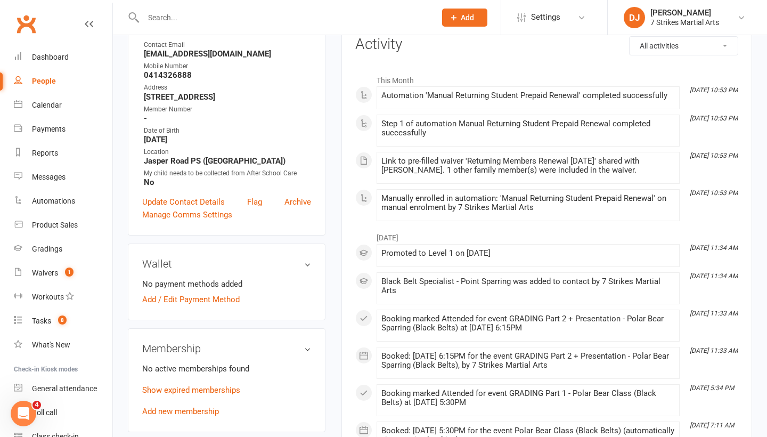
scroll to position [150, 0]
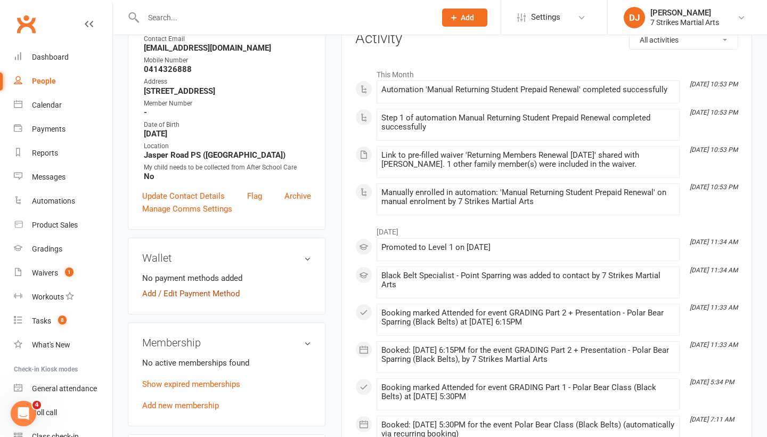
click at [222, 300] on link "Add / Edit Payment Method" at bounding box center [191, 293] width 98 height 13
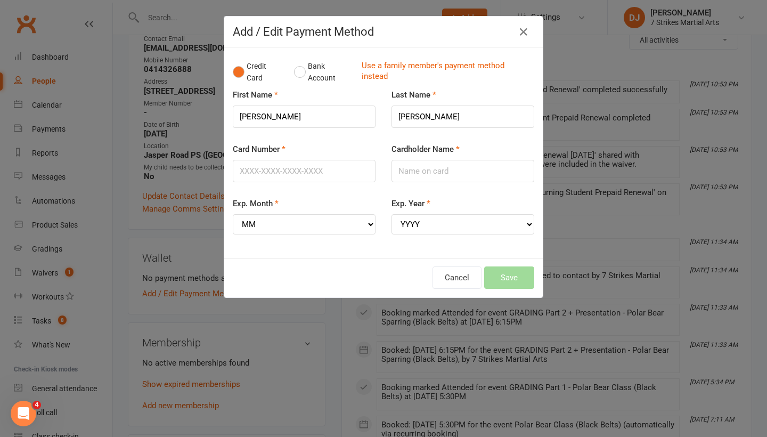
click at [306, 333] on div "Add / Edit Payment Method Credit Card Bank Account Use a family member's paymen…" at bounding box center [383, 218] width 767 height 437
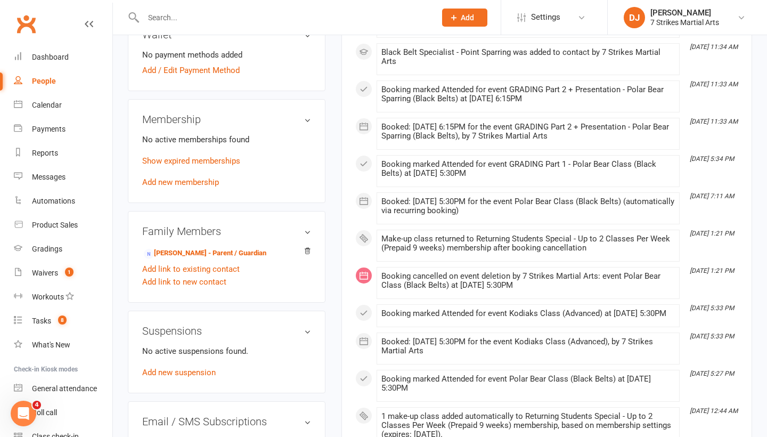
scroll to position [375, 0]
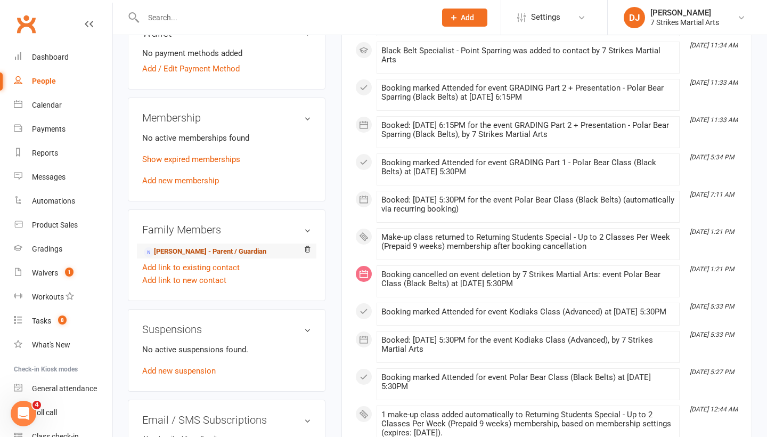
click at [220, 257] on link "[PERSON_NAME] - Parent / Guardian" at bounding box center [205, 251] width 123 height 11
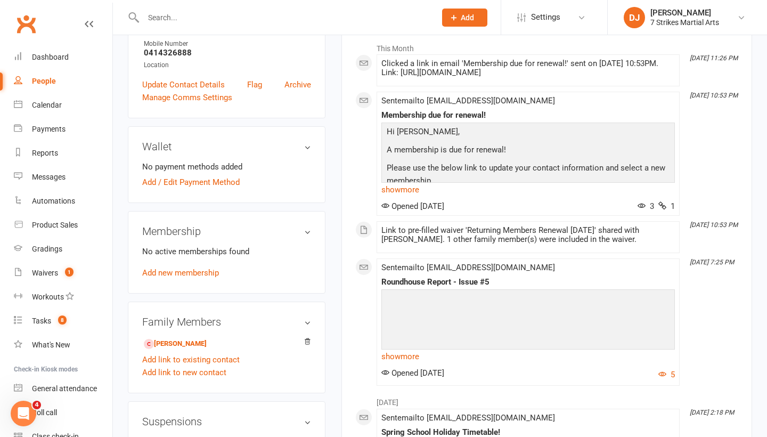
scroll to position [170, 0]
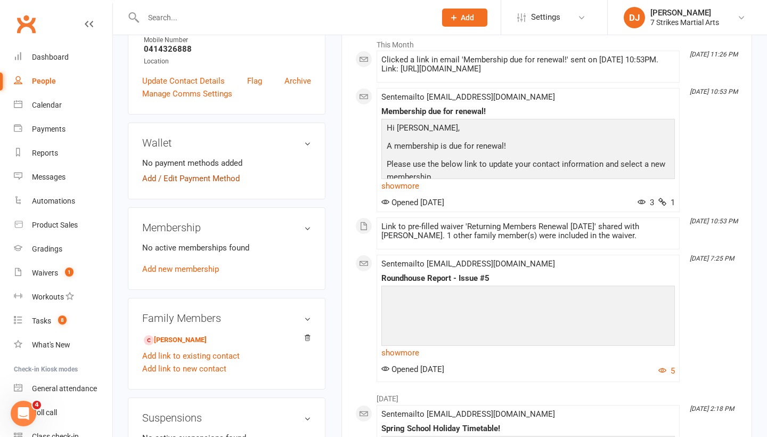
click at [213, 183] on link "Add / Edit Payment Method" at bounding box center [191, 178] width 98 height 13
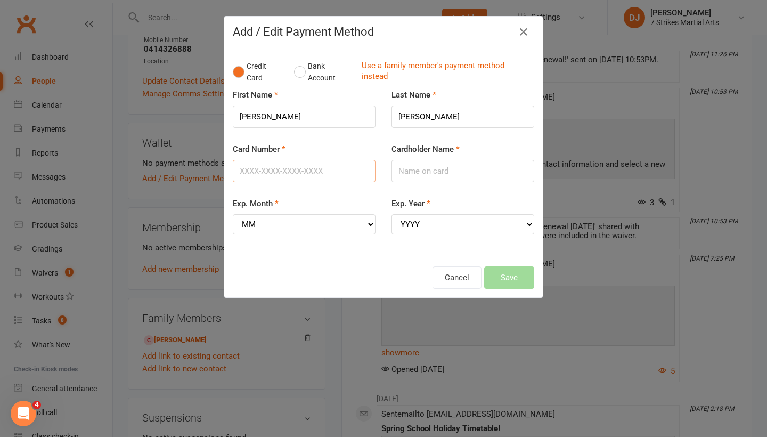
click at [331, 166] on input "Card Number" at bounding box center [304, 171] width 143 height 22
click at [316, 173] on input "Card Number" at bounding box center [304, 171] width 143 height 22
type input "[CREDIT_CARD_NUMBER]"
select select "01"
click at [529, 220] on select "YYYY 2025 2026 2027 2028 2029 2030 2031 2032 2033 2034" at bounding box center [463, 224] width 143 height 20
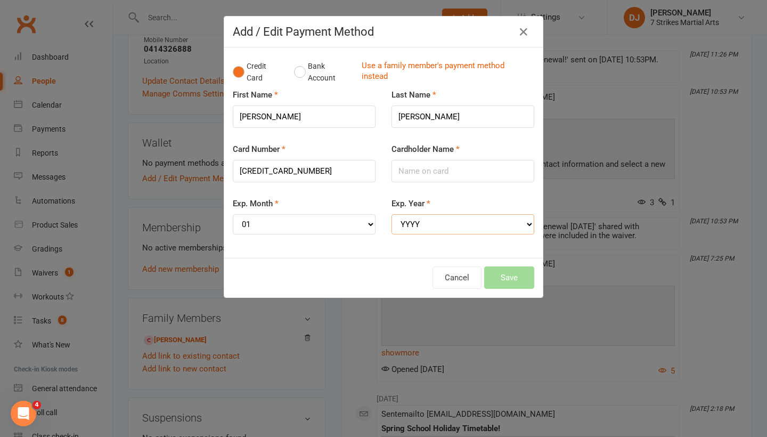
select select "2029"
click at [420, 171] on input "Cardholder Name" at bounding box center [463, 171] width 143 height 22
click at [420, 171] on input "th" at bounding box center [463, 171] width 143 height 22
type input "[PERSON_NAME]"
click at [512, 272] on button "Save" at bounding box center [509, 277] width 50 height 22
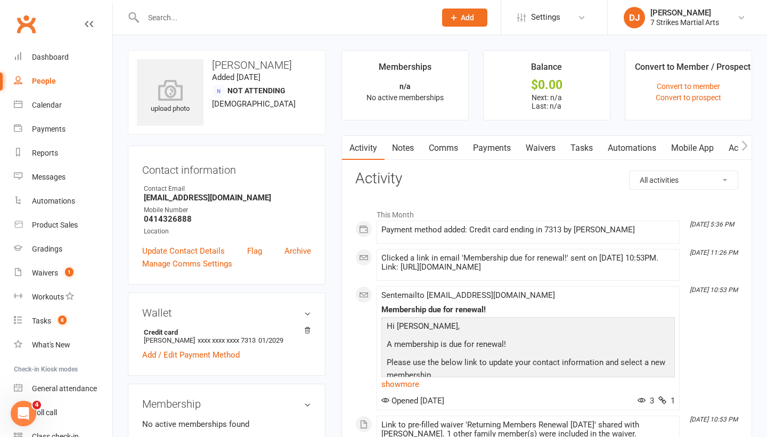
scroll to position [0, 0]
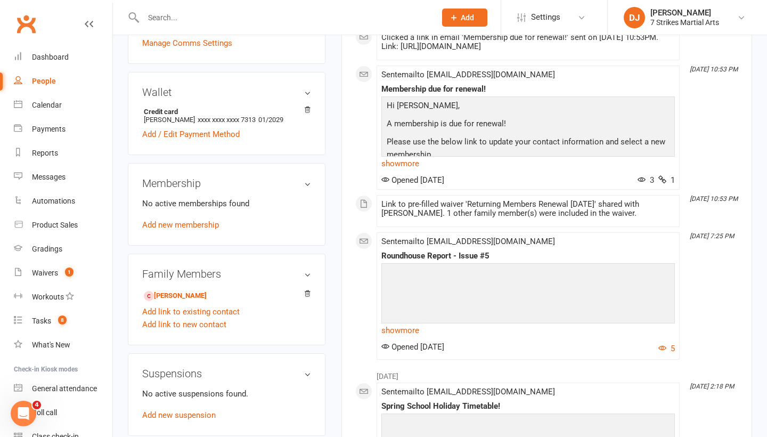
scroll to position [226, 0]
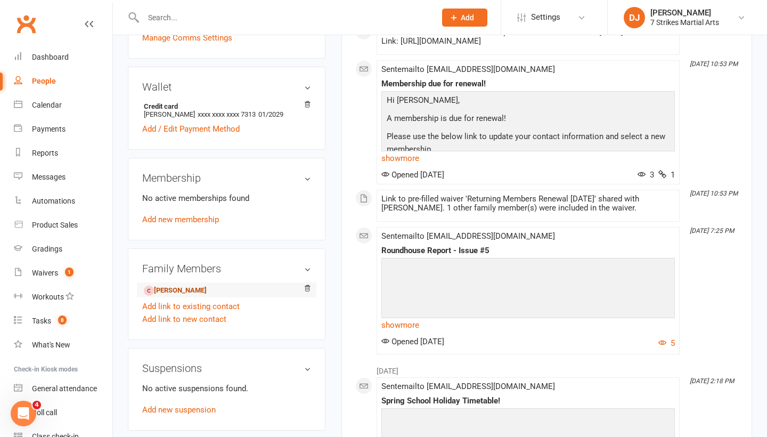
click at [204, 288] on link "Catherine Truong - Child" at bounding box center [175, 290] width 63 height 11
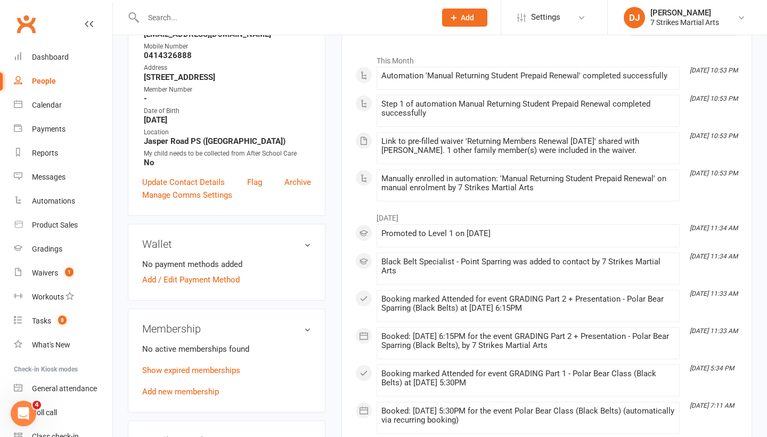
scroll to position [165, 0]
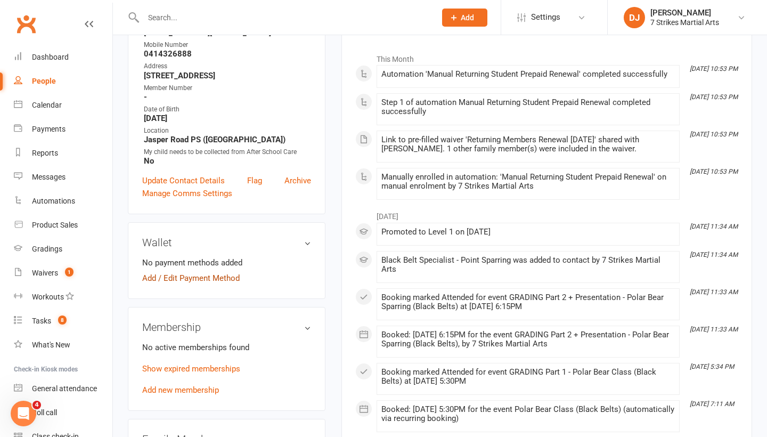
click at [204, 285] on link "Add / Edit Payment Method" at bounding box center [191, 278] width 98 height 13
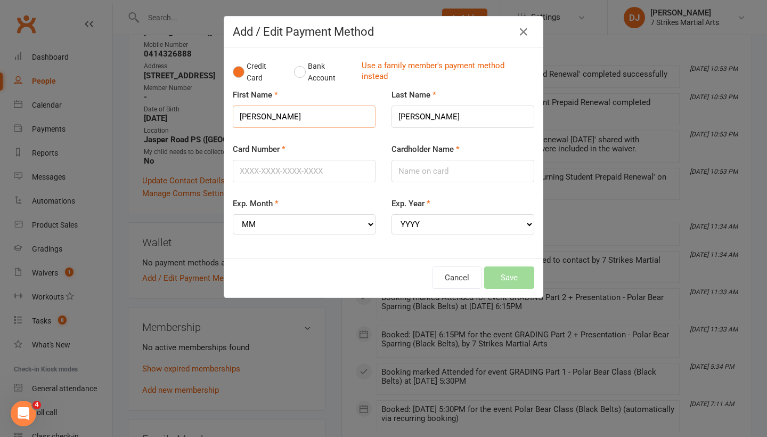
click at [287, 125] on input "Catherine" at bounding box center [304, 117] width 143 height 22
type input "C"
type input "Lucy"
click at [290, 173] on input "Card Number" at bounding box center [304, 171] width 143 height 22
click at [434, 118] on input "Truong" at bounding box center [463, 117] width 143 height 22
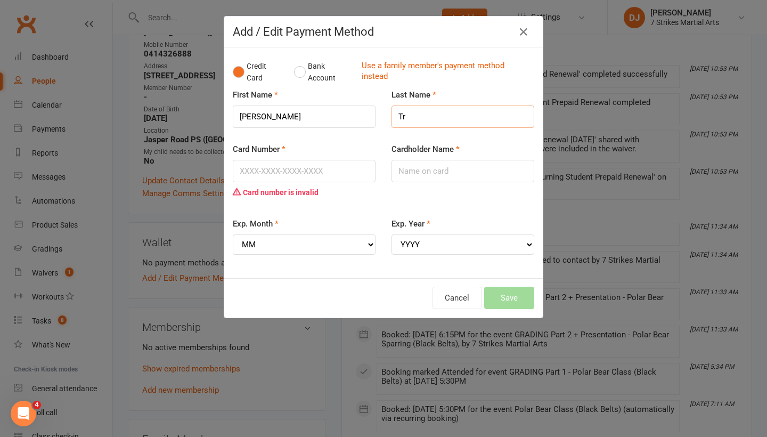
type input "T"
type input "Nguyen"
click at [299, 173] on input "Card Number" at bounding box center [304, 171] width 143 height 22
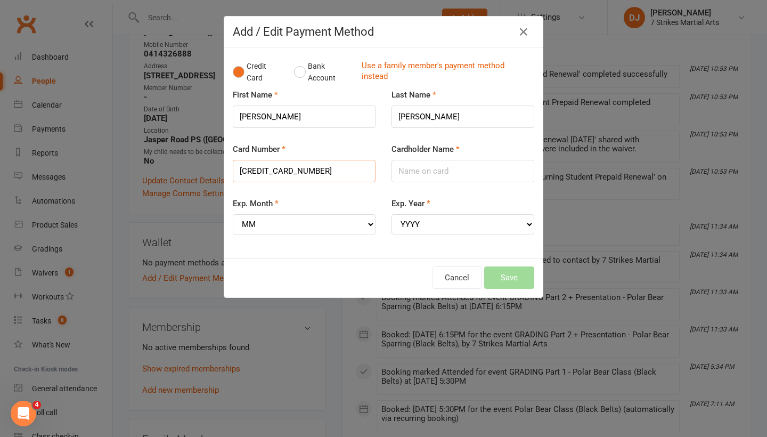
type input "5523508202287313"
click at [452, 167] on input "Cardholder Name" at bounding box center [463, 171] width 143 height 22
type input "thi ngoc Nguyen"
select select "01"
select select "2029"
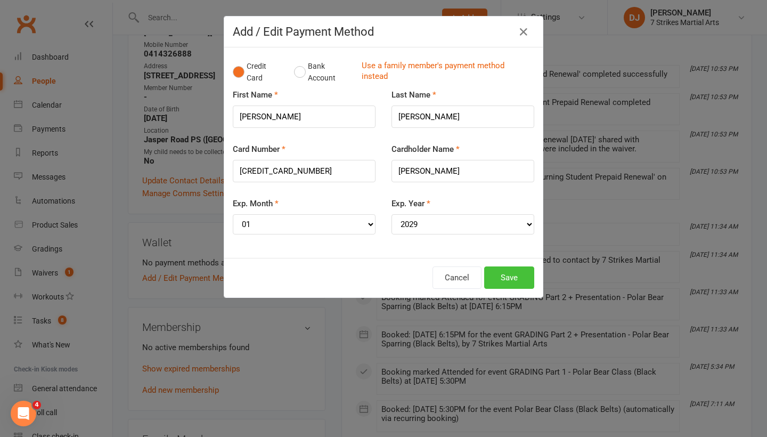
click at [522, 267] on button "Save" at bounding box center [509, 277] width 50 height 22
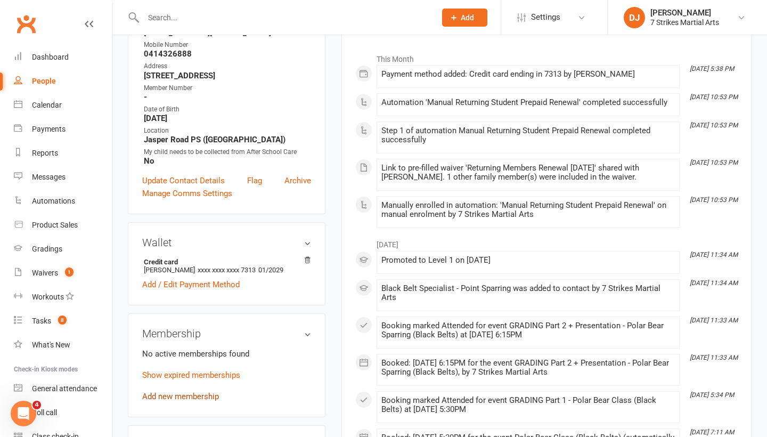
click at [199, 401] on link "Add new membership" at bounding box center [180, 397] width 77 height 10
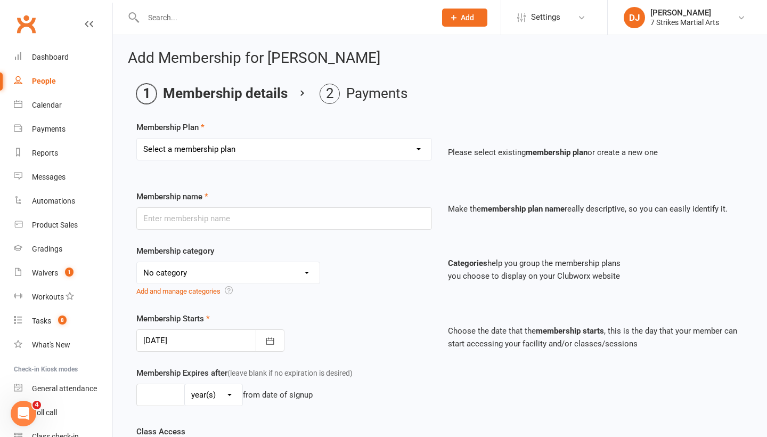
select select "8"
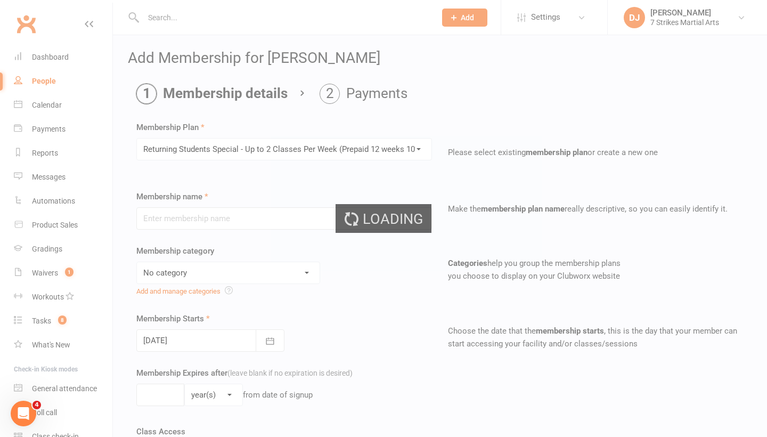
type input "Returning Students Special - Up to 2 Classes Per Week (Prepaid 12 weeks 10% off)"
select select "8"
type input "12"
select select "1"
type input "2"
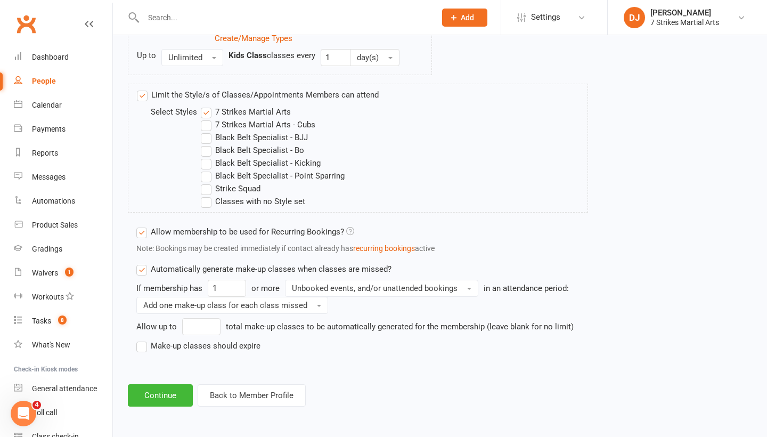
scroll to position [648, 0]
click at [173, 388] on button "Continue" at bounding box center [160, 395] width 65 height 22
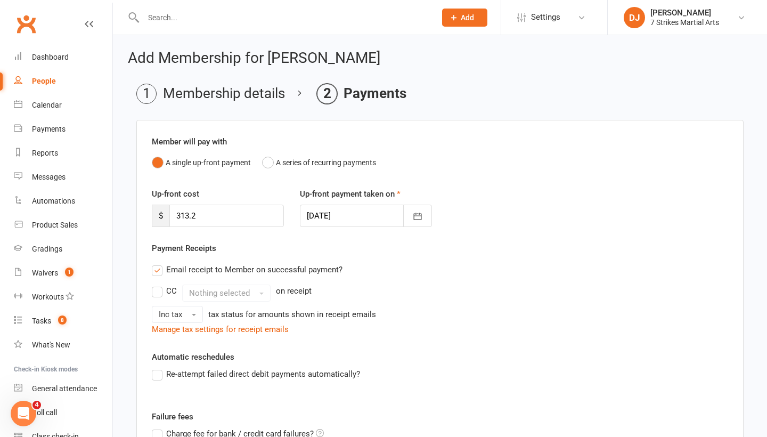
scroll to position [0, 0]
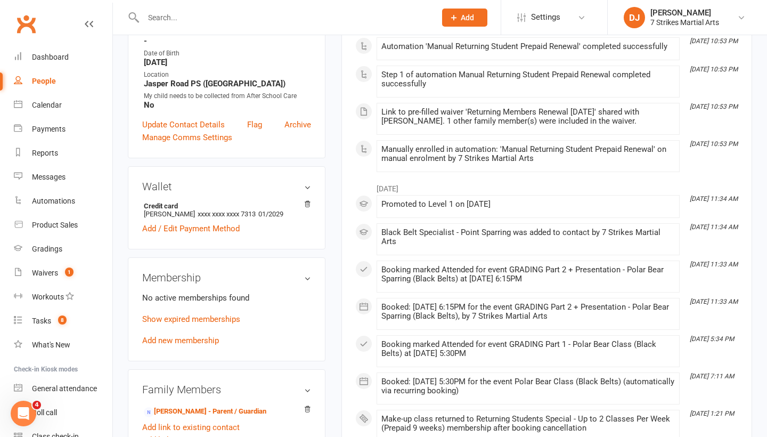
scroll to position [242, 0]
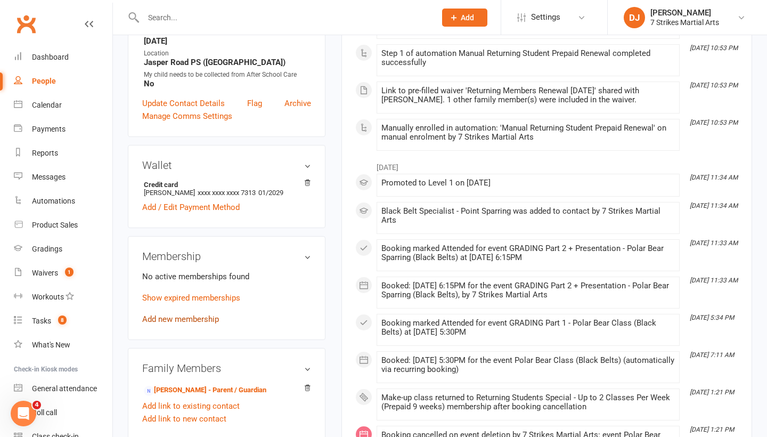
click at [189, 324] on link "Add new membership" at bounding box center [180, 319] width 77 height 10
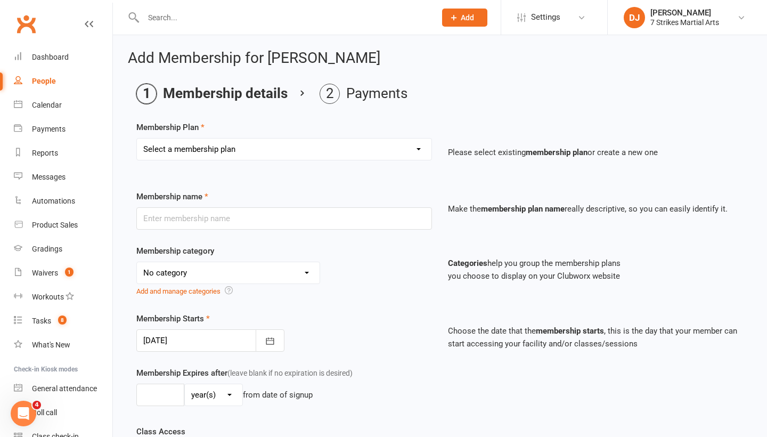
click at [240, 14] on input "text" at bounding box center [284, 17] width 288 height 15
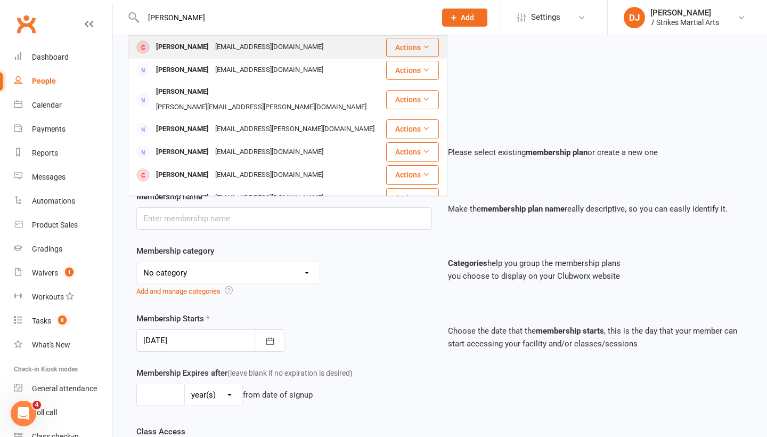
type input "Catherine truong"
click at [191, 40] on div "[PERSON_NAME]" at bounding box center [182, 46] width 59 height 15
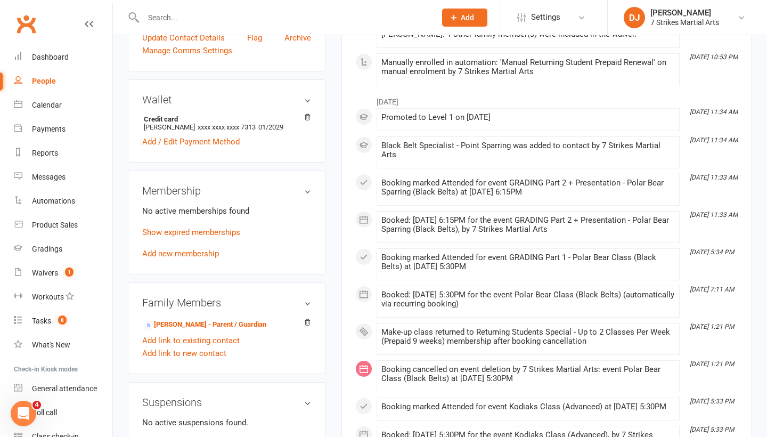
scroll to position [317, 0]
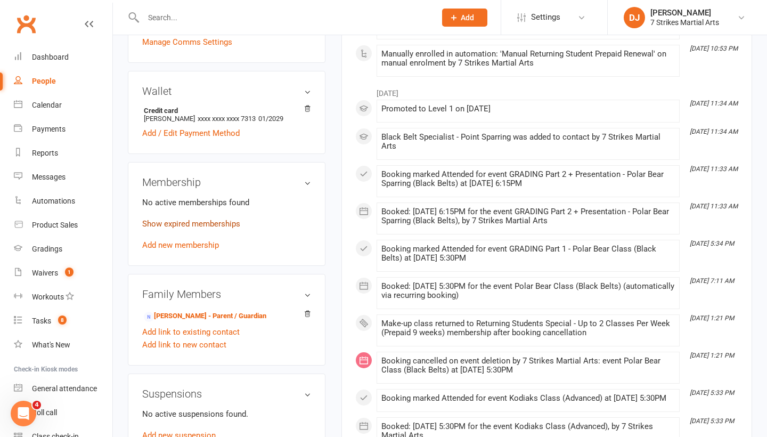
click at [222, 229] on link "Show expired memberships" at bounding box center [191, 224] width 98 height 10
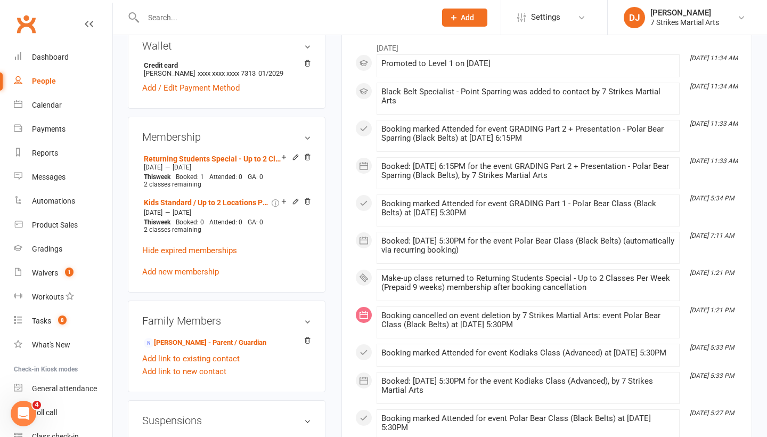
scroll to position [368, 0]
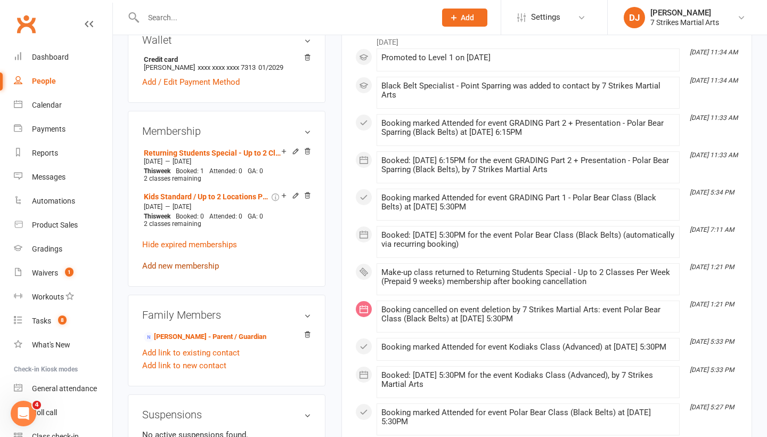
click at [188, 271] on link "Add new membership" at bounding box center [180, 266] width 77 height 10
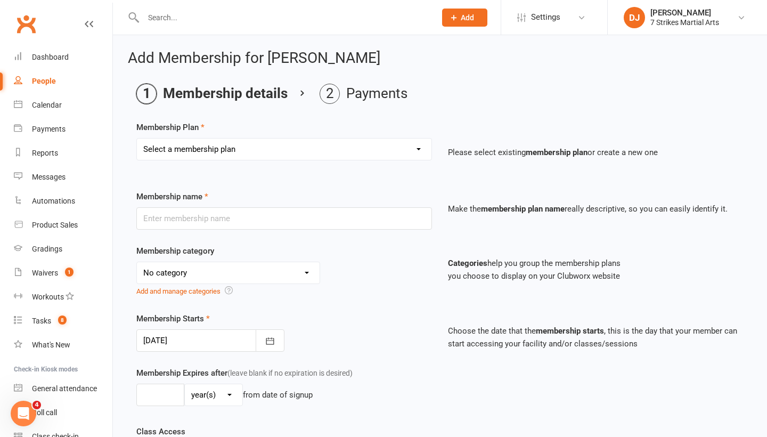
click at [416, 109] on main "Membership details Payments Membership Plan Select a membership plan Create new…" at bounding box center [440, 383] width 625 height 599
select select "4"
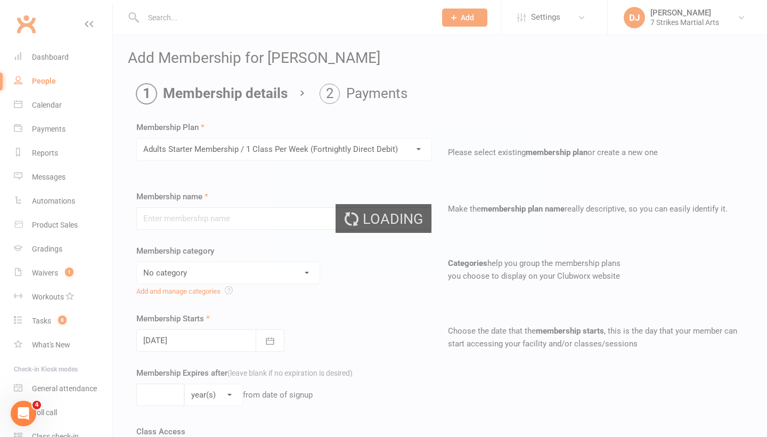
type input "Adults Starter Membership / 1 Class Per Week (Fortnightly Direct Debit)"
select select "0"
type input "0"
select select "1"
type input "1"
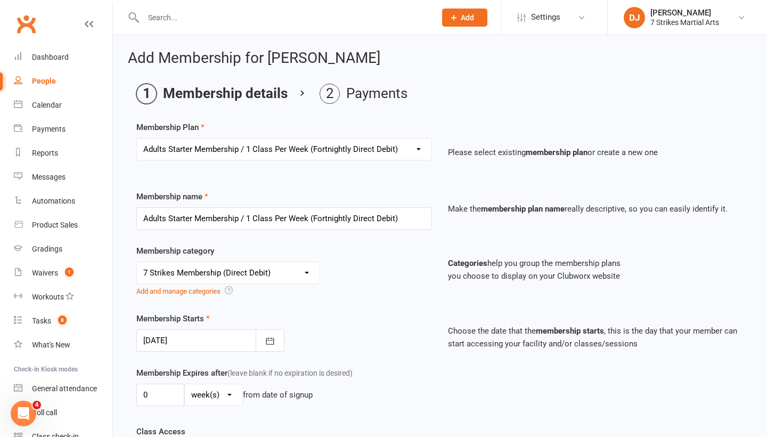
click at [417, 155] on select "Select a membership plan Create new Membership Plan Kids Starter Membership / 1…" at bounding box center [284, 149] width 295 height 21
select select "7"
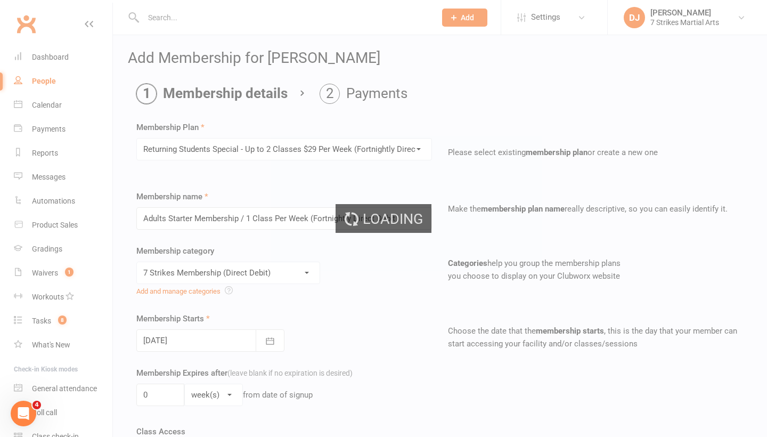
type input "Returning Students Special - Up to 2 Classes $29 Per Week (Fortnightly Direct D…"
select select "7"
select select "3"
type input "2"
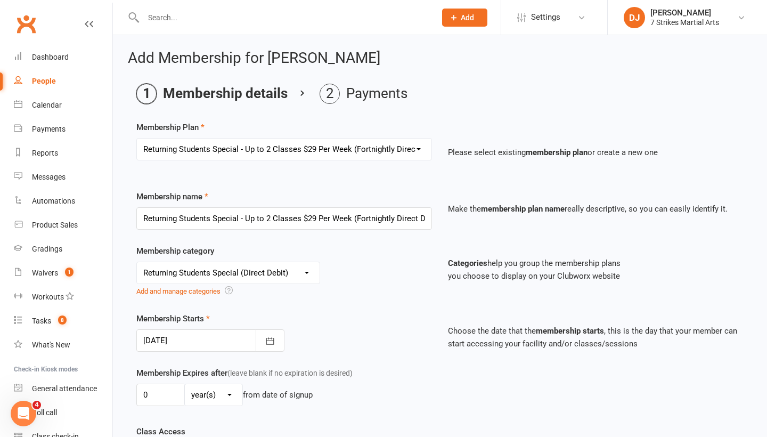
select select "9"
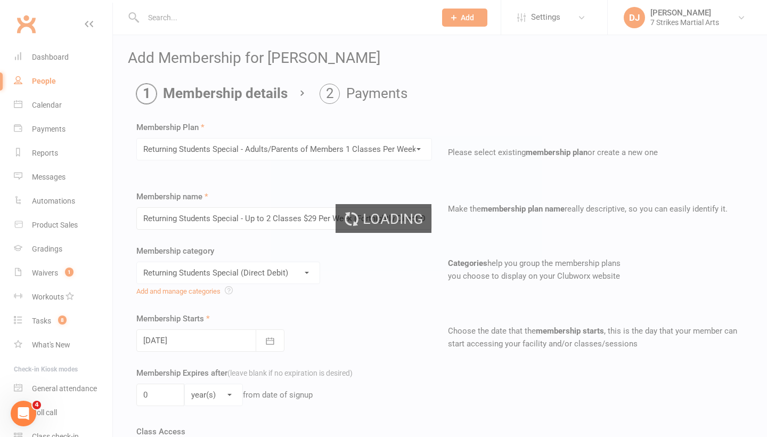
type input "Returning Students Special - Adults/Parents of Members 1 Classes Per Week (Fort…"
type input "10"
select select "1"
type input "1"
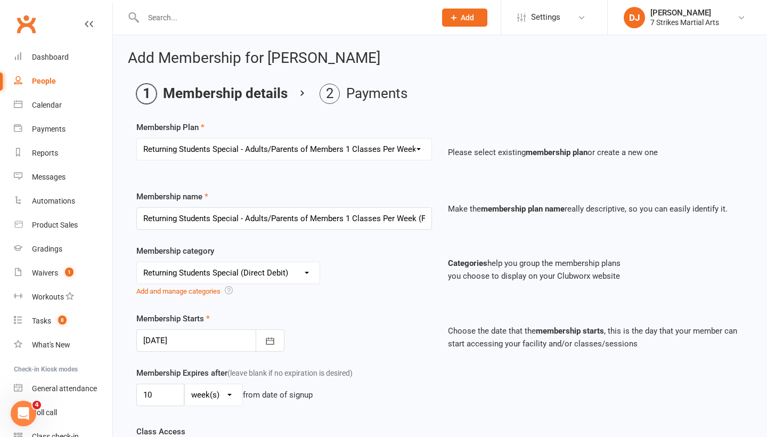
select select "8"
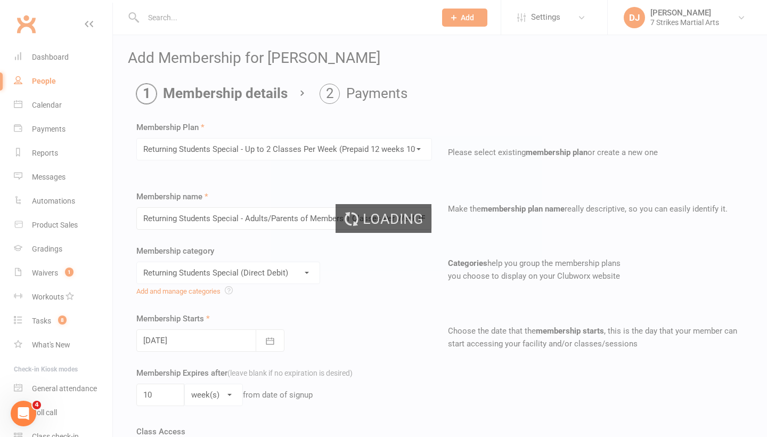
type input "Returning Students Special - Up to 2 Classes Per Week (Prepaid 12 weeks 10% off)"
select select "8"
type input "12"
type input "2"
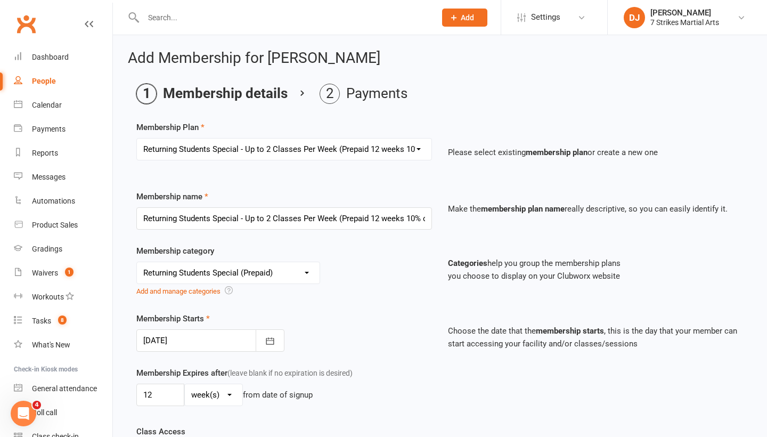
select select "7"
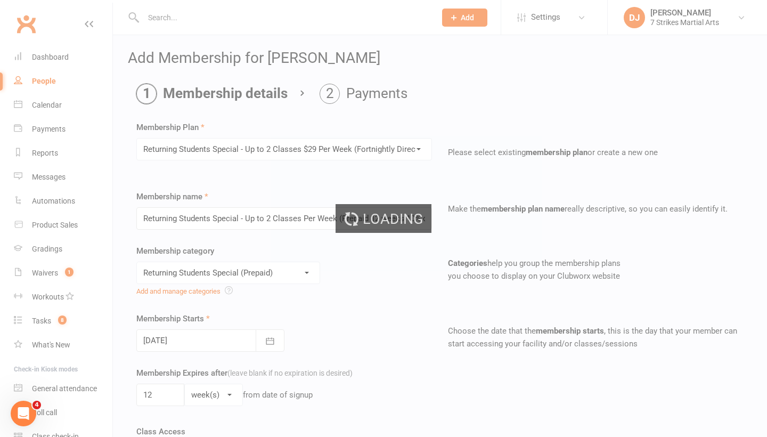
type input "Returning Students Special - Up to 2 Classes $29 Per Week (Fortnightly Direct D…"
select select "7"
type input "0"
select select "3"
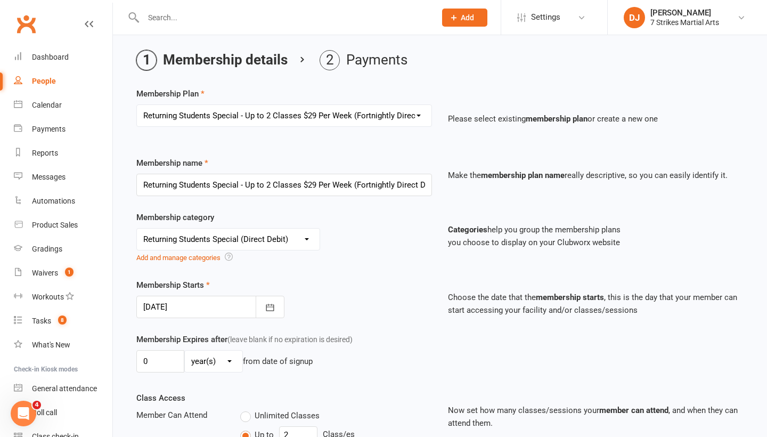
scroll to position [37, 0]
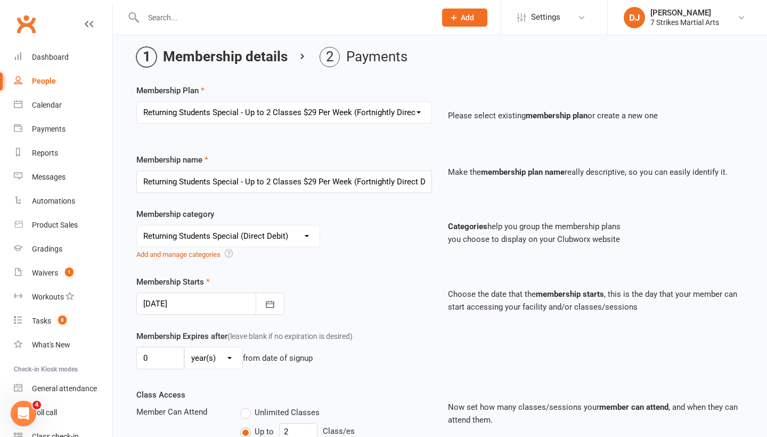
select select "8"
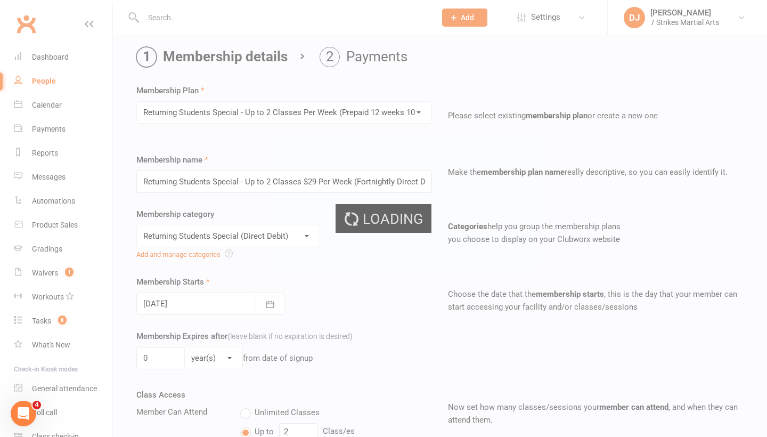
type input "Returning Students Special - Up to 2 Classes Per Week (Prepaid 12 weeks 10% off)"
select select "8"
type input "12"
select select "1"
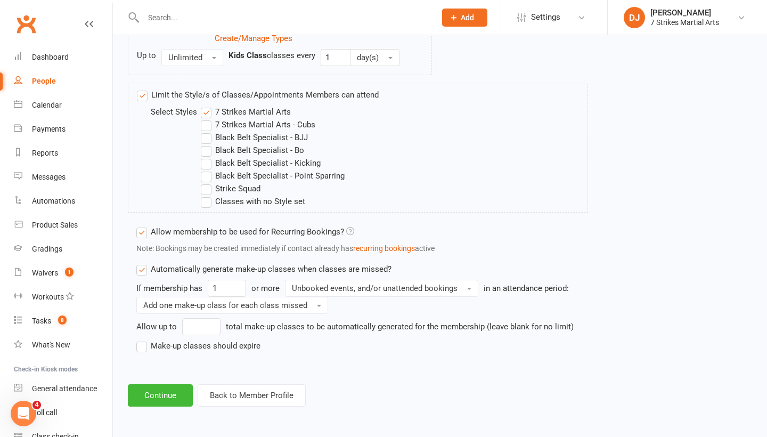
scroll to position [648, 0]
click at [169, 392] on button "Continue" at bounding box center [160, 395] width 65 height 22
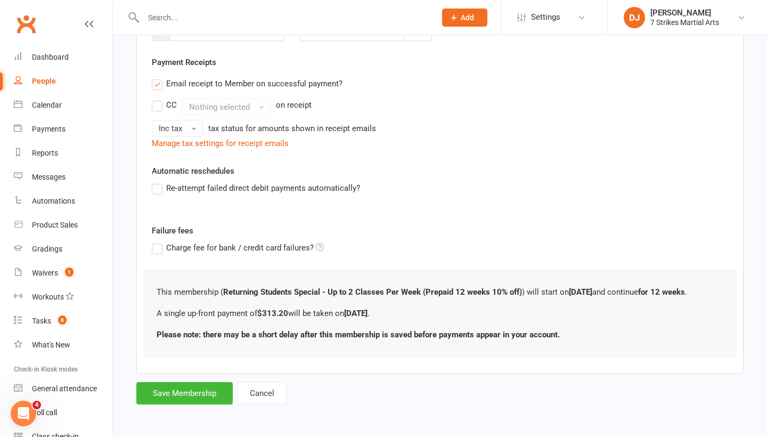
scroll to position [194, 0]
click at [193, 382] on button "Save Membership" at bounding box center [184, 393] width 96 height 22
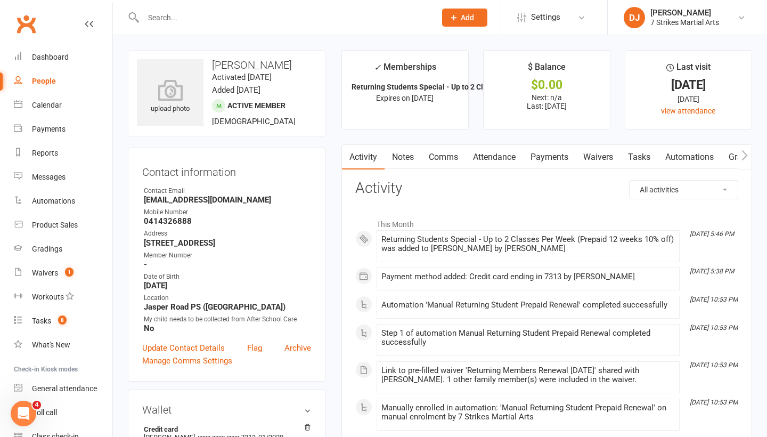
click at [272, 22] on input "text" at bounding box center [284, 17] width 288 height 15
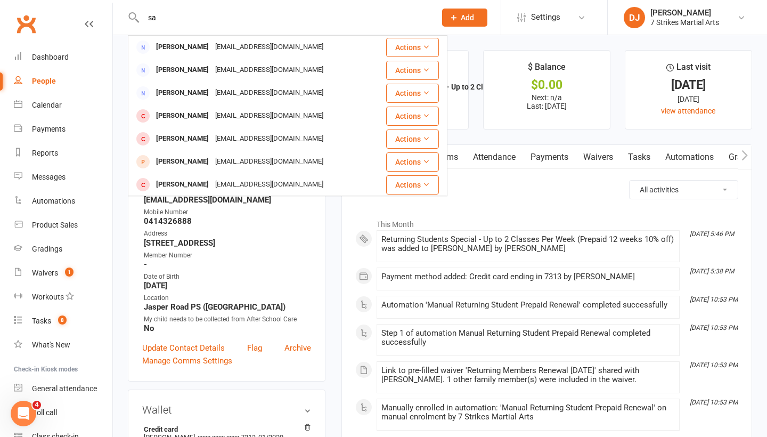
type input "s"
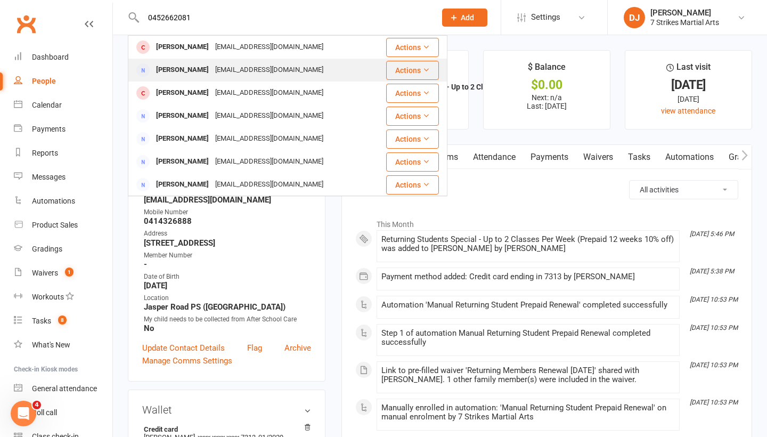
type input "0452662081"
click at [212, 70] on div "[EMAIL_ADDRESS][DOMAIN_NAME]" at bounding box center [269, 69] width 115 height 15
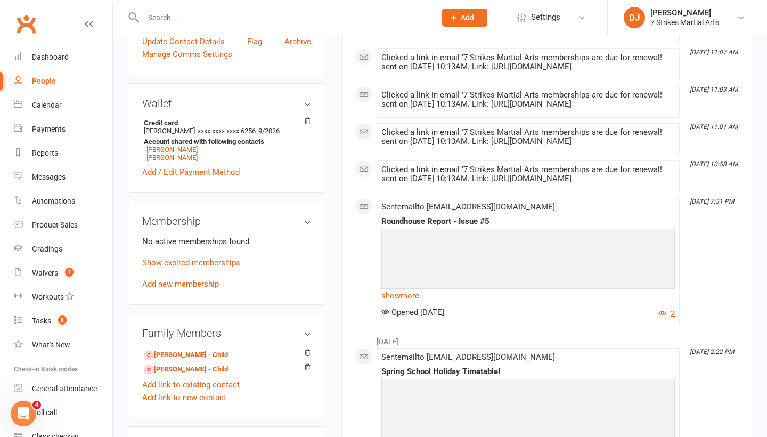
scroll to position [210, 0]
click at [175, 371] on link "Mason Yu - Child" at bounding box center [186, 368] width 84 height 11
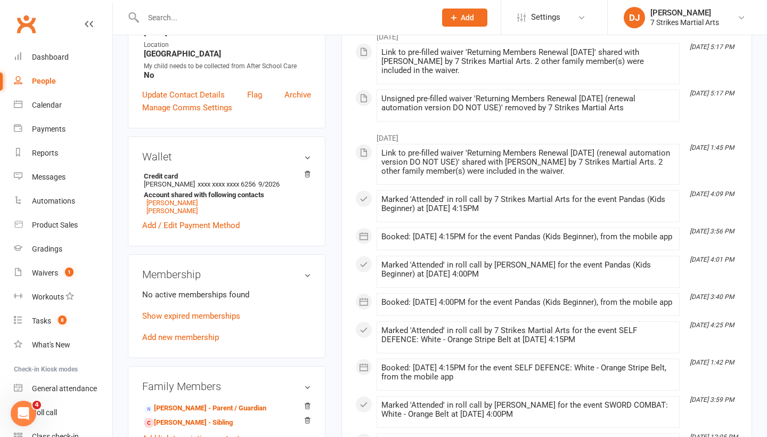
scroll to position [252, 0]
click at [217, 317] on link "Show expired memberships" at bounding box center [191, 315] width 98 height 10
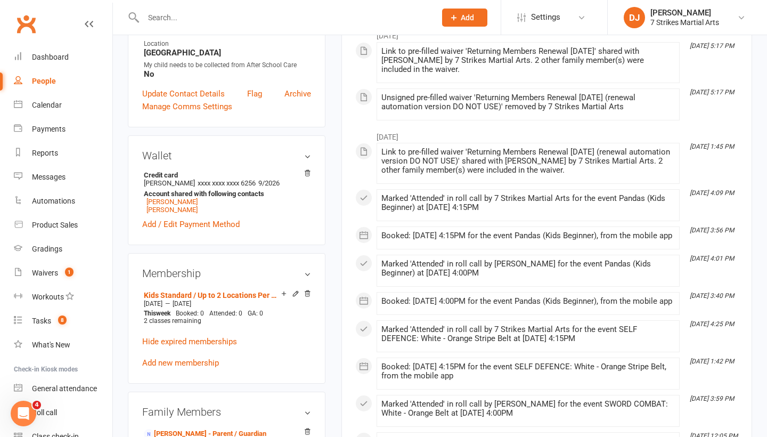
click at [269, 247] on aside "upload photo Mason Yu Activated 5 May, 2025 Added 5 May, 2025 Cancelled member …" at bounding box center [227, 351] width 198 height 1106
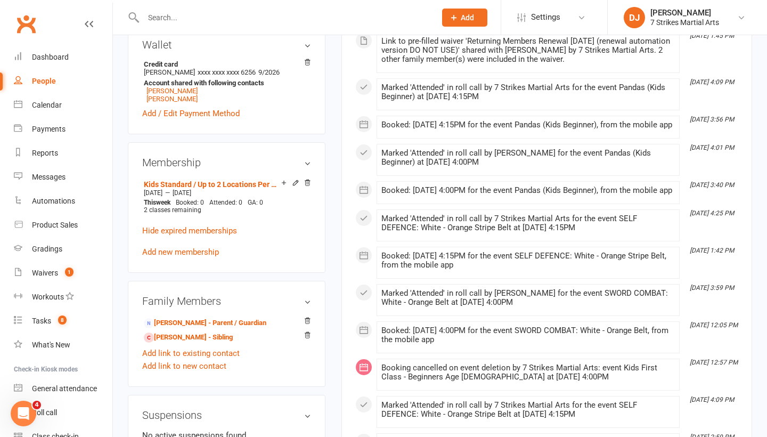
scroll to position [362, 0]
click at [221, 181] on link "Kids Standard / Up to 2 Locations Per Week (Prepaid 12 weeks 10% off)" at bounding box center [212, 185] width 137 height 9
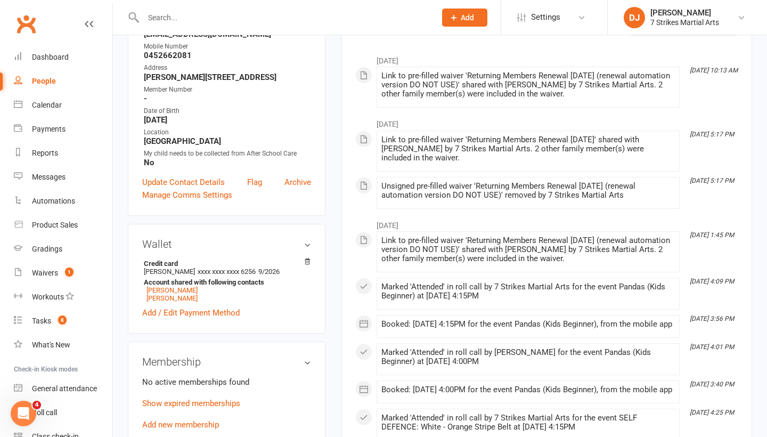
scroll to position [171, 0]
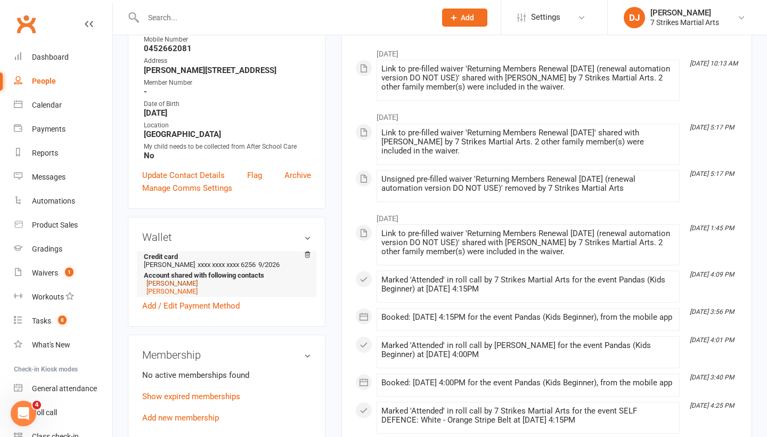
click at [179, 283] on link "[PERSON_NAME]" at bounding box center [172, 283] width 51 height 8
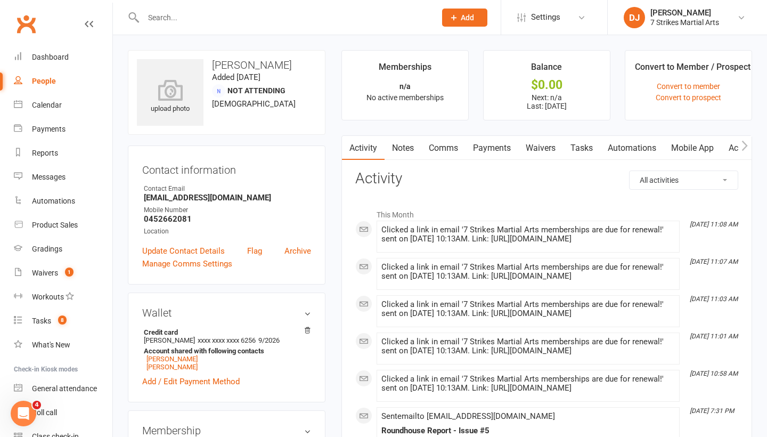
click at [543, 152] on link "Waivers" at bounding box center [540, 148] width 45 height 25
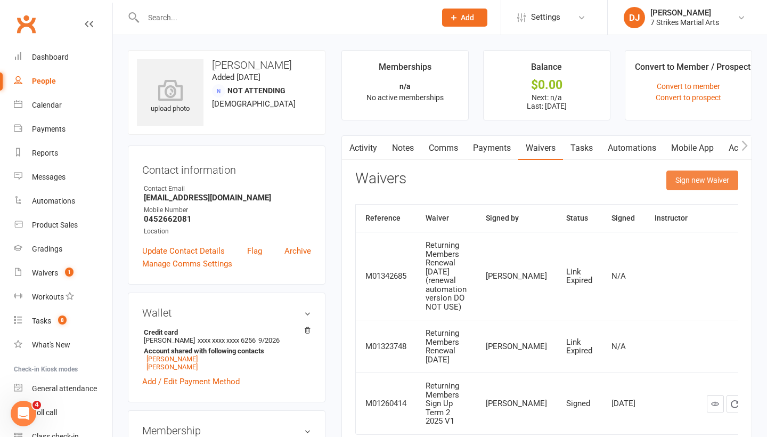
click at [698, 182] on button "Sign new Waiver" at bounding box center [703, 180] width 72 height 19
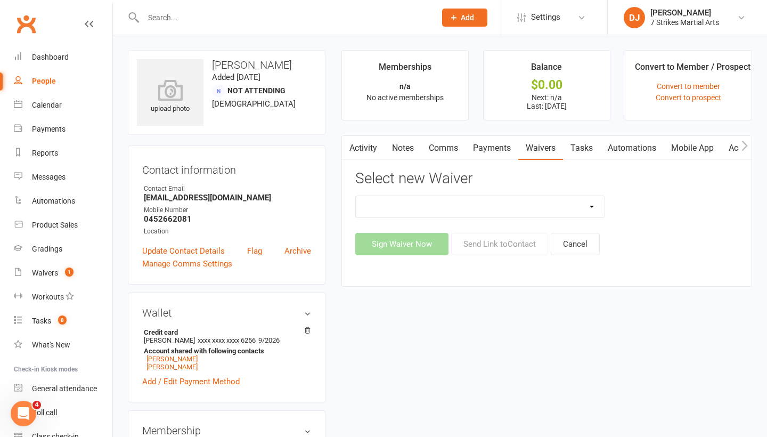
select select "14572"
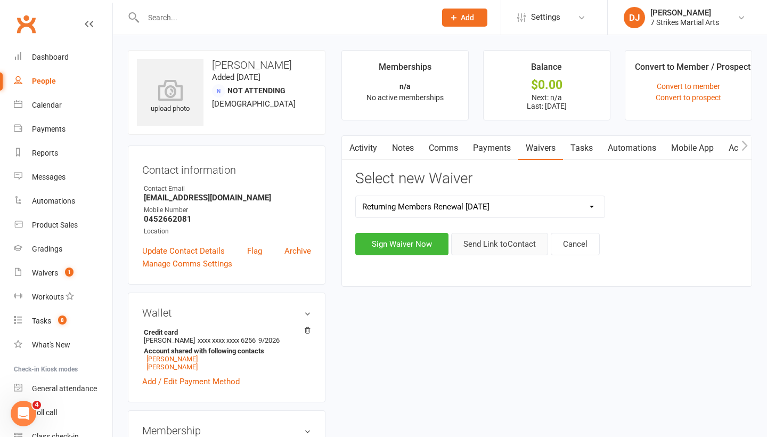
click at [501, 245] on button "Send Link to Contact" at bounding box center [499, 244] width 97 height 22
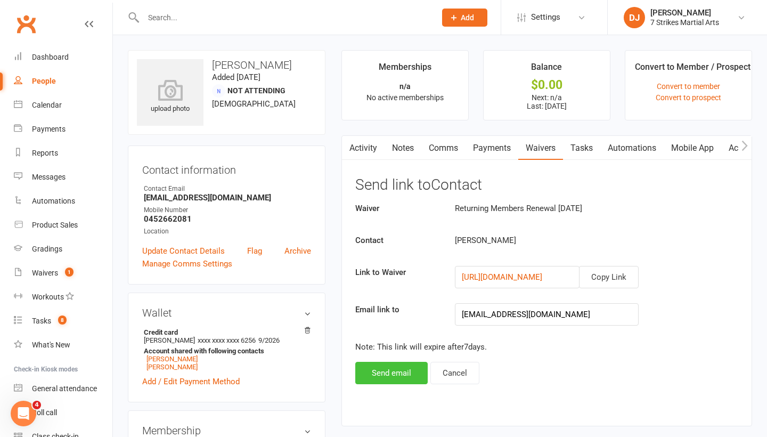
click at [379, 371] on button "Send email" at bounding box center [391, 373] width 72 height 22
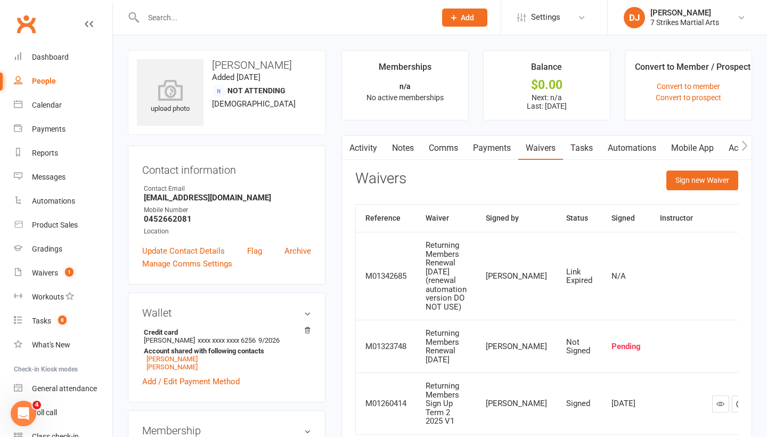
click at [373, 160] on div "Activity Notes Comms Payments Waivers Tasks Automations Mobile App Access Contr…" at bounding box center [547, 300] width 411 height 331
click at [369, 156] on link "Activity" at bounding box center [363, 148] width 43 height 25
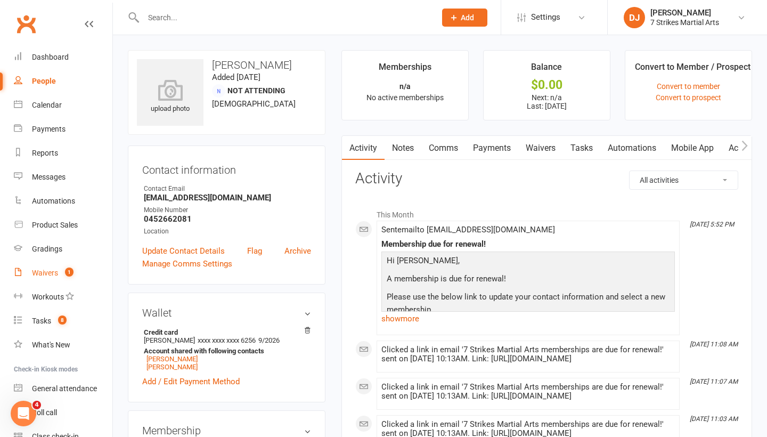
click at [42, 272] on div "Waivers" at bounding box center [45, 273] width 26 height 9
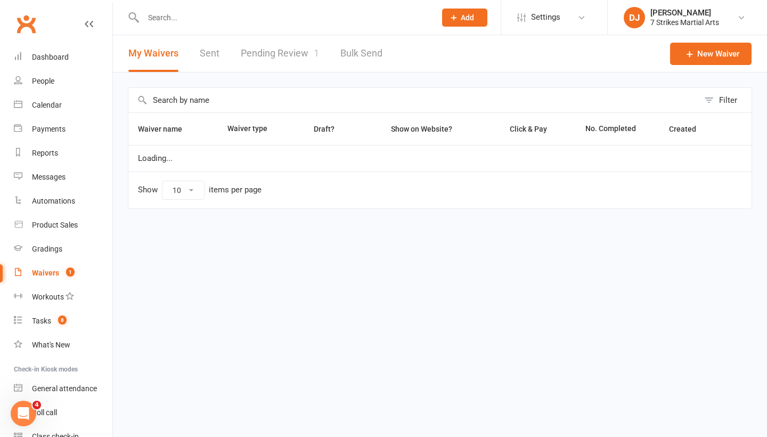
select select "25"
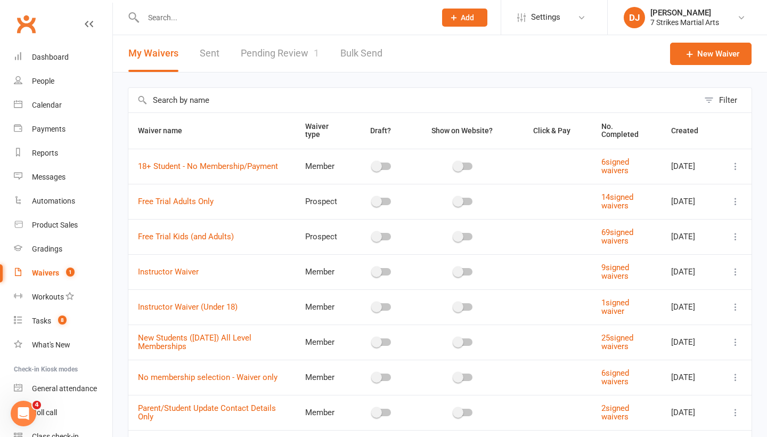
click at [271, 55] on link "Pending Review 1" at bounding box center [280, 53] width 78 height 37
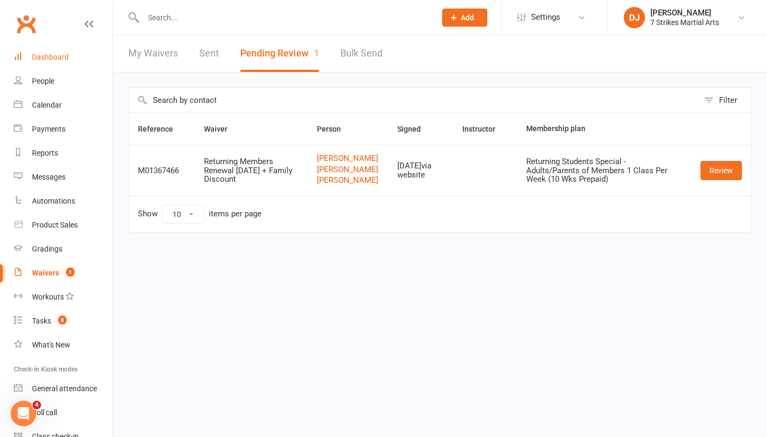
click at [57, 60] on div "Dashboard" at bounding box center [50, 57] width 37 height 9
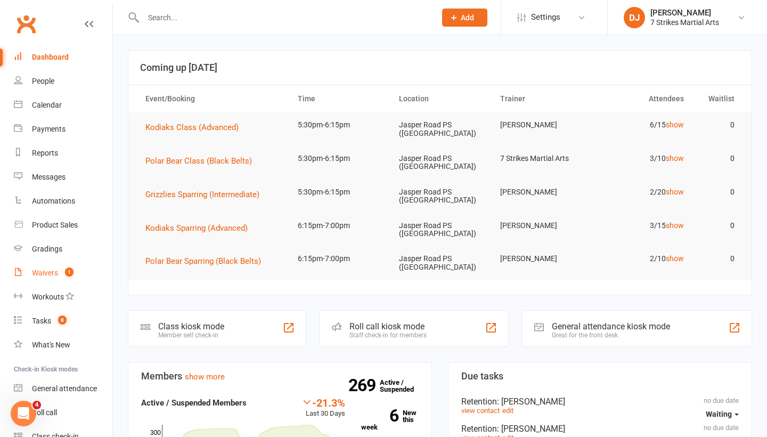
click at [50, 279] on link "Waivers 1" at bounding box center [63, 273] width 99 height 24
select select "25"
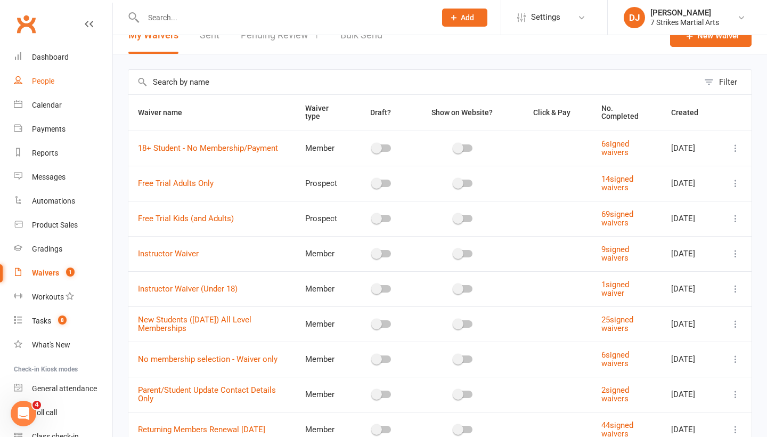
click at [44, 77] on div "People" at bounding box center [43, 81] width 22 height 9
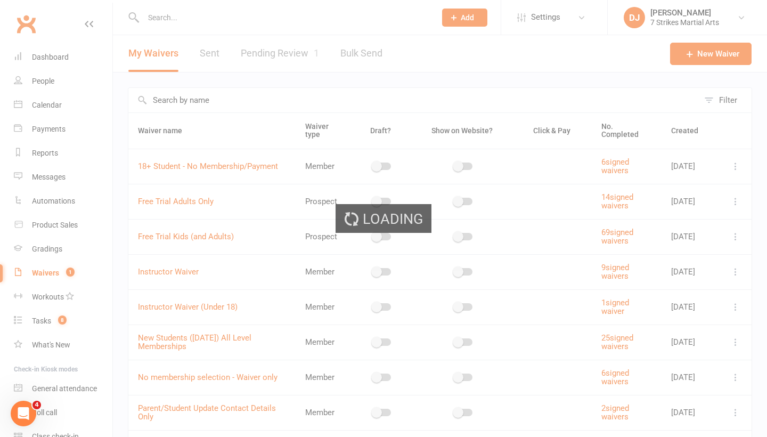
select select "25"
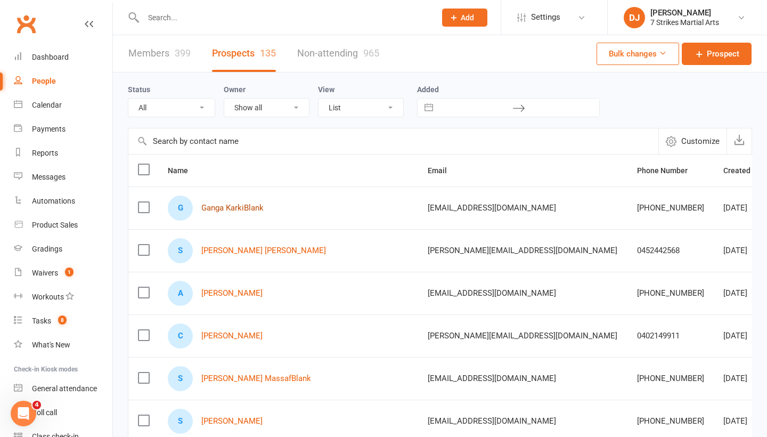
click at [255, 208] on link "Ganga KarkiBlank" at bounding box center [232, 208] width 62 height 9
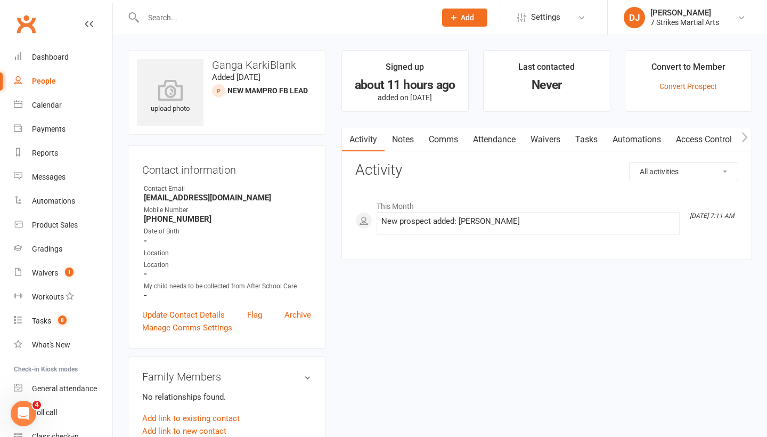
click at [52, 76] on link "People" at bounding box center [63, 81] width 99 height 24
select select "25"
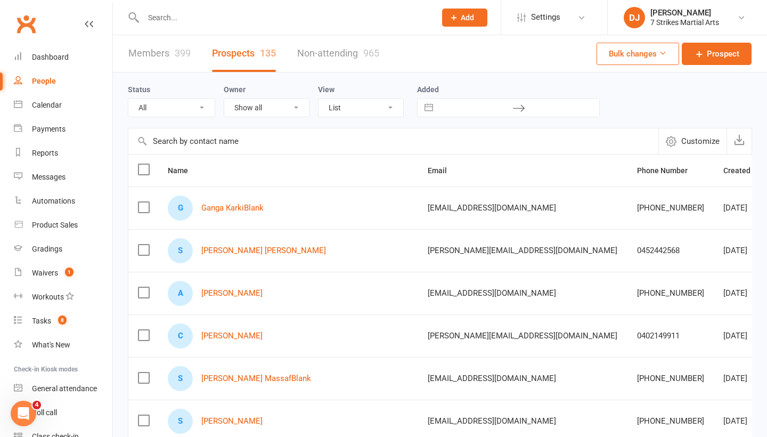
click at [163, 54] on link "Members 399" at bounding box center [159, 53] width 62 height 37
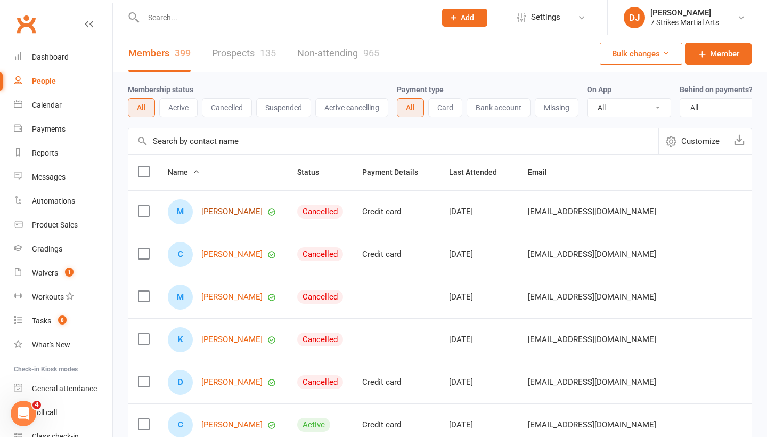
click at [239, 215] on link "[PERSON_NAME]" at bounding box center [231, 211] width 61 height 9
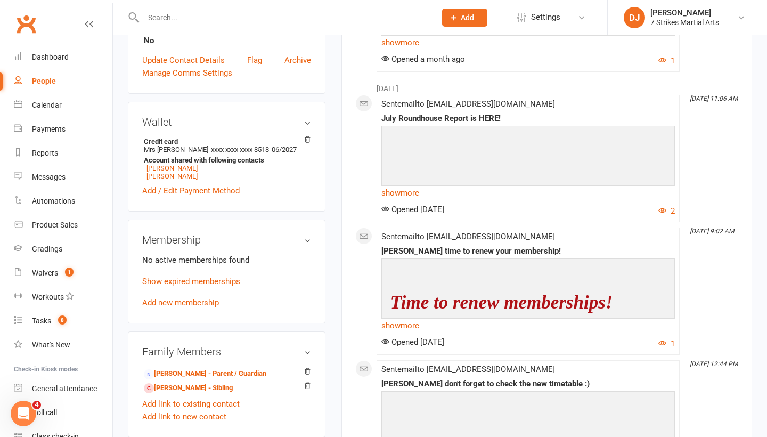
scroll to position [301, 0]
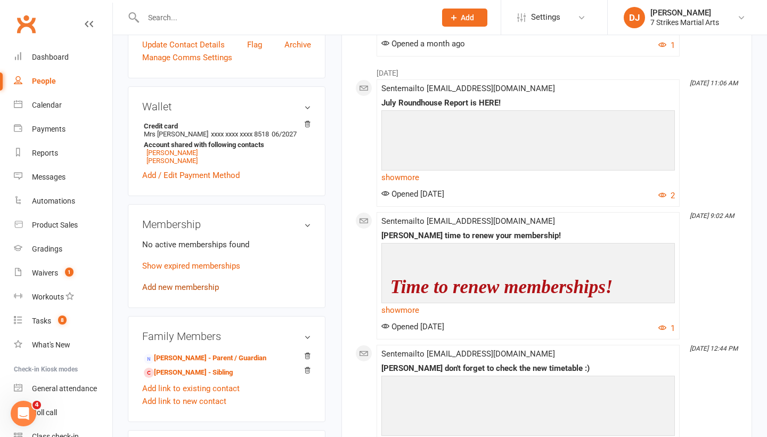
click at [201, 286] on link "Add new membership" at bounding box center [180, 287] width 77 height 10
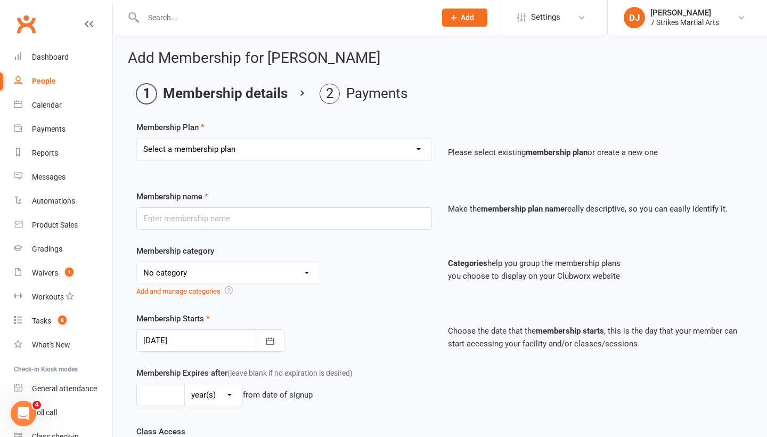
select select "8"
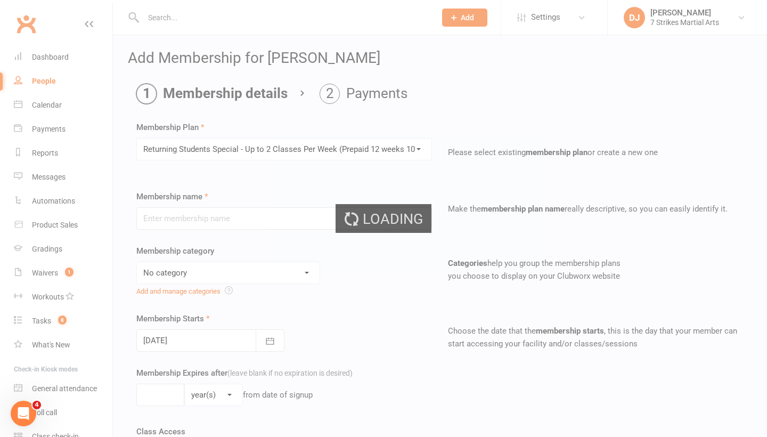
type input "Returning Students Special - Up to 2 Classes Per Week (Prepaid 12 weeks 10% off)"
select select "8"
type input "12"
select select "1"
type input "2"
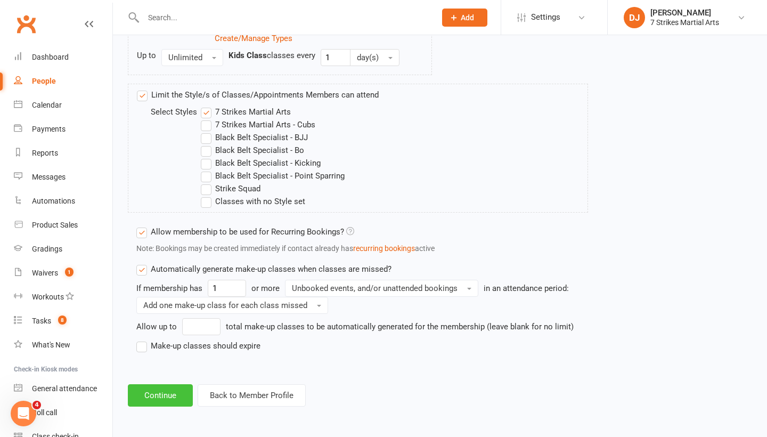
scroll to position [648, 0]
click at [181, 384] on button "Continue" at bounding box center [160, 395] width 65 height 22
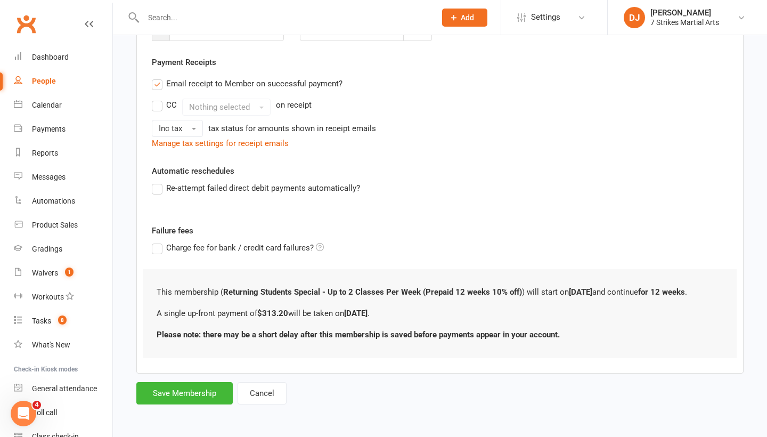
scroll to position [194, 0]
click at [269, 382] on button "Cancel" at bounding box center [262, 393] width 49 height 22
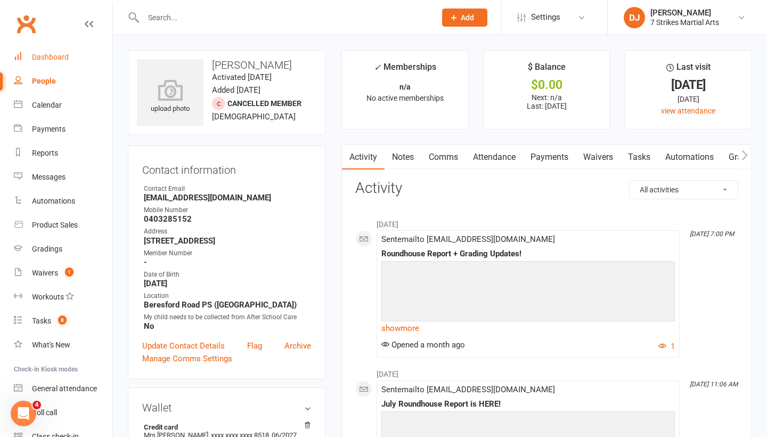
click at [45, 58] on div "Dashboard" at bounding box center [50, 57] width 37 height 9
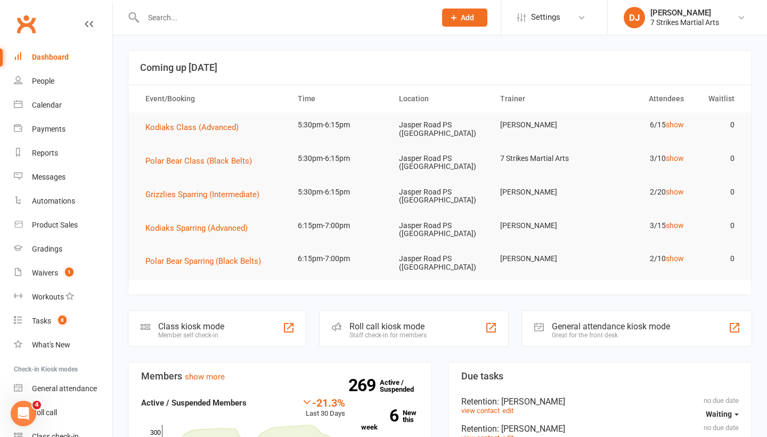
scroll to position [3, 0]
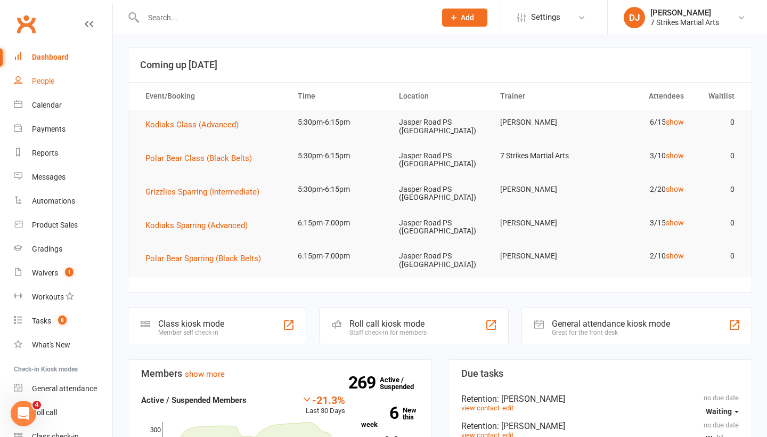
click at [51, 86] on link "People" at bounding box center [63, 81] width 99 height 24
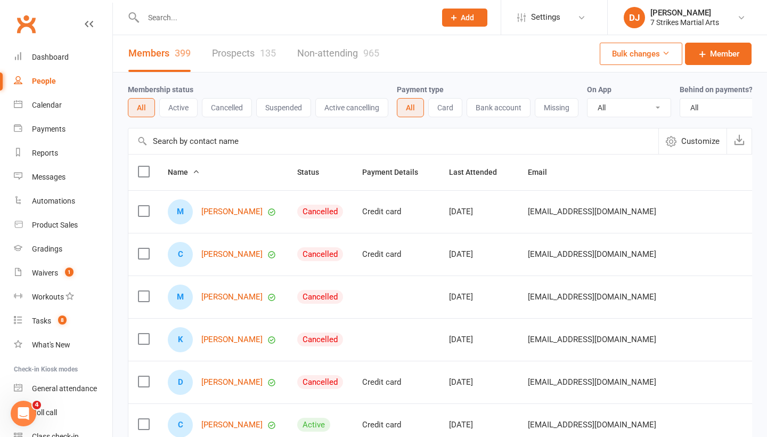
click at [248, 64] on link "Prospects 135" at bounding box center [244, 53] width 64 height 37
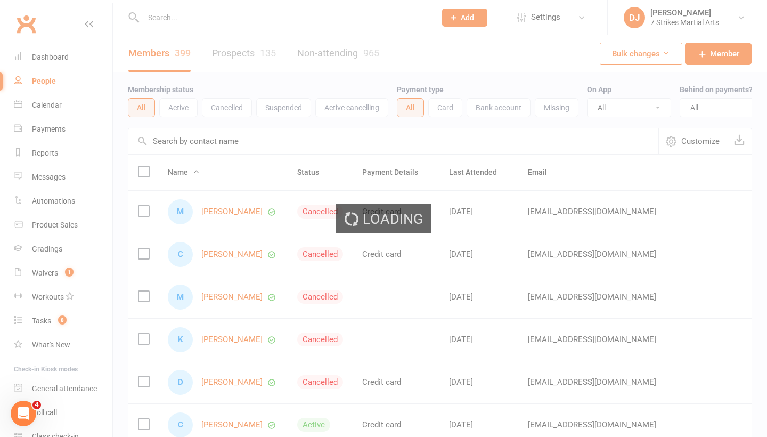
select select "25"
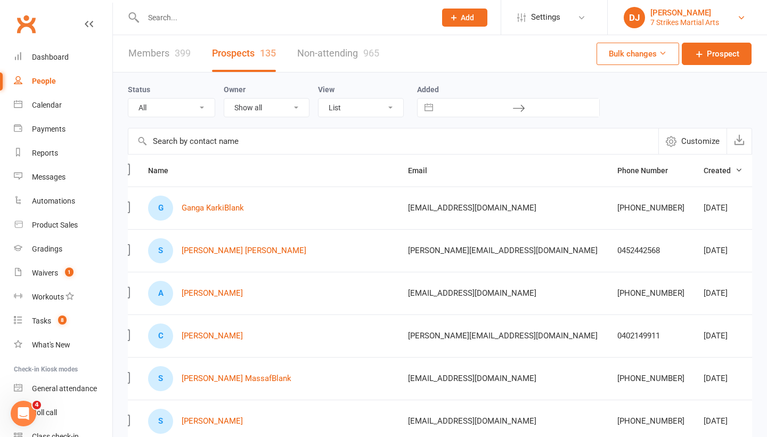
click at [712, 12] on div "[PERSON_NAME]" at bounding box center [685, 13] width 69 height 10
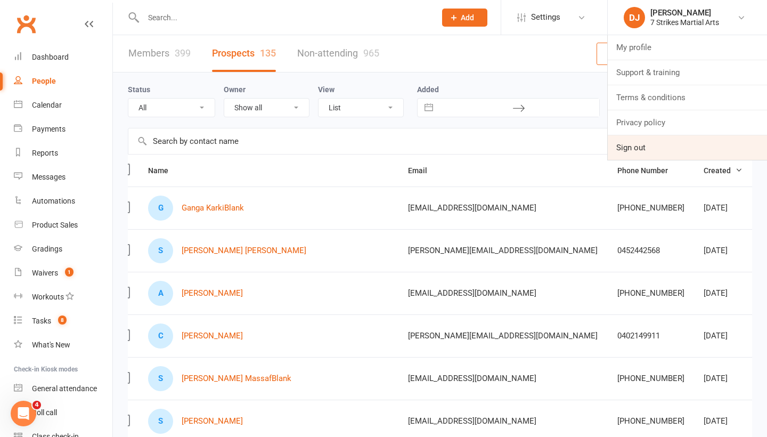
click at [667, 150] on link "Sign out" at bounding box center [687, 147] width 159 height 25
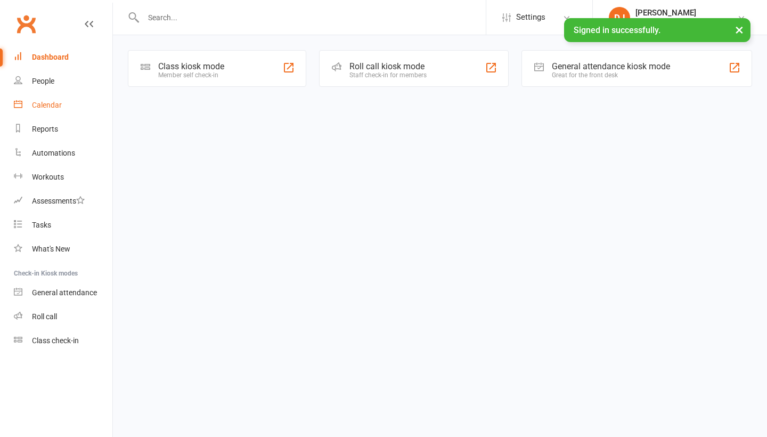
click at [30, 102] on link "Calendar" at bounding box center [63, 105] width 99 height 24
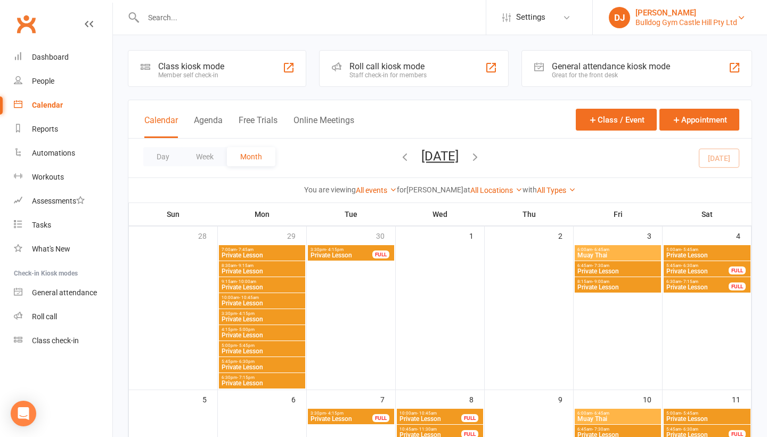
click at [690, 20] on div "Bulldog Gym Castle Hill Pty Ltd" at bounding box center [687, 23] width 102 height 10
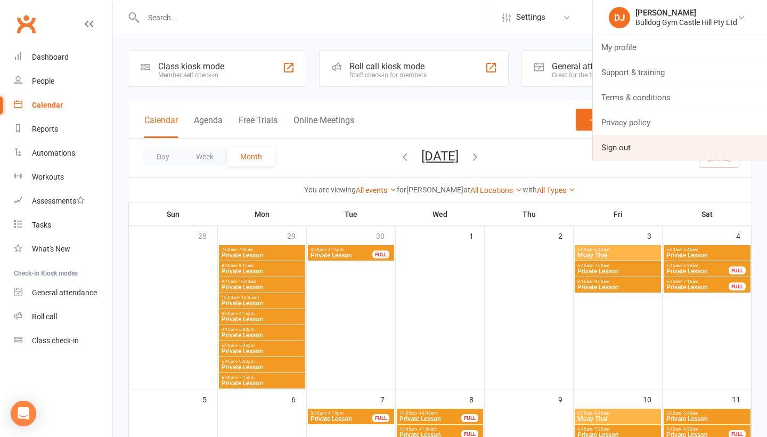
click at [653, 151] on link "Sign out" at bounding box center [680, 147] width 174 height 25
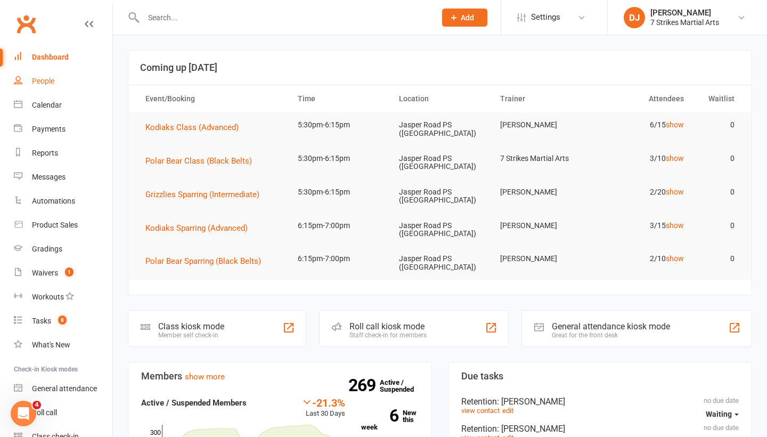
click at [54, 84] on div "People" at bounding box center [43, 81] width 22 height 9
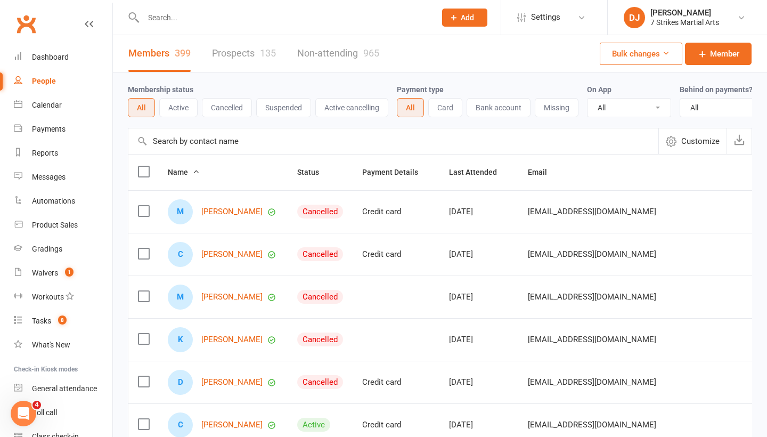
click at [249, 59] on link "Prospects 135" at bounding box center [244, 53] width 64 height 37
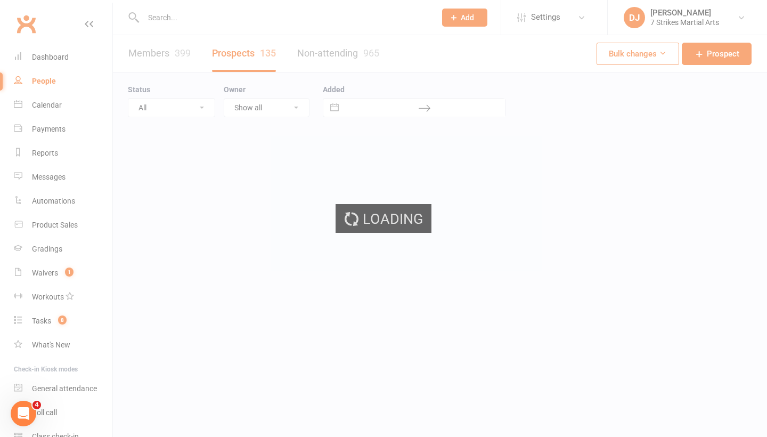
select select "25"
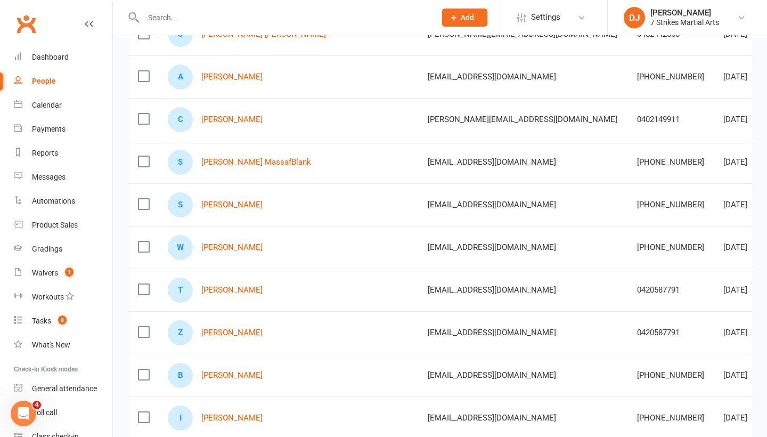
scroll to position [231, 0]
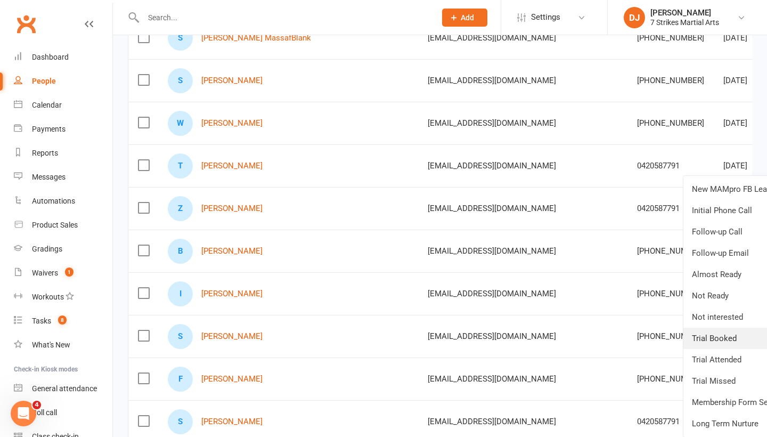
scroll to position [345, 0]
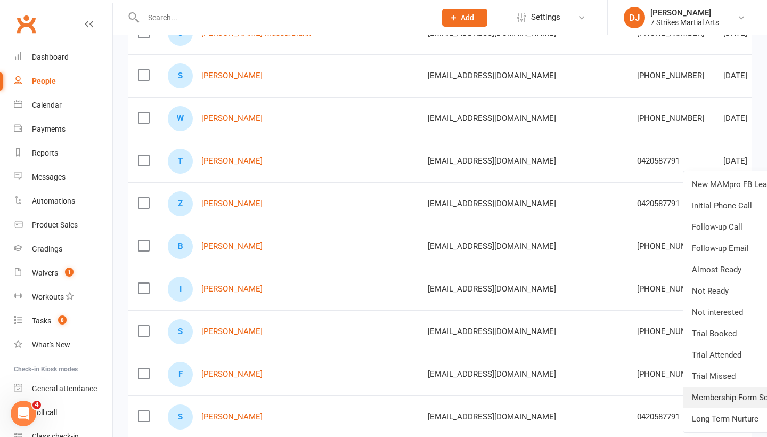
click at [727, 404] on link "Membership Form Sent" at bounding box center [737, 397] width 106 height 21
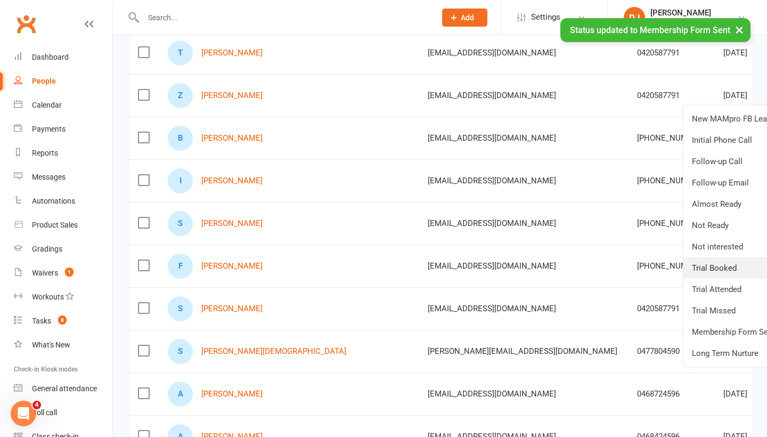
scroll to position [472, 0]
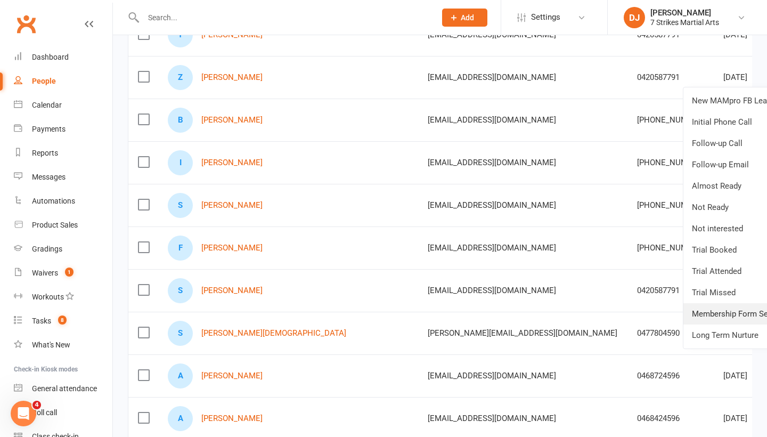
click at [737, 319] on link "Membership Form Sent" at bounding box center [737, 313] width 106 height 21
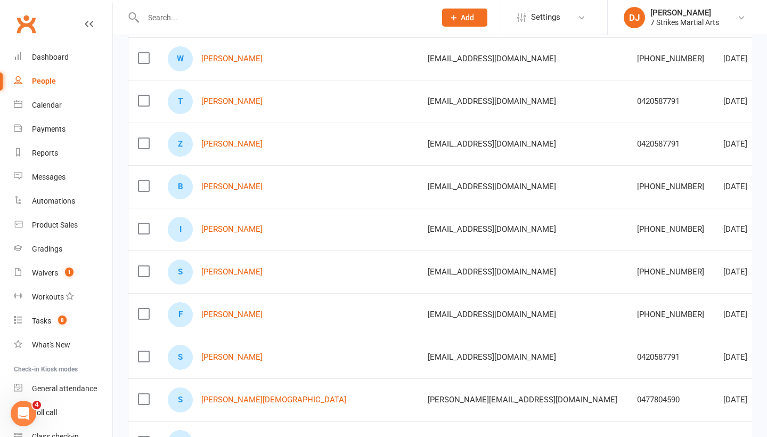
scroll to position [394, 0]
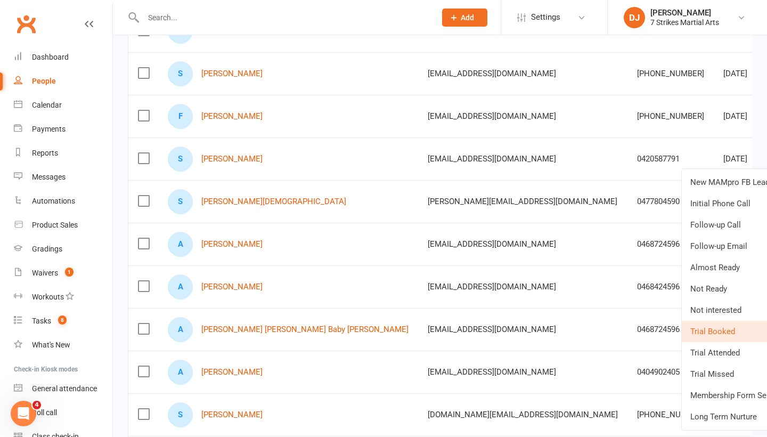
scroll to position [605, 0]
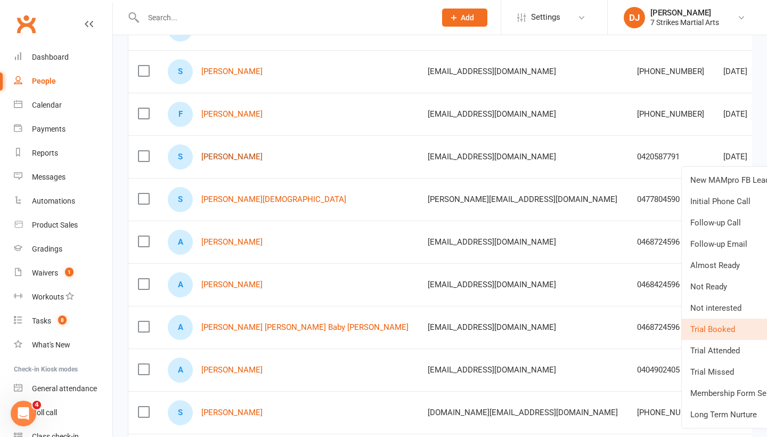
click at [236, 161] on link "[PERSON_NAME]" at bounding box center [231, 156] width 61 height 9
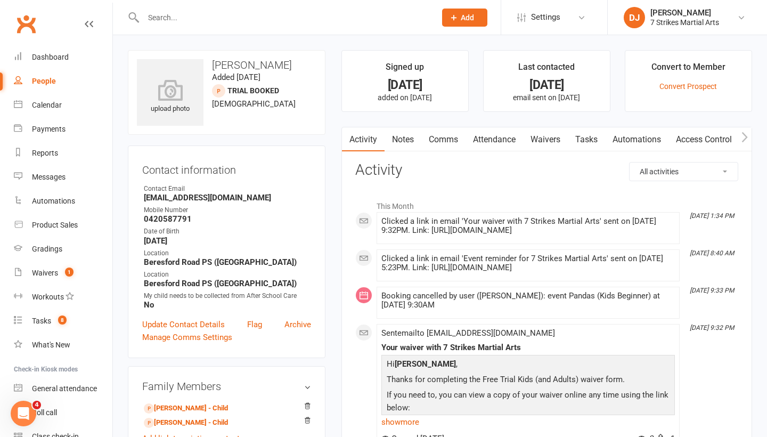
click at [407, 142] on link "Notes" at bounding box center [403, 139] width 37 height 25
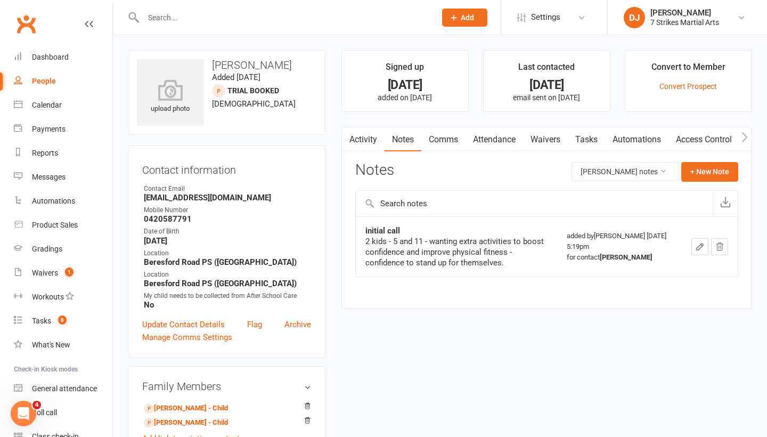
click at [369, 145] on link "Activity" at bounding box center [363, 139] width 43 height 25
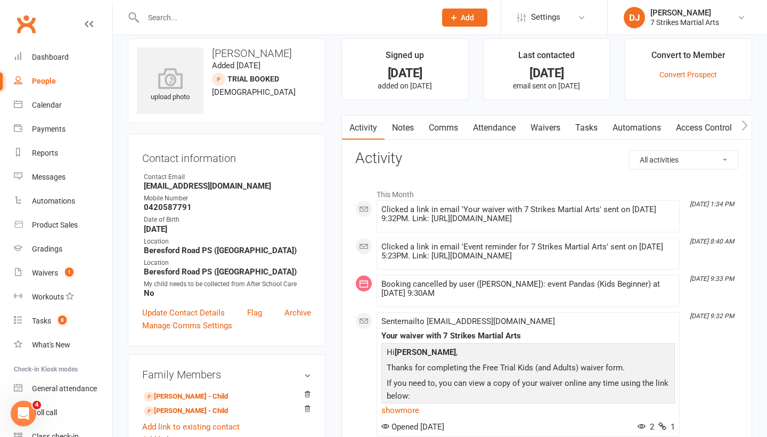
scroll to position [4, 0]
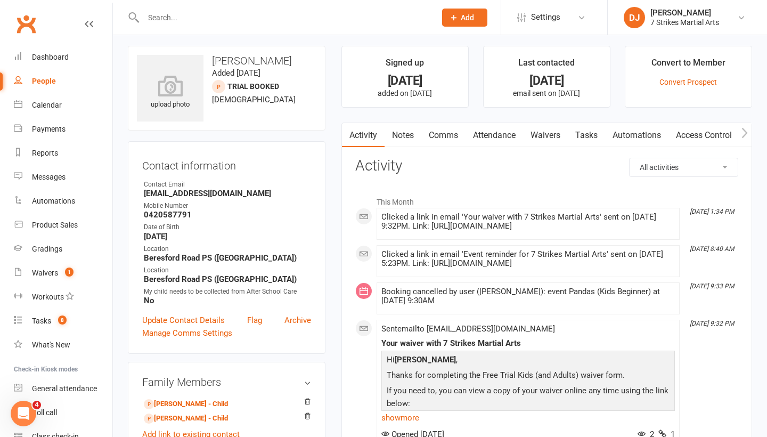
click at [546, 138] on link "Waivers" at bounding box center [545, 135] width 45 height 25
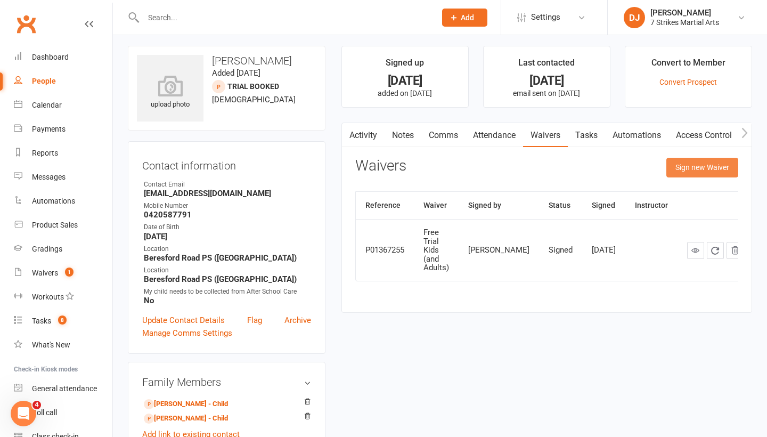
click at [676, 169] on button "Sign new Waiver" at bounding box center [703, 167] width 72 height 19
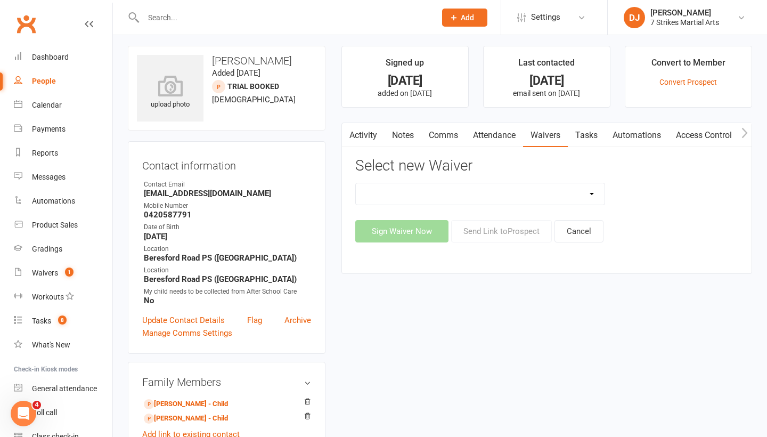
select select "14514"
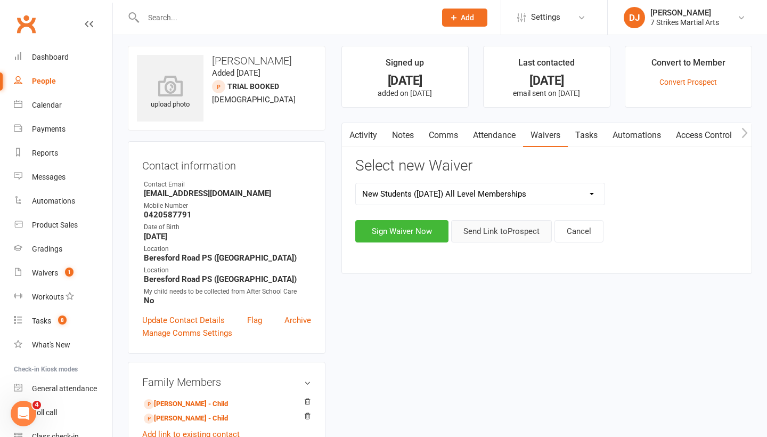
click at [506, 239] on button "Send Link to [GEOGRAPHIC_DATA]" at bounding box center [501, 231] width 101 height 22
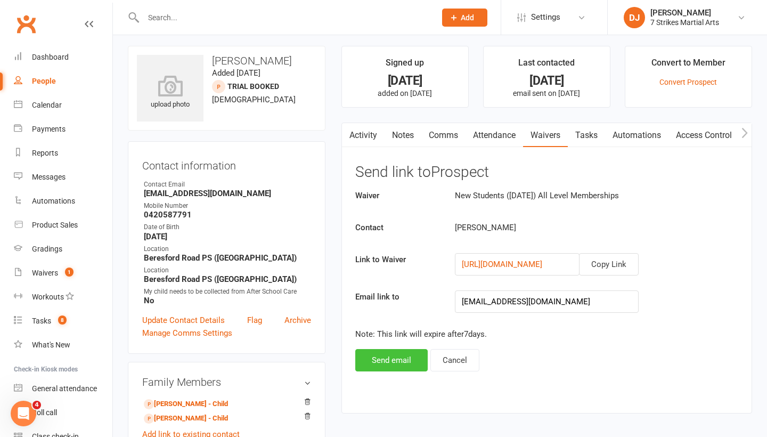
click at [404, 361] on button "Send email" at bounding box center [391, 360] width 72 height 22
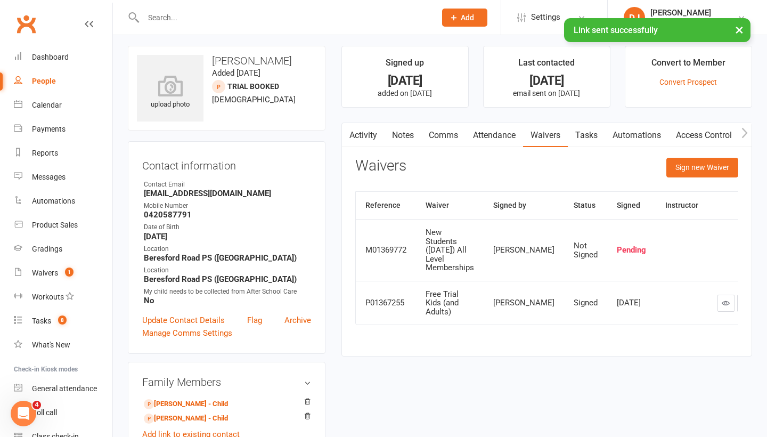
click at [52, 84] on div "People" at bounding box center [44, 81] width 24 height 9
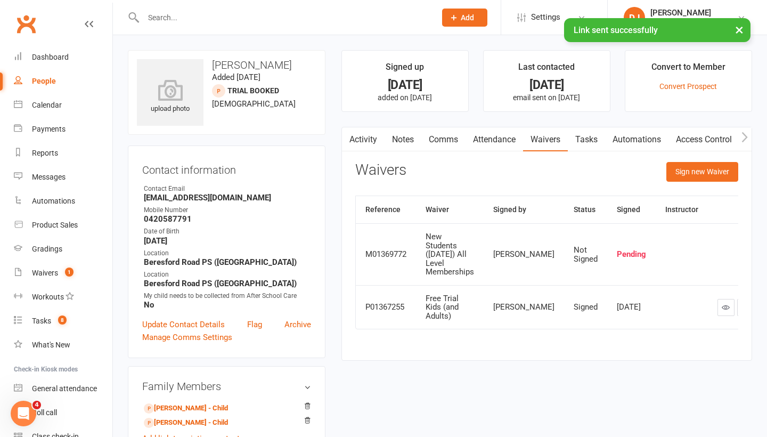
select select "25"
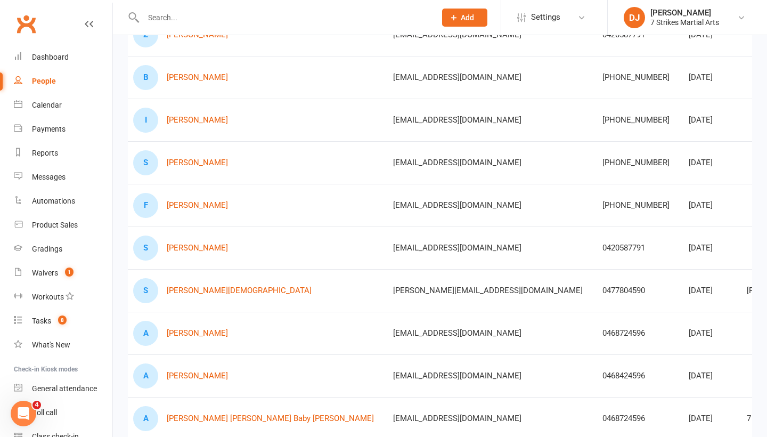
scroll to position [530, 0]
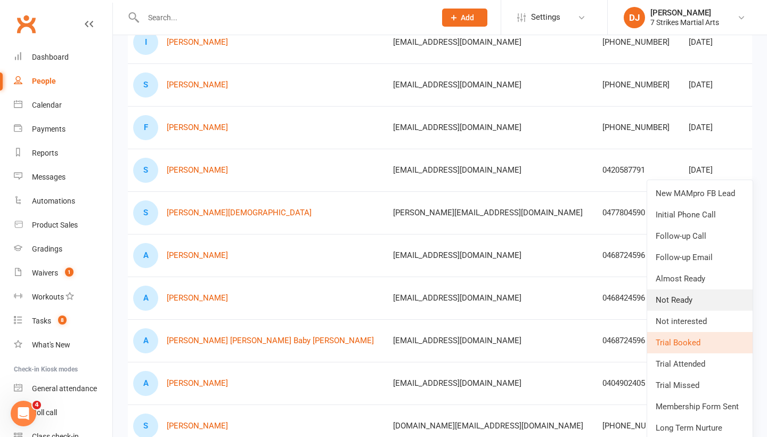
scroll to position [594, 0]
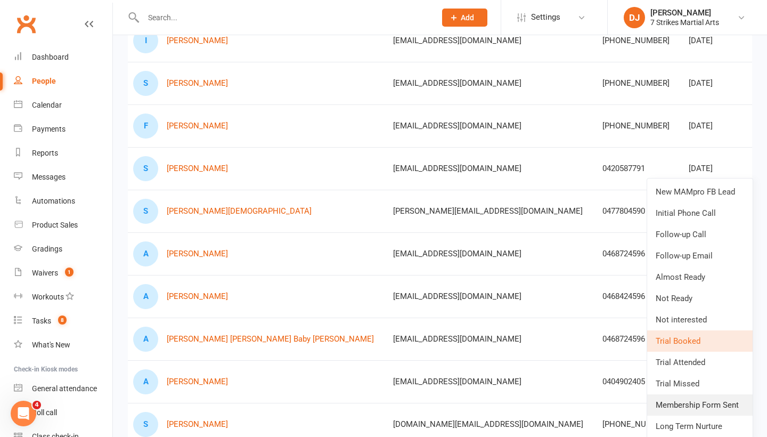
click at [694, 400] on link "Membership Form Sent" at bounding box center [700, 404] width 106 height 21
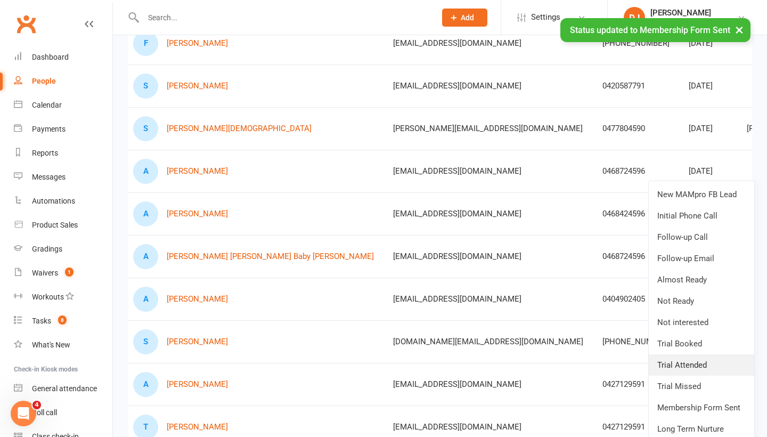
scroll to position [680, 0]
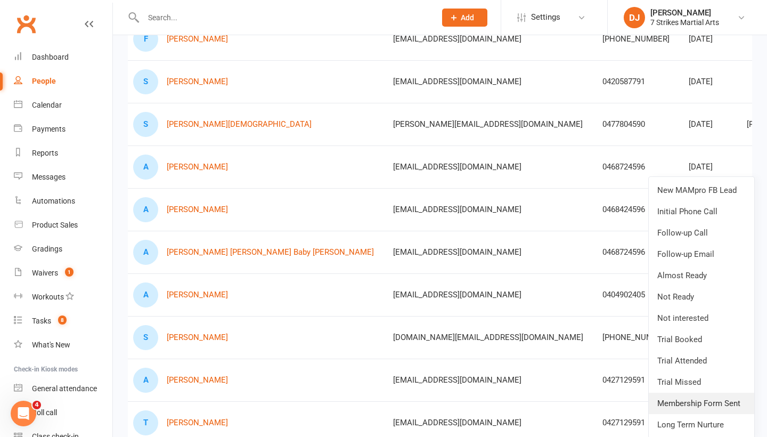
click at [704, 403] on link "Membership Form Sent" at bounding box center [702, 403] width 106 height 21
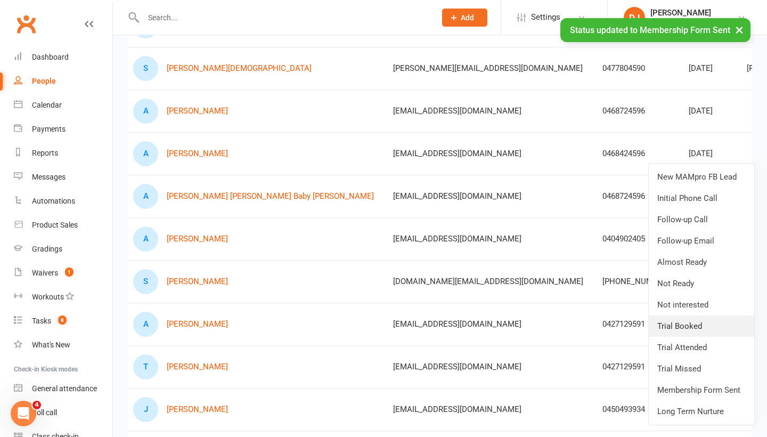
scroll to position [737, 0]
click at [703, 385] on link "Membership Form Sent" at bounding box center [702, 389] width 106 height 21
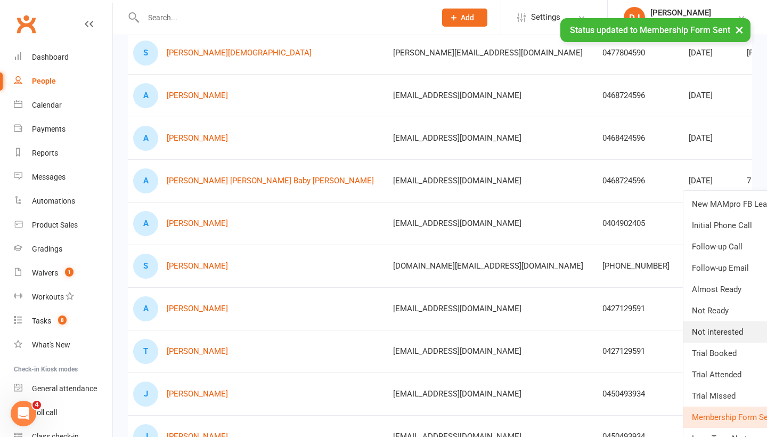
scroll to position [764, 0]
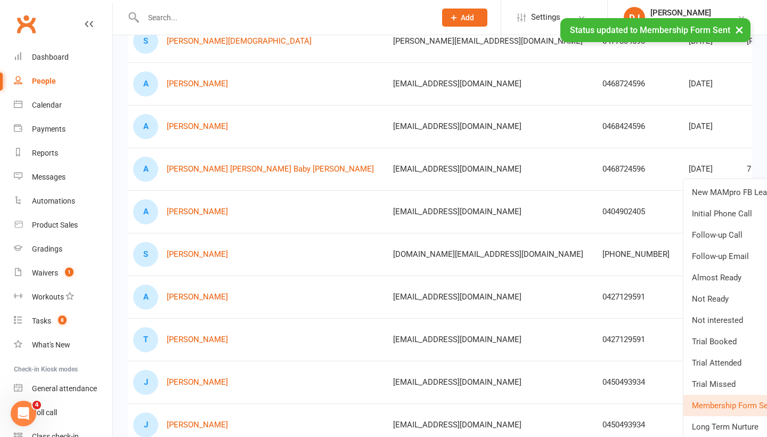
click at [718, 402] on link "Membership Form Sent" at bounding box center [737, 405] width 106 height 21
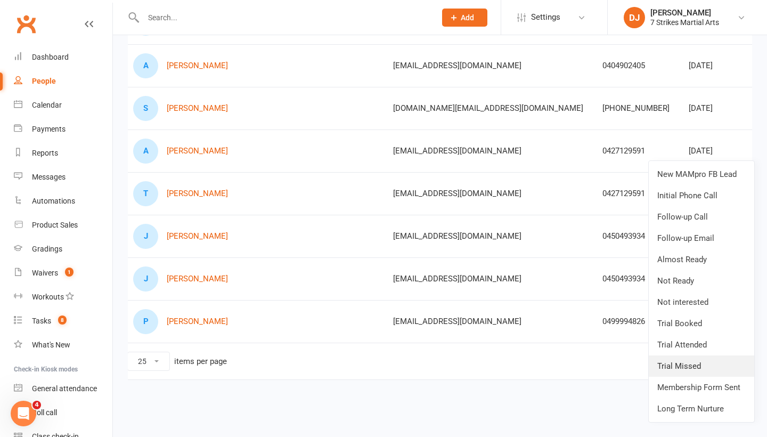
scroll to position [919, 0]
click at [701, 320] on link "Trial Booked" at bounding box center [702, 323] width 106 height 21
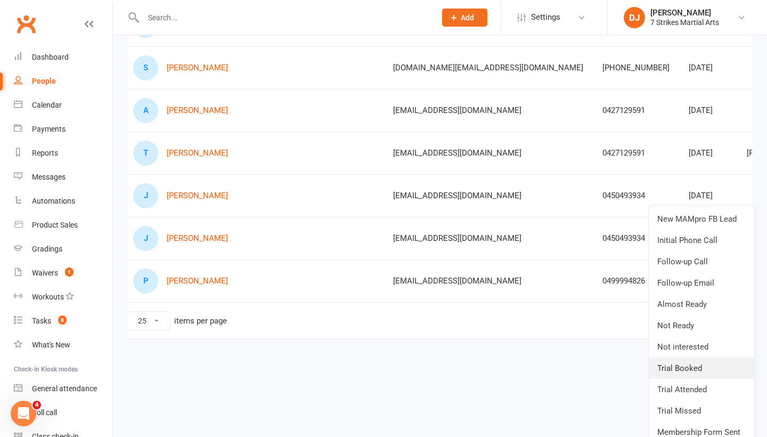
click at [699, 370] on link "Trial Booked" at bounding box center [702, 368] width 106 height 21
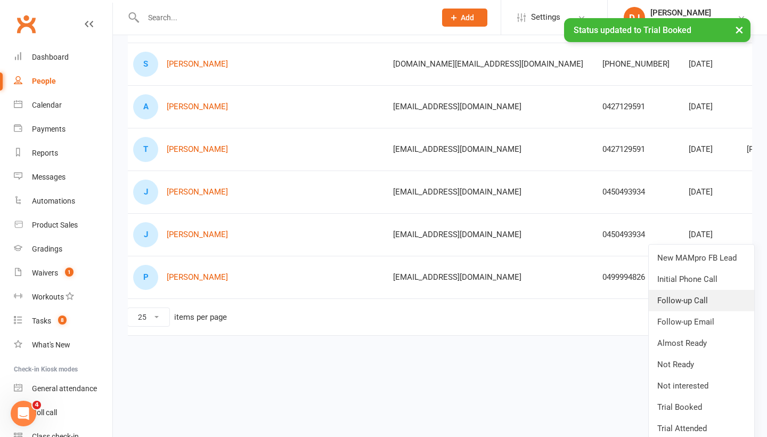
scroll to position [955, 0]
click at [686, 401] on link "Trial Booked" at bounding box center [702, 405] width 106 height 21
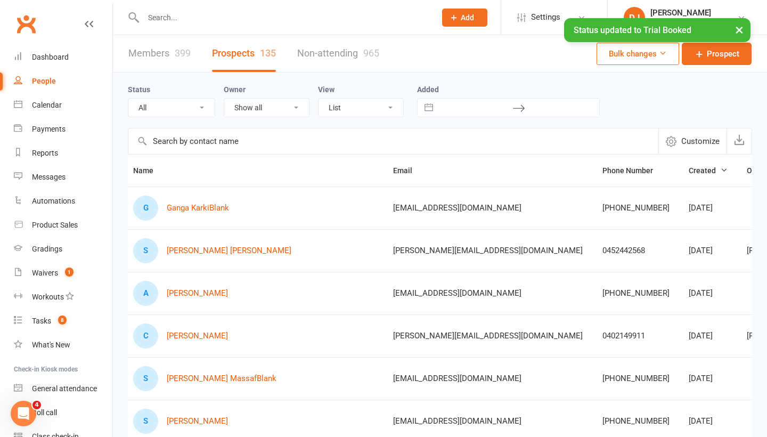
scroll to position [0, 0]
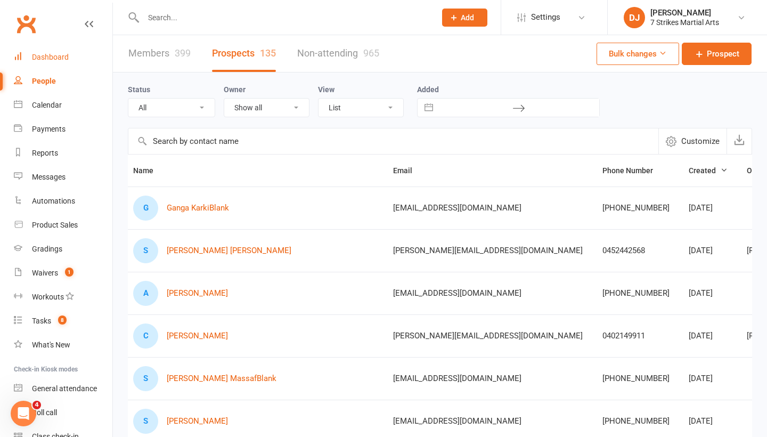
click at [58, 60] on div "Dashboard" at bounding box center [50, 57] width 37 height 9
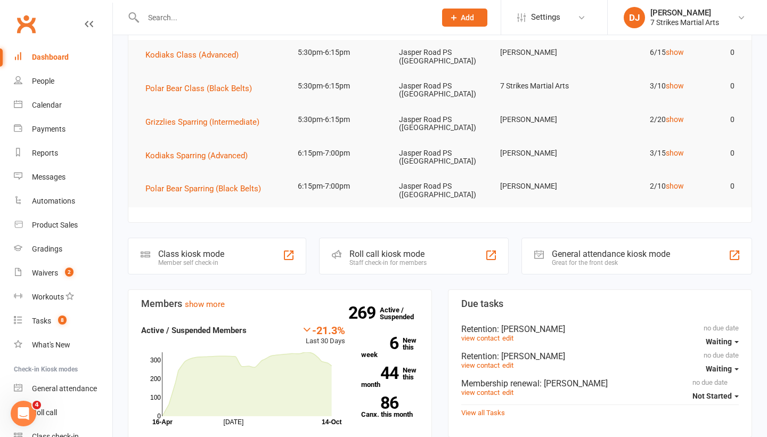
scroll to position [92, 0]
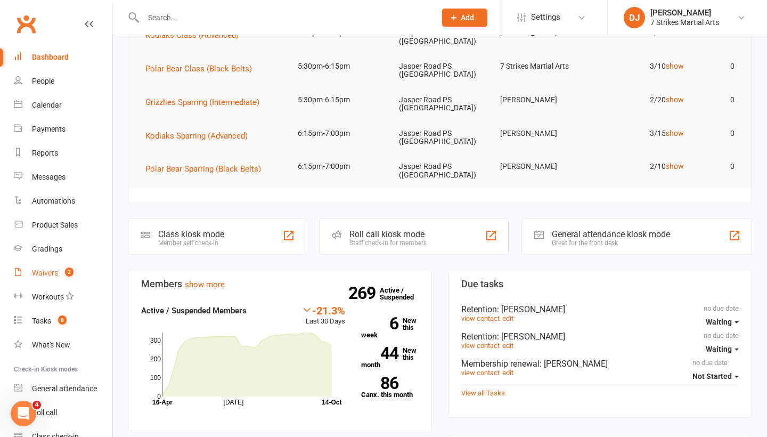
click at [45, 278] on link "Waivers 2" at bounding box center [63, 273] width 99 height 24
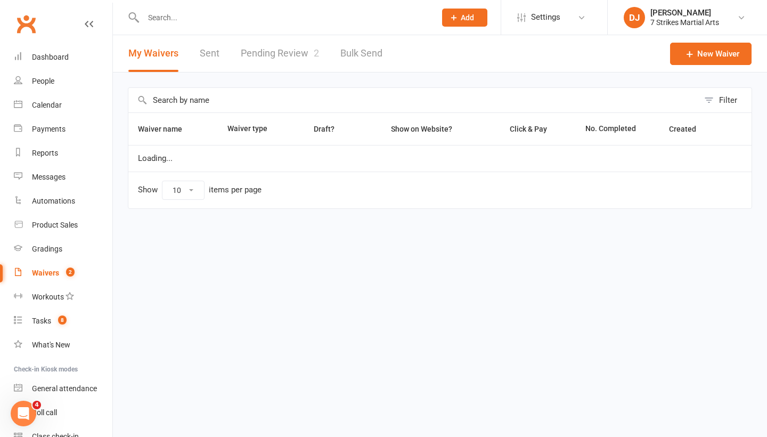
select select "25"
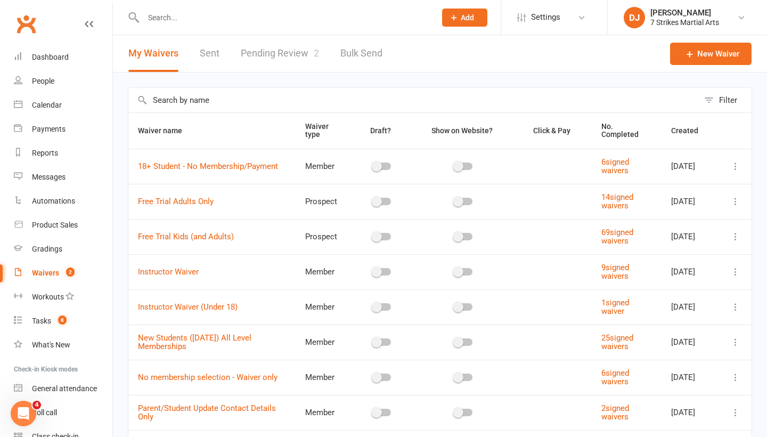
click at [283, 52] on link "Pending Review 2" at bounding box center [280, 53] width 78 height 37
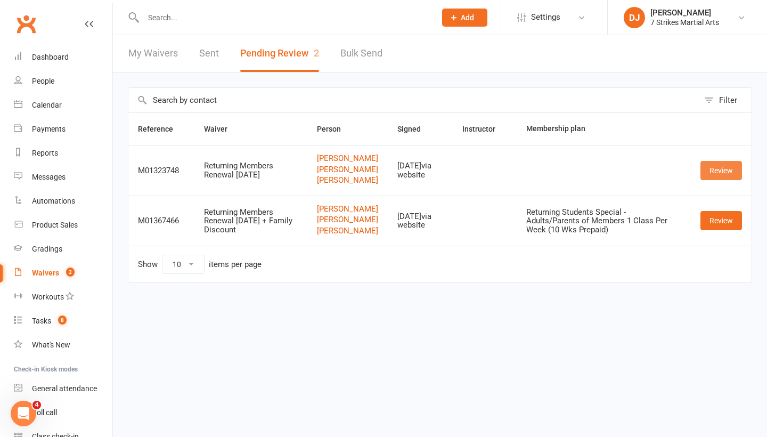
click at [725, 174] on link "Review" at bounding box center [722, 170] width 42 height 19
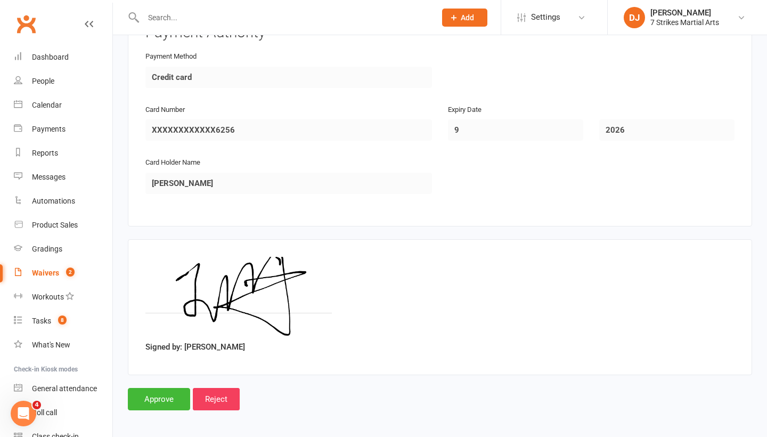
scroll to position [2152, 0]
click at [166, 388] on input "Approve" at bounding box center [159, 399] width 62 height 22
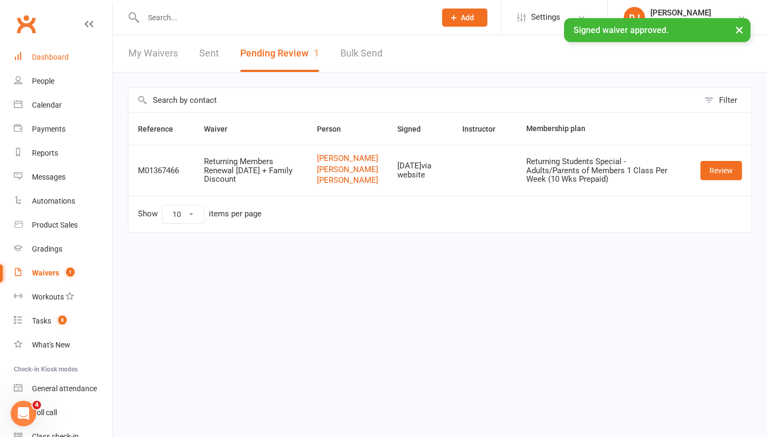
click at [71, 63] on link "Dashboard" at bounding box center [63, 57] width 99 height 24
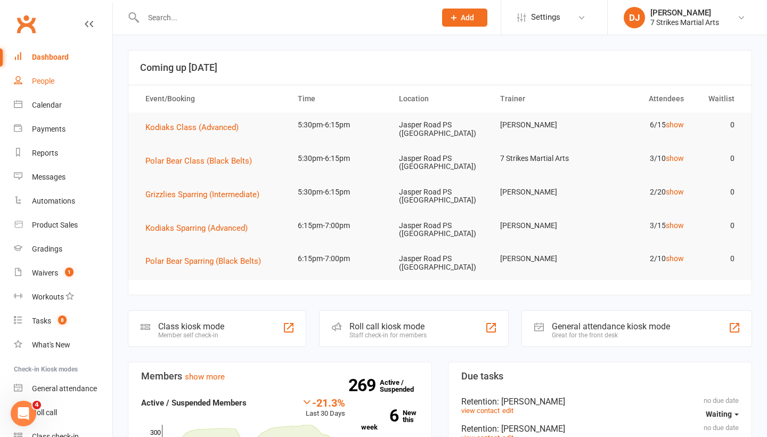
click at [68, 88] on link "People" at bounding box center [63, 81] width 99 height 24
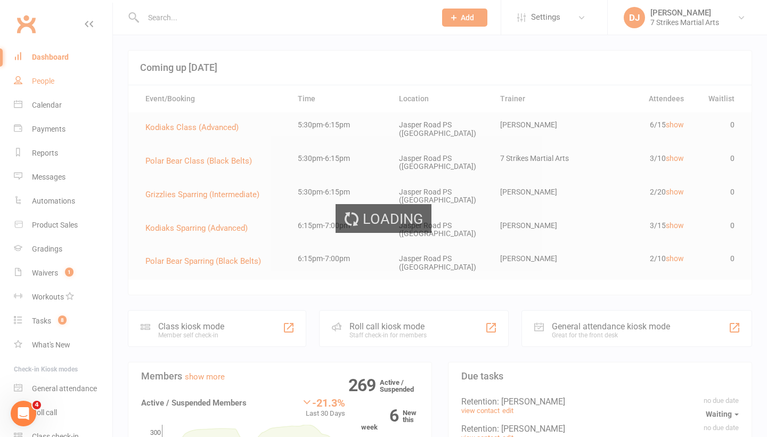
select select "25"
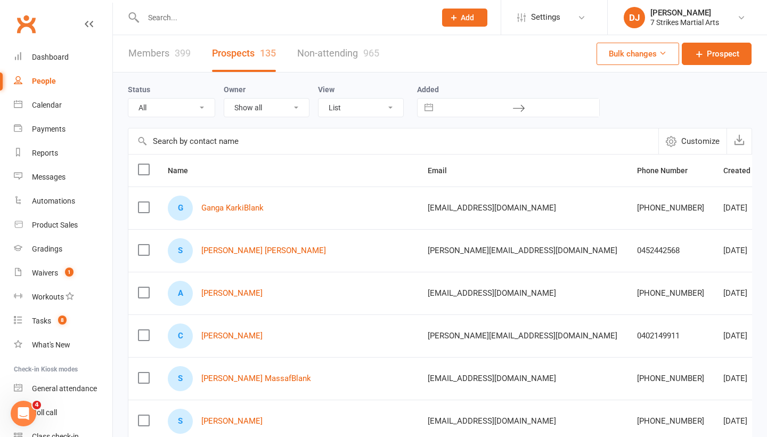
click at [178, 52] on div "399" at bounding box center [183, 52] width 16 height 11
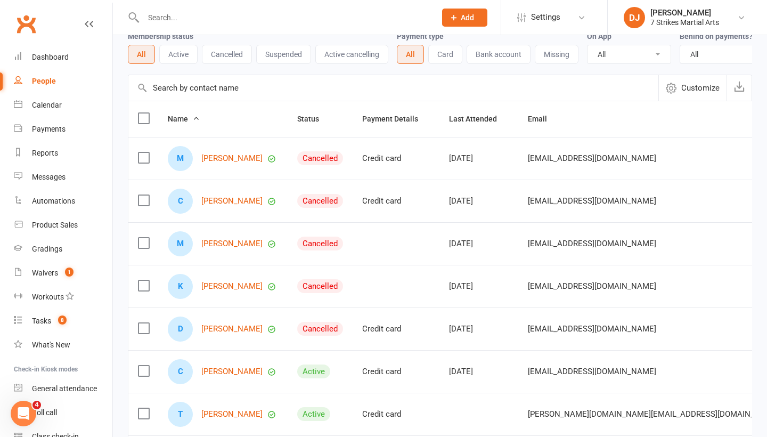
scroll to position [42, 0]
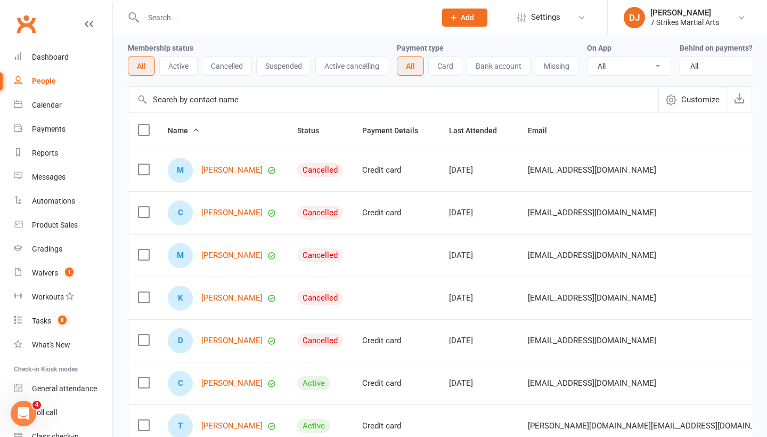
click at [220, 67] on button "Cancelled" at bounding box center [227, 65] width 50 height 19
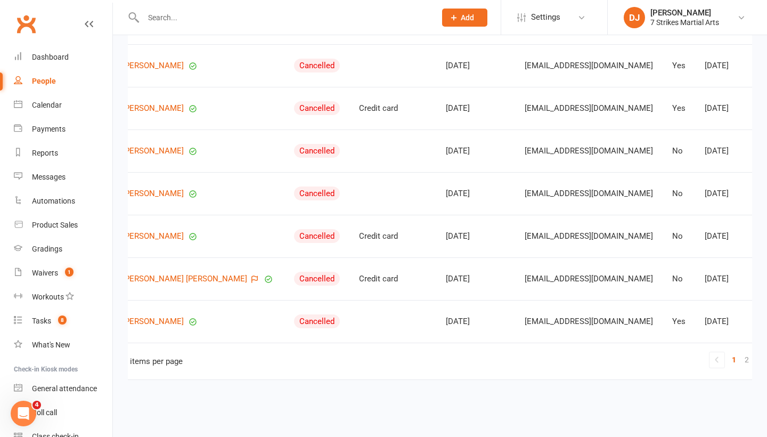
scroll to position [280, 0]
click at [741, 353] on link "2" at bounding box center [747, 359] width 13 height 15
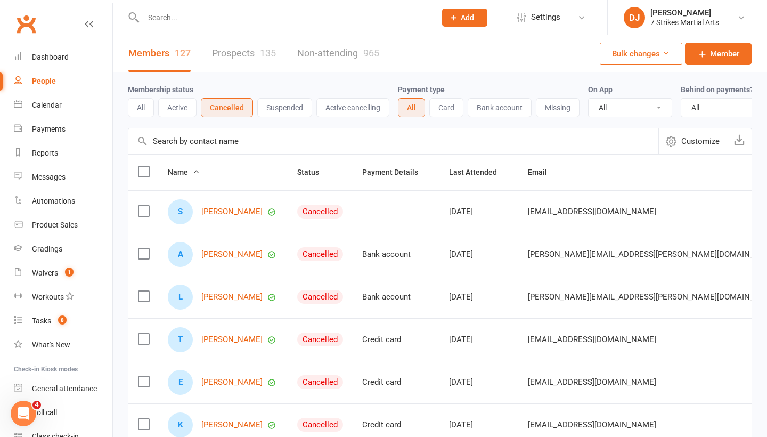
scroll to position [0, 0]
click at [69, 58] on link "Dashboard" at bounding box center [63, 57] width 99 height 24
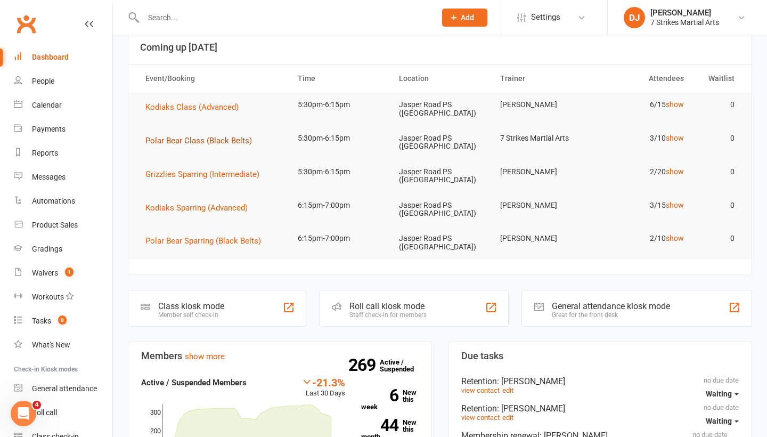
scroll to position [28, 0]
